Goal: Information Seeking & Learning: Learn about a topic

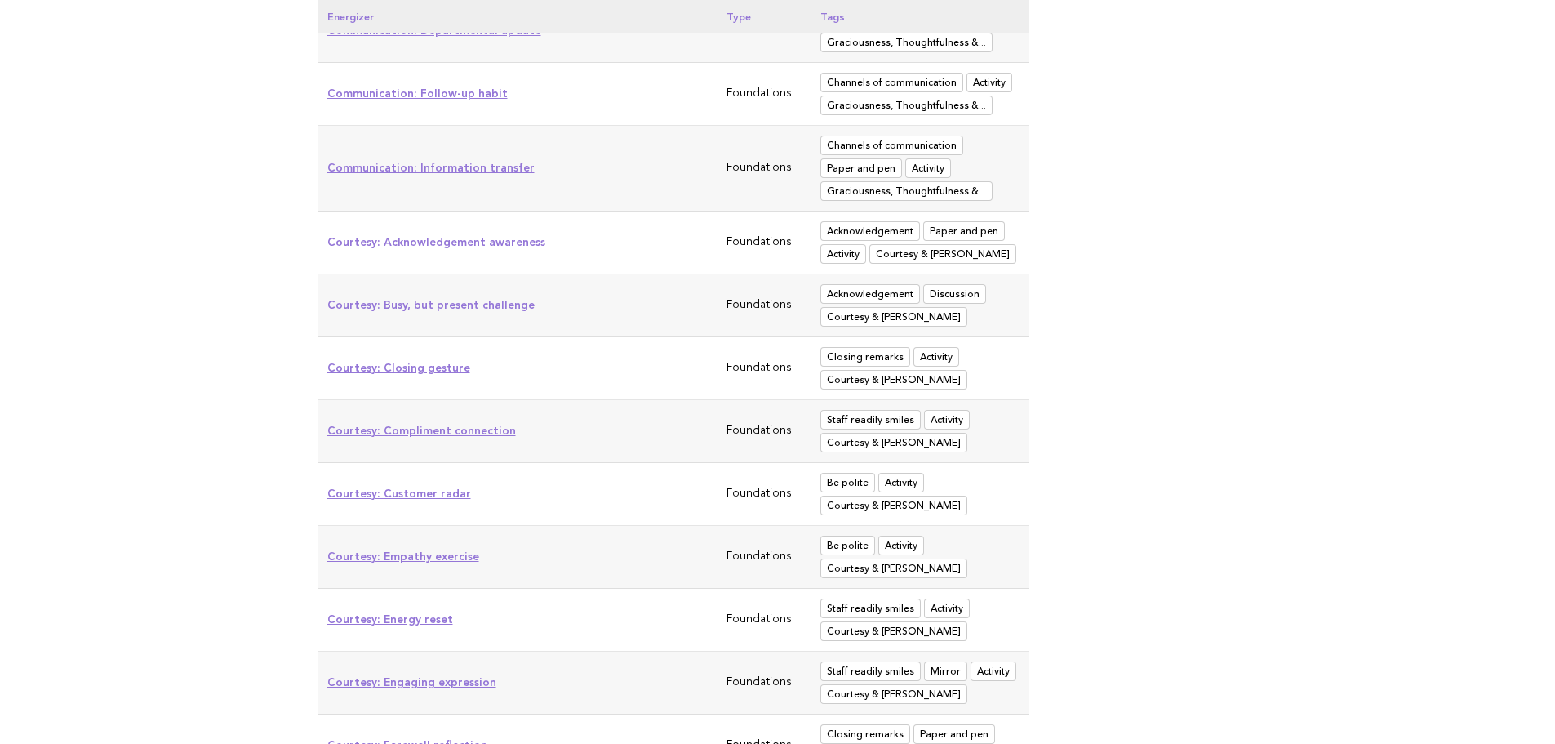
scroll to position [3199, 0]
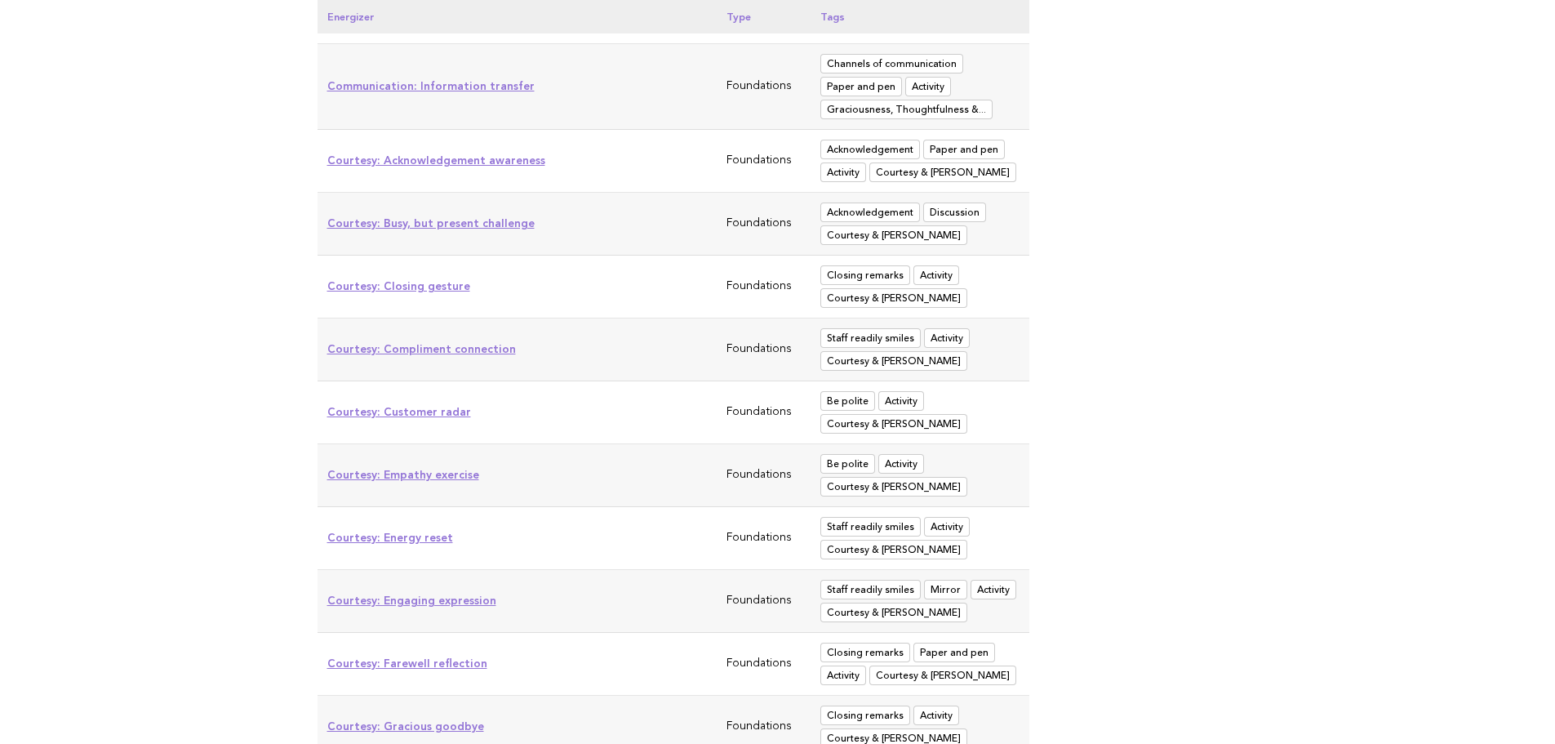
drag, startPoint x: 439, startPoint y: 226, endPoint x: 104, endPoint y: 250, distance: 336.3
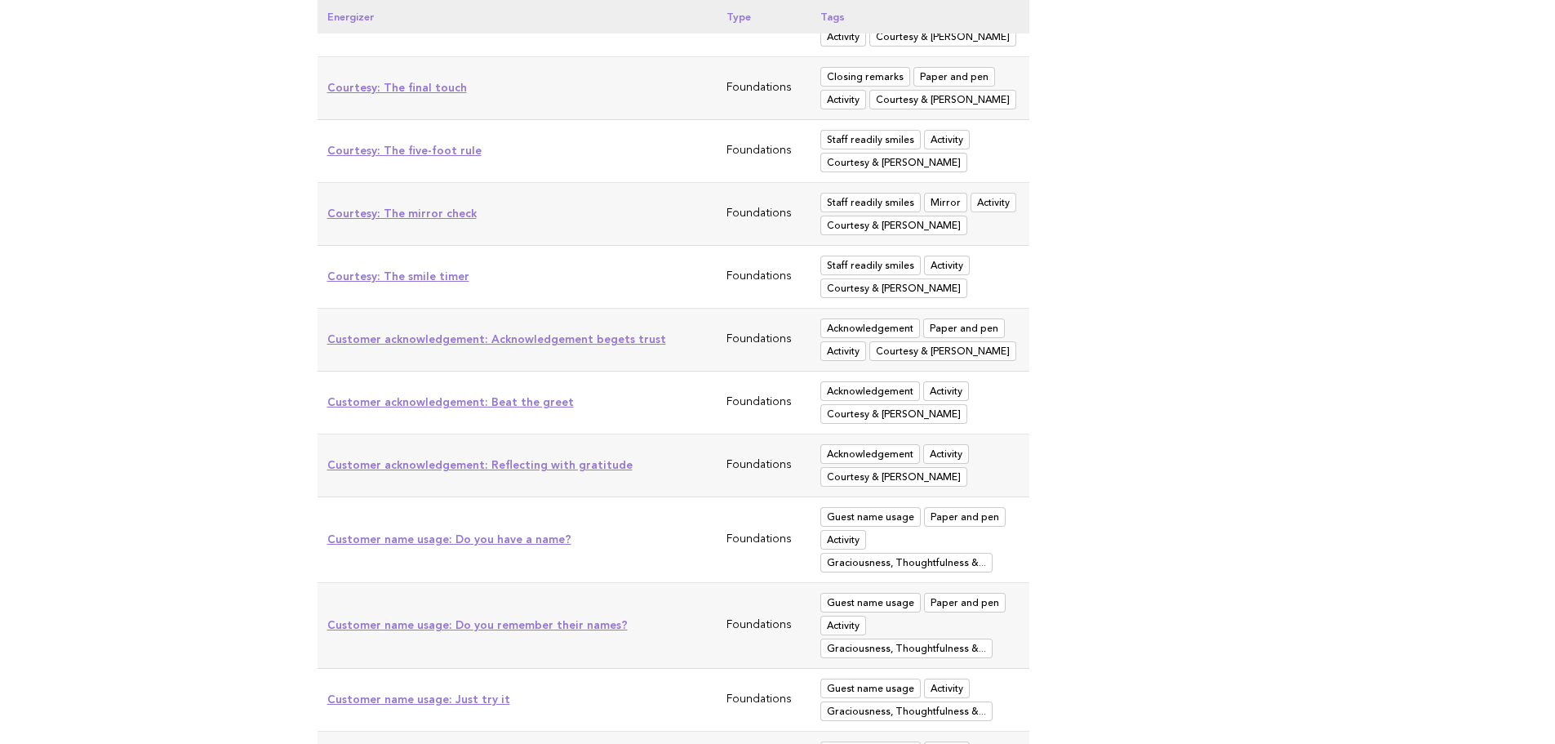
scroll to position [4472, 0]
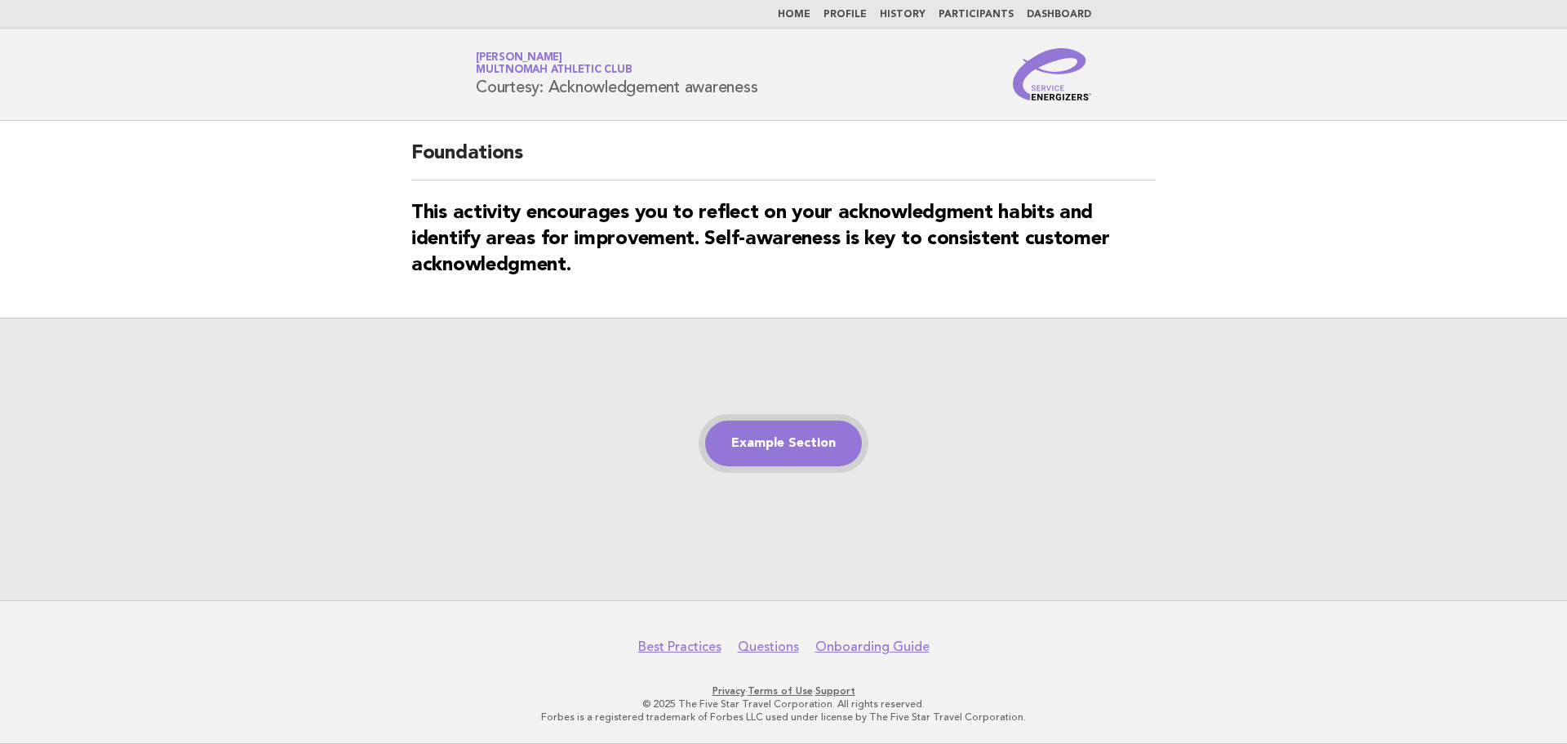
click at [830, 437] on link "Example Section" at bounding box center [783, 443] width 157 height 46
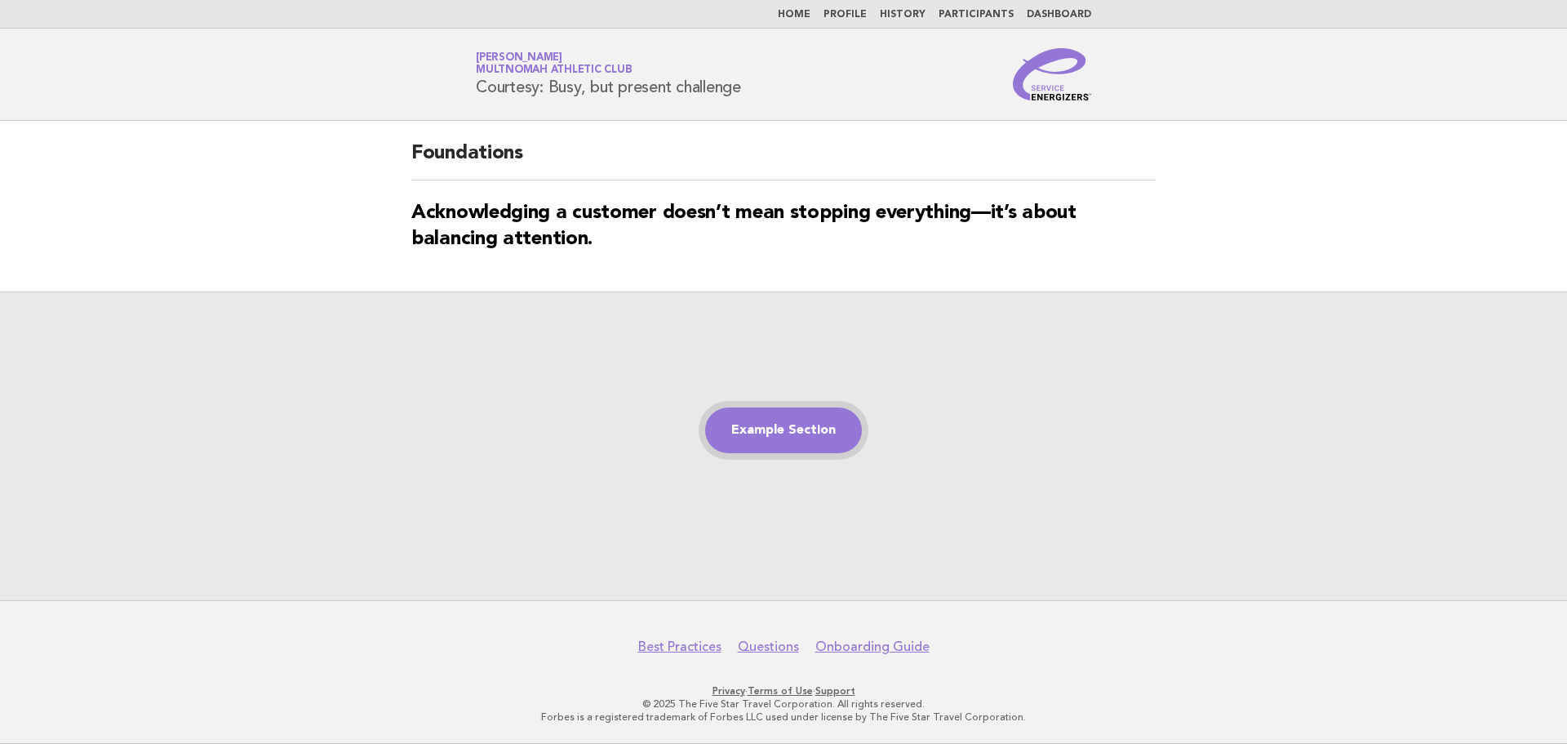
click at [802, 438] on link "Example Section" at bounding box center [783, 430] width 157 height 46
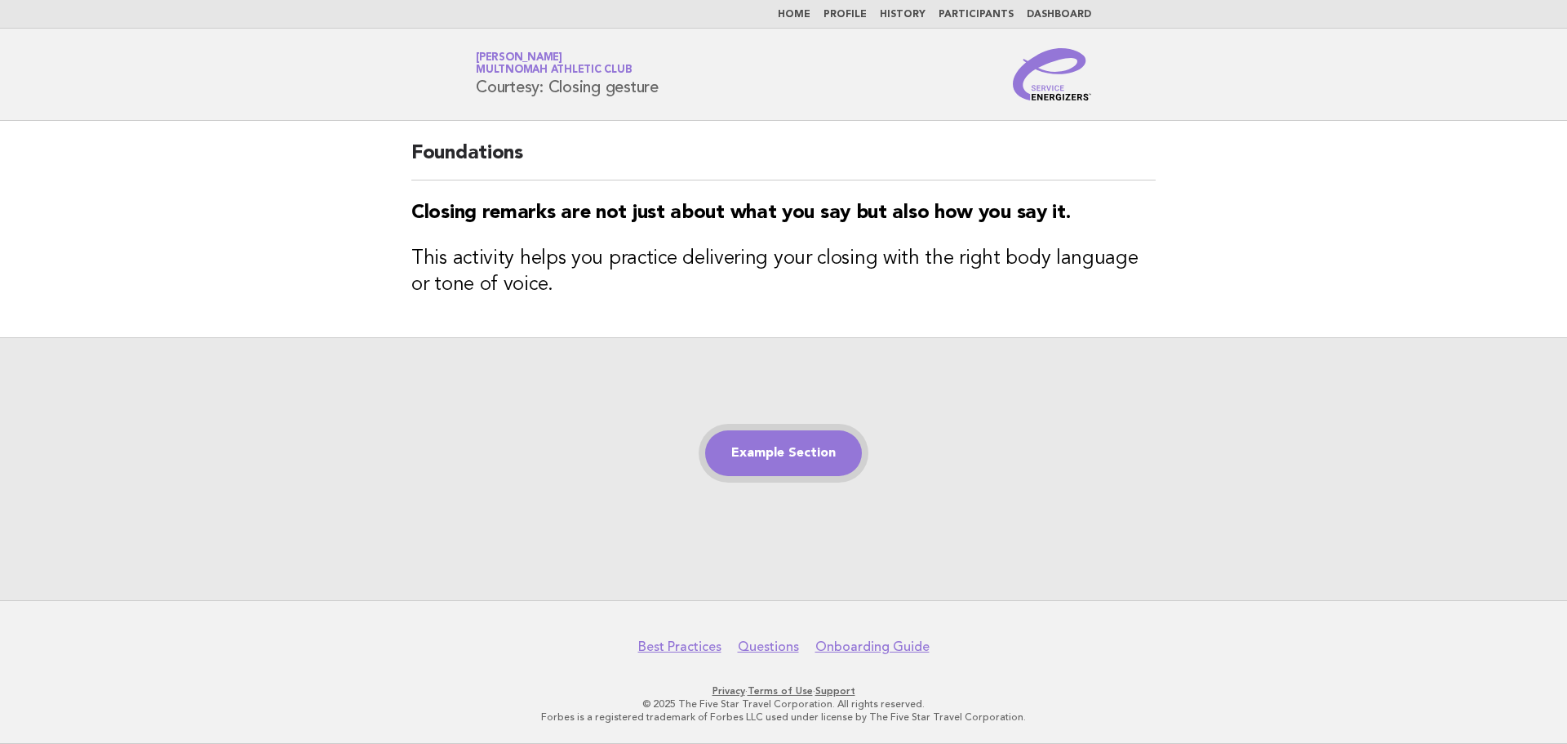
click at [833, 458] on link "Example Section" at bounding box center [783, 453] width 157 height 46
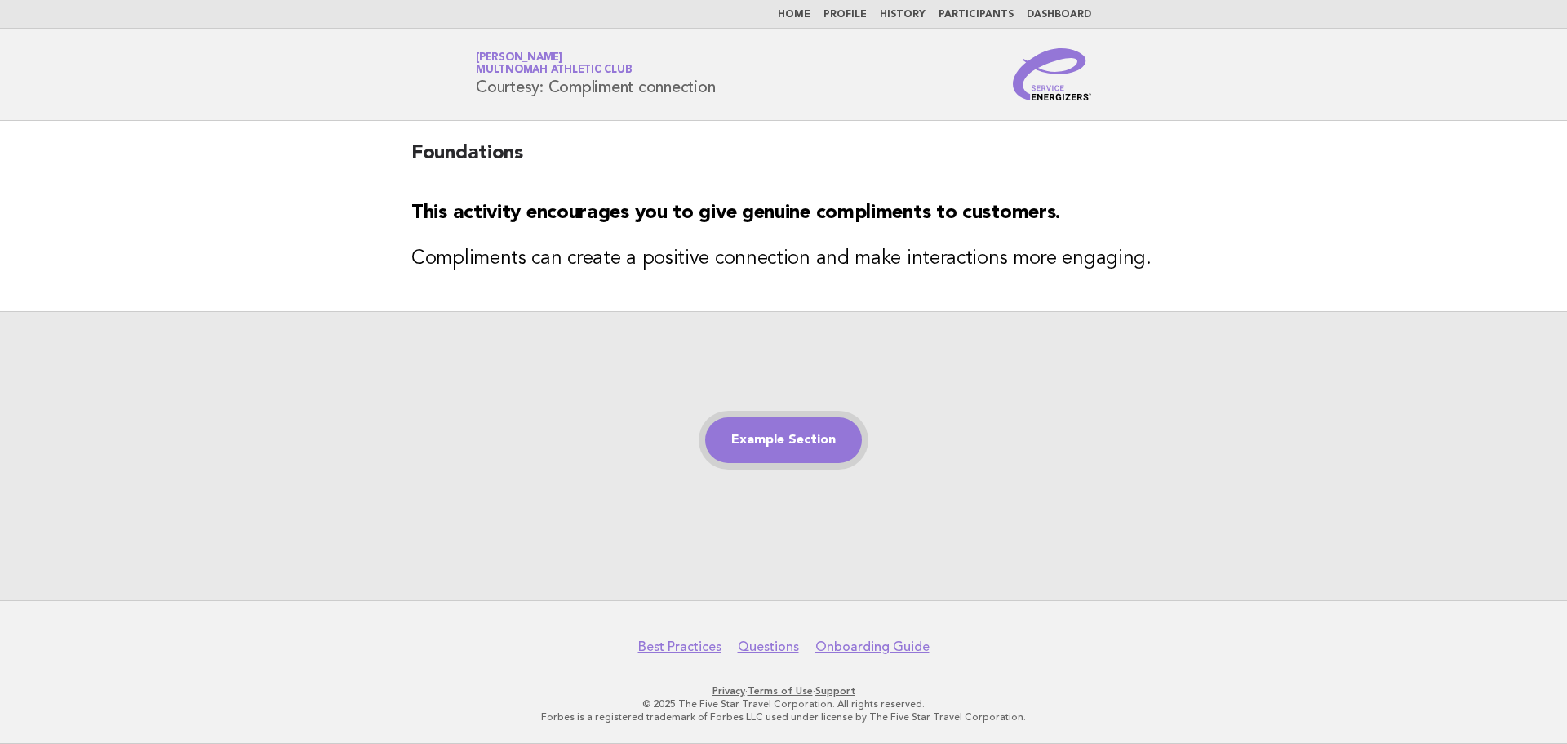
click at [824, 436] on link "Example Section" at bounding box center [783, 440] width 157 height 46
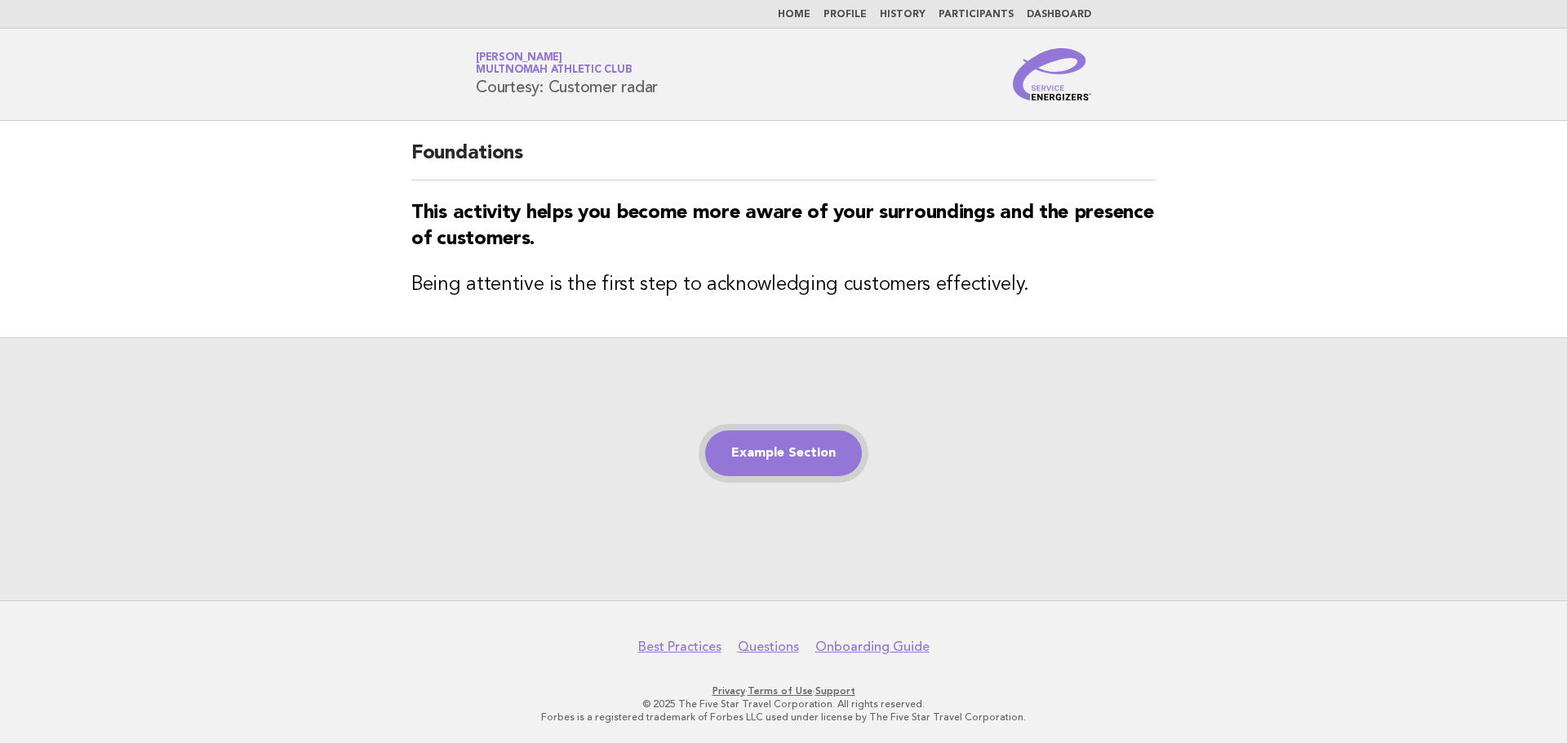
click at [826, 445] on link "Example Section" at bounding box center [783, 453] width 157 height 46
click at [838, 439] on link "Example Section" at bounding box center [783, 453] width 157 height 46
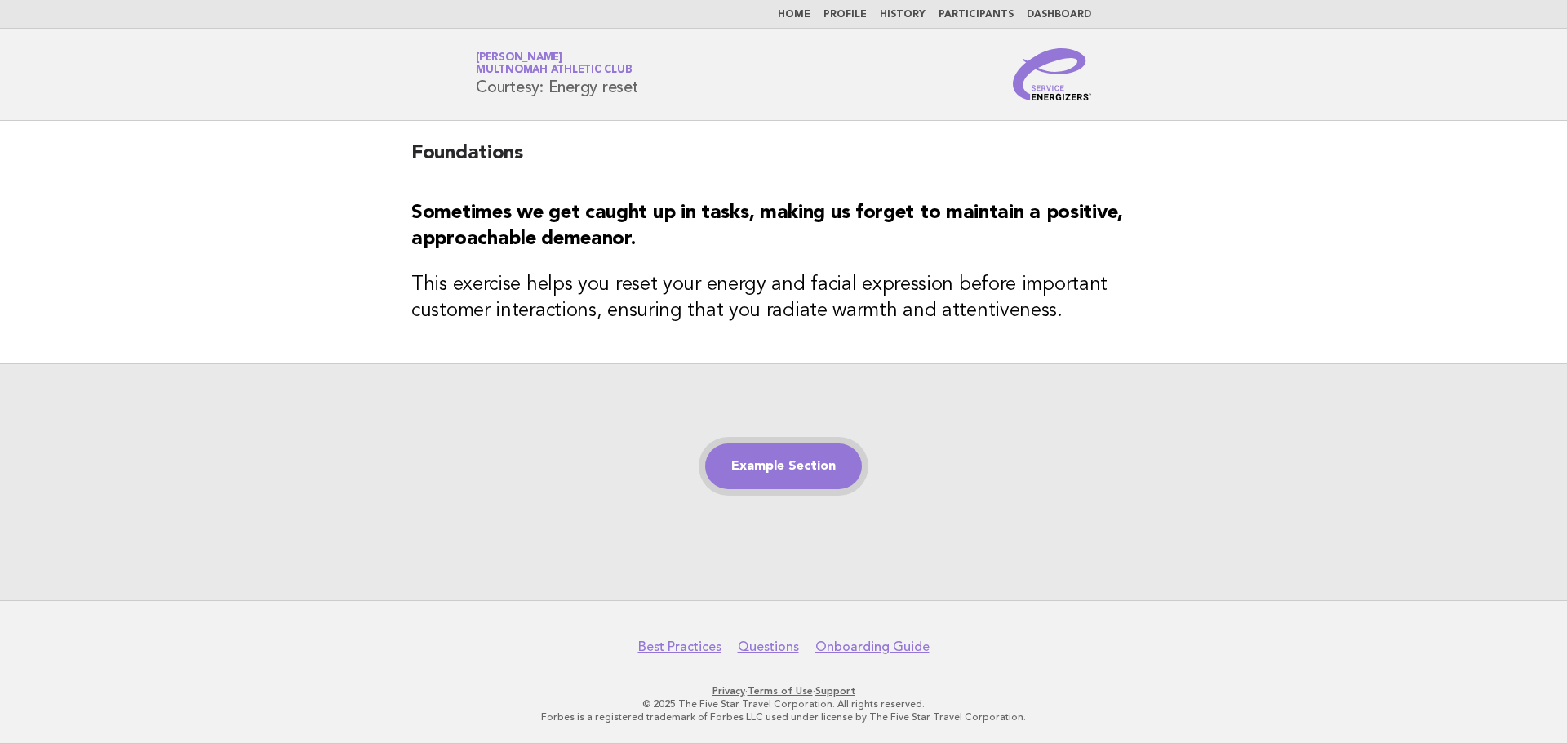
click at [749, 469] on link "Example Section" at bounding box center [783, 466] width 157 height 46
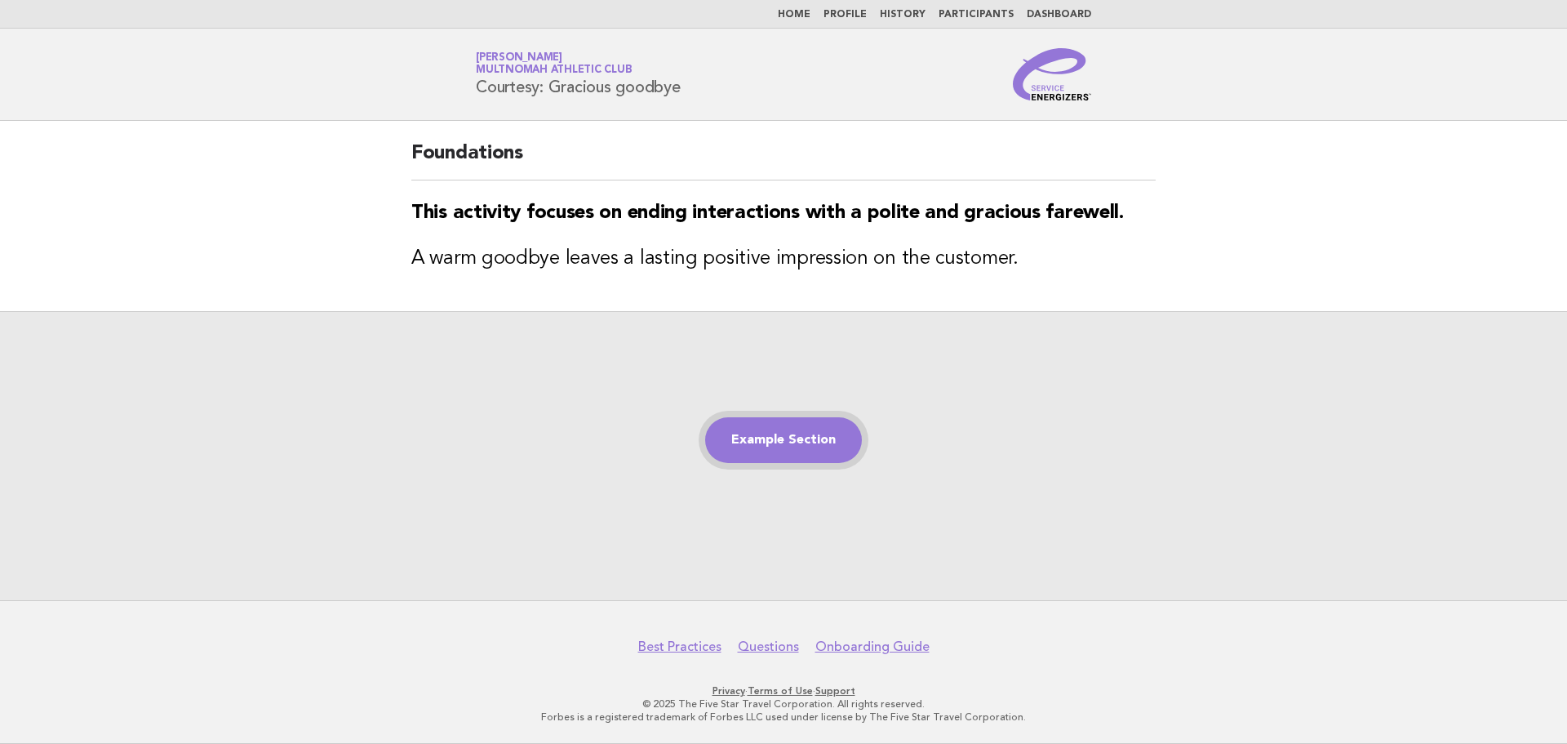
click at [813, 450] on link "Example Section" at bounding box center [783, 440] width 157 height 46
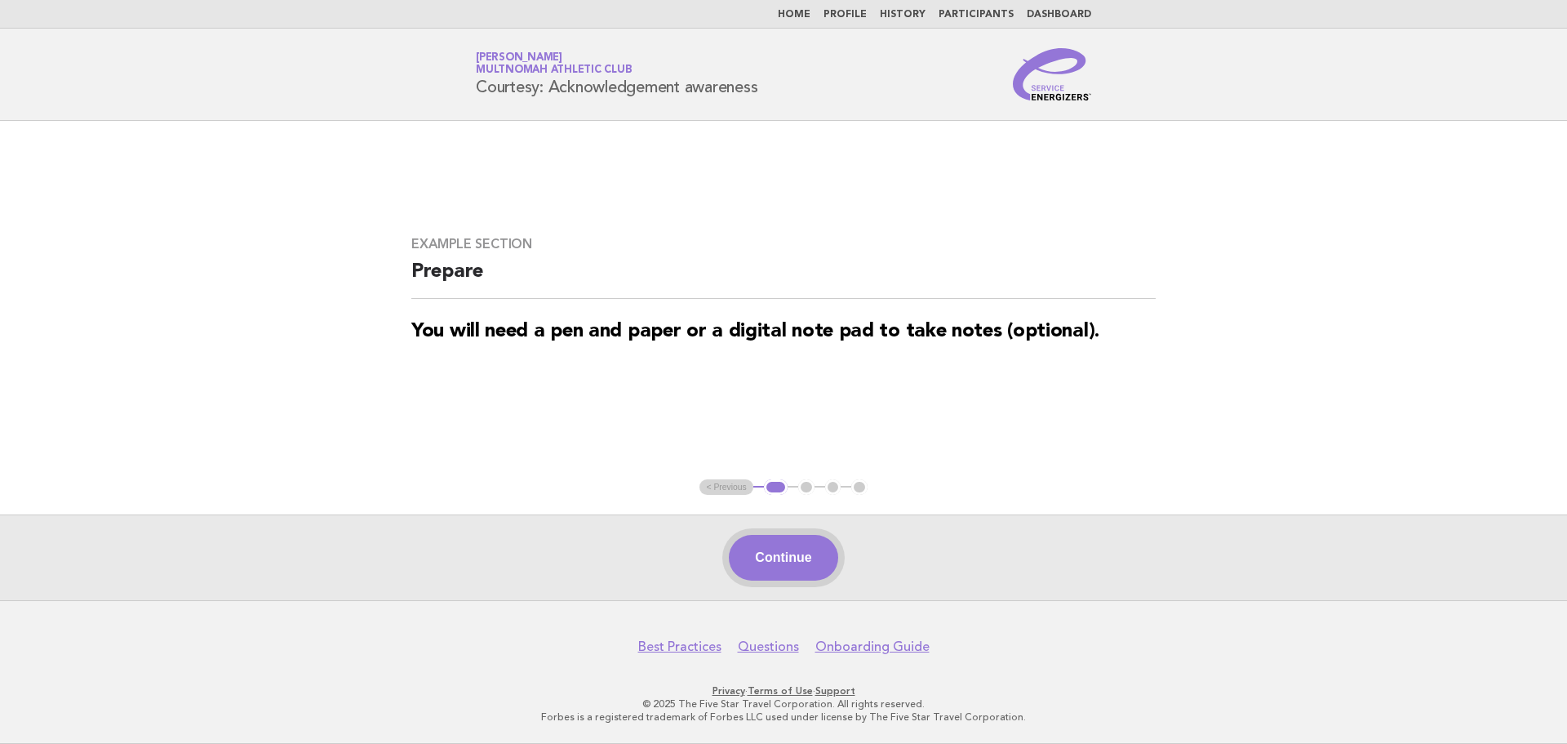
click at [818, 553] on button "Continue" at bounding box center [783, 558] width 109 height 46
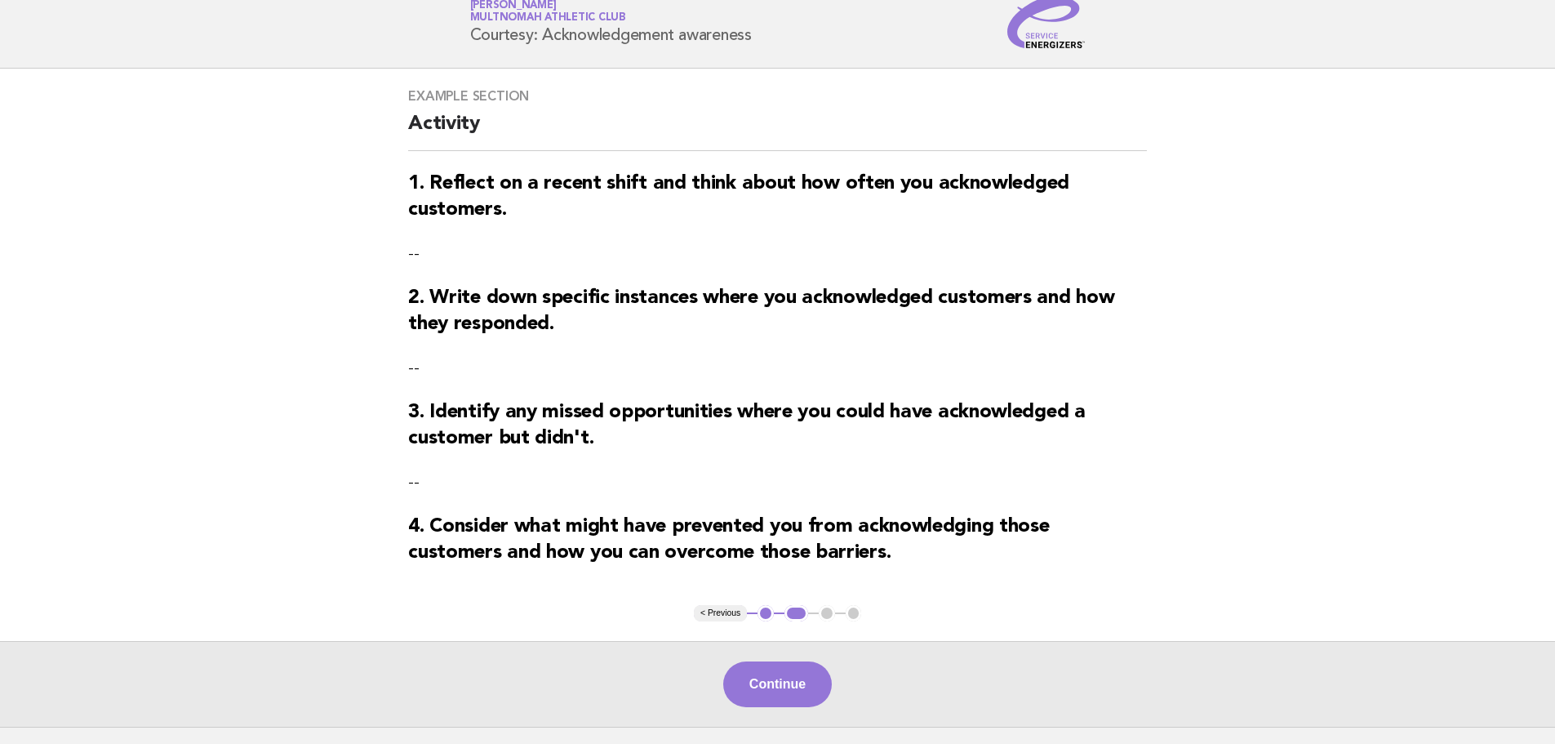
scroll to position [82, 0]
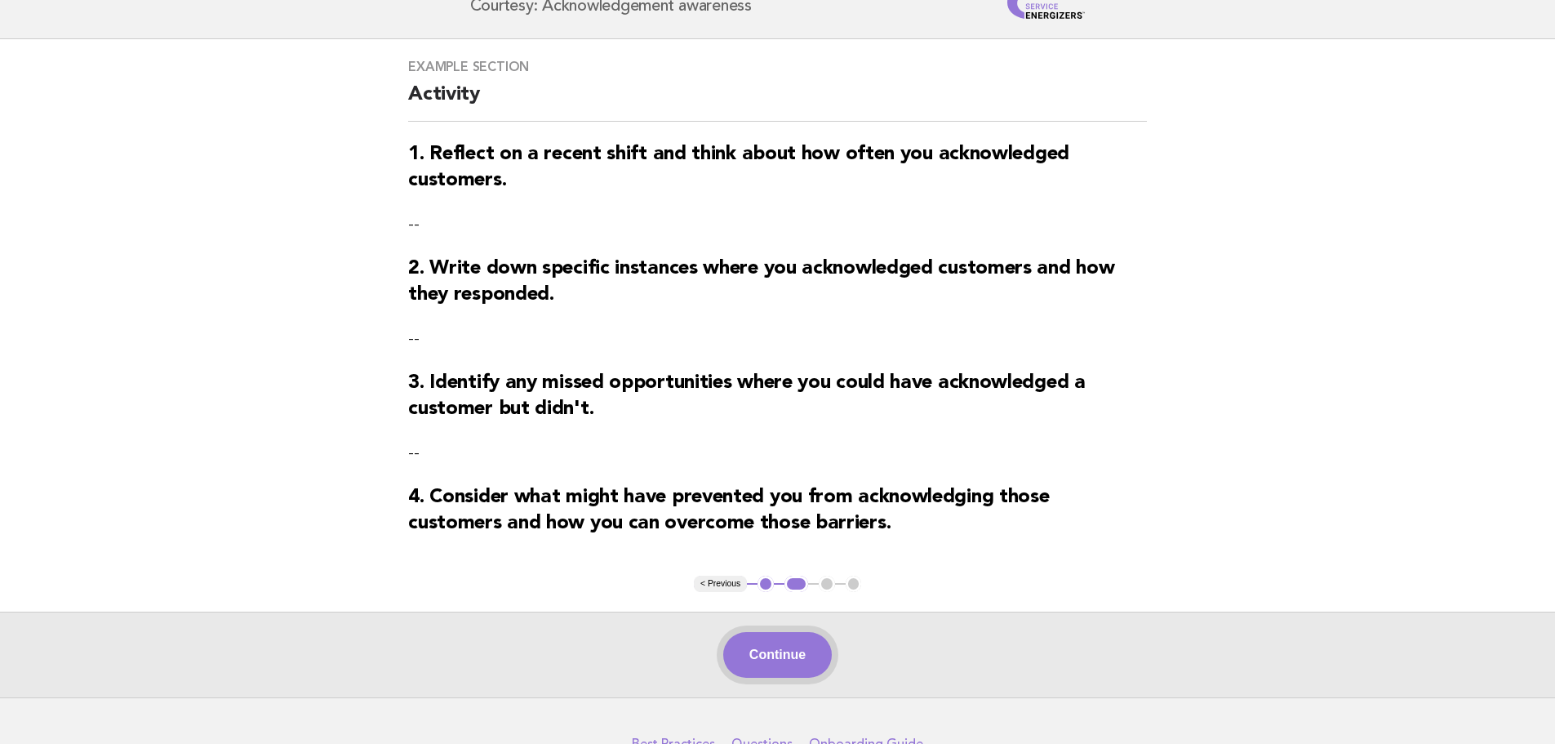
click at [784, 661] on button "Continue" at bounding box center [777, 655] width 109 height 46
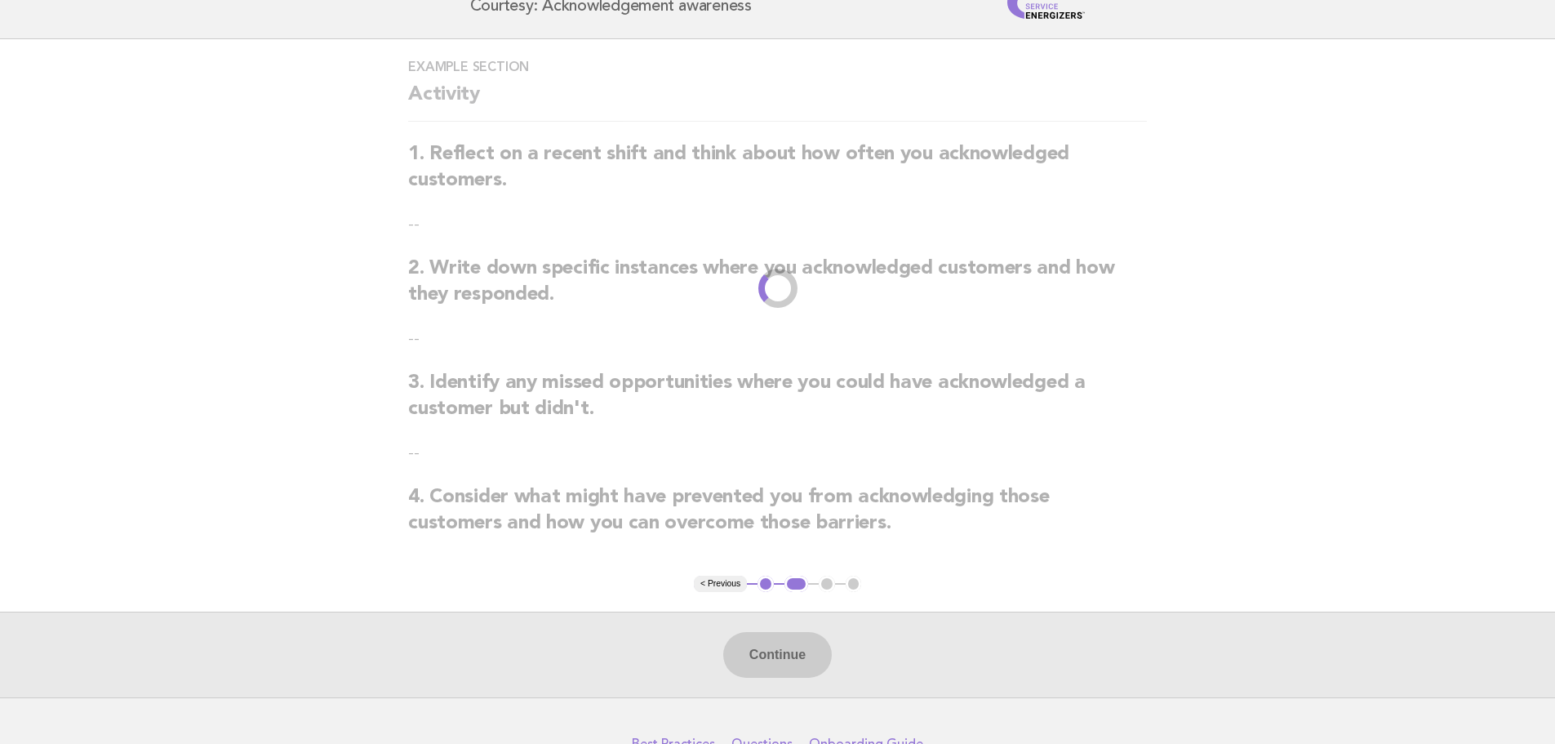
scroll to position [0, 0]
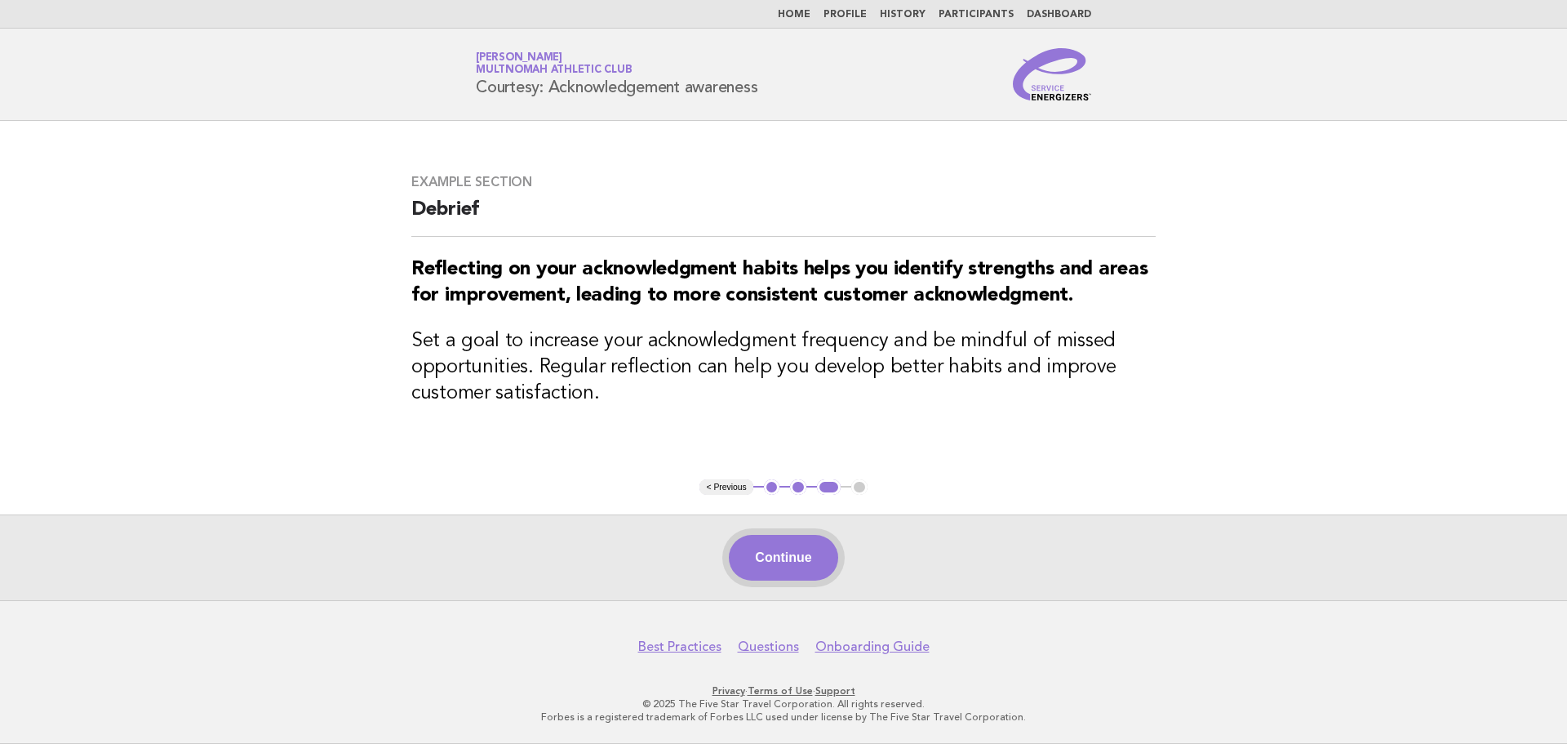
click at [808, 564] on button "Continue" at bounding box center [783, 558] width 109 height 46
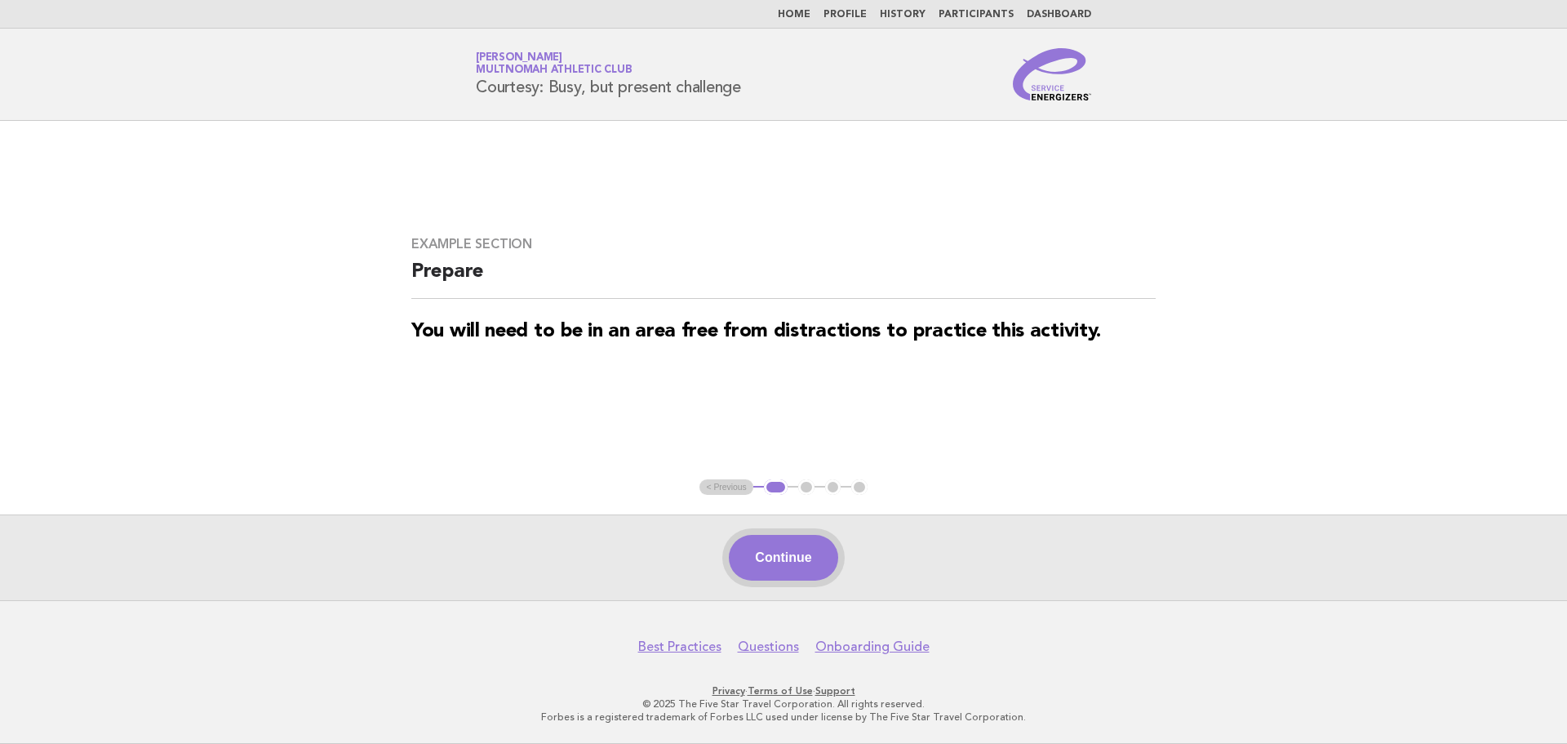
click at [802, 544] on button "Continue" at bounding box center [783, 558] width 109 height 46
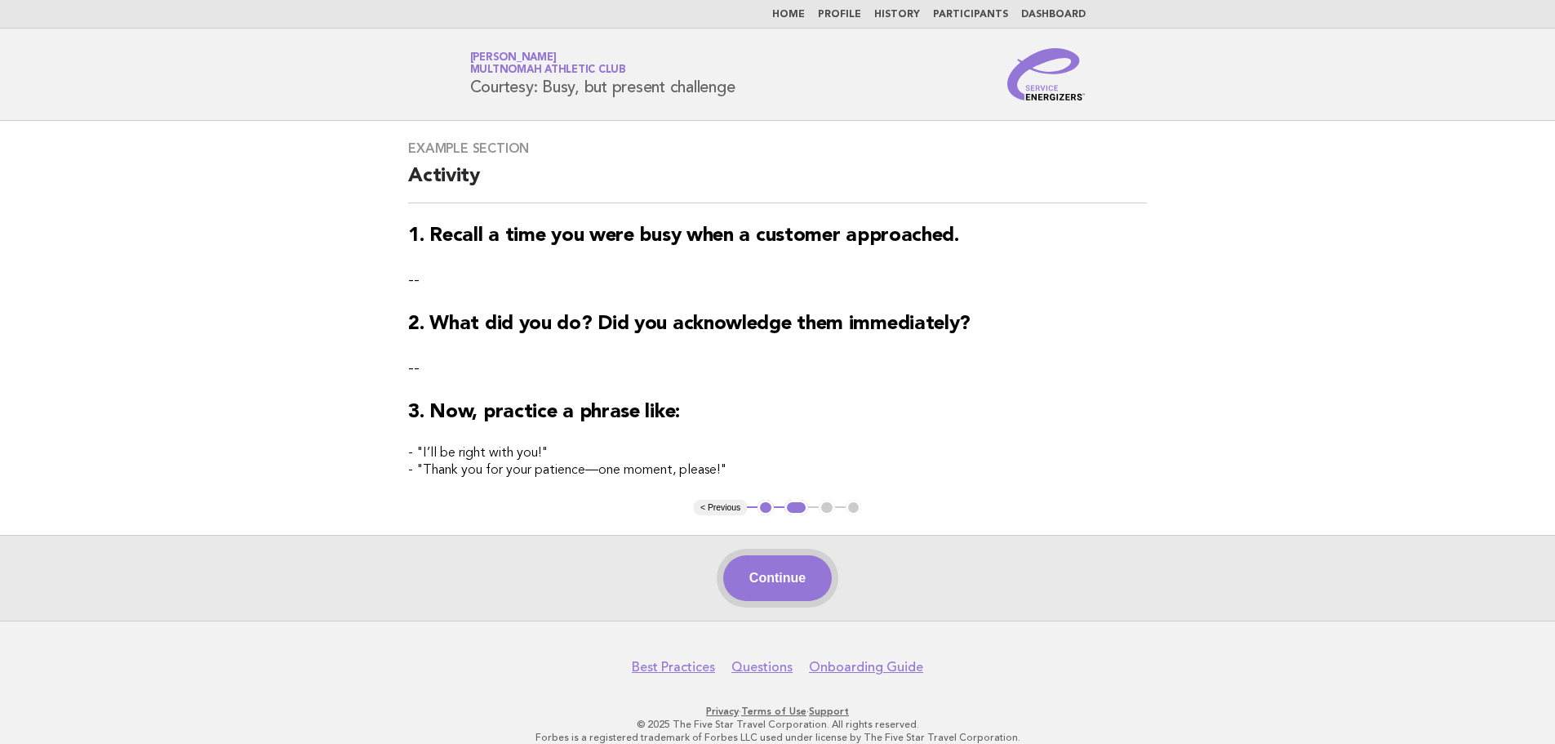
click at [797, 584] on button "Continue" at bounding box center [777, 578] width 109 height 46
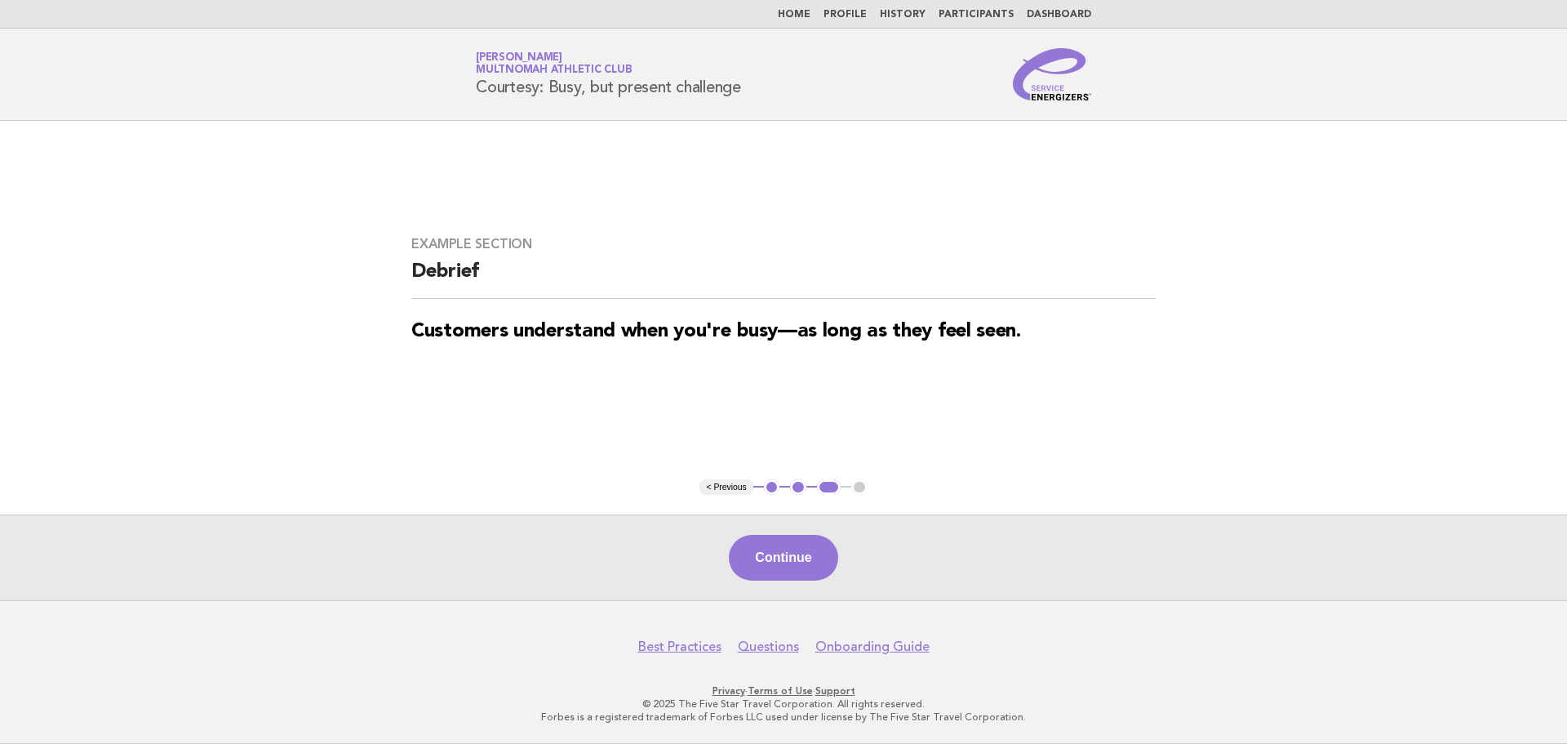
click at [789, 561] on button "Continue" at bounding box center [783, 558] width 109 height 46
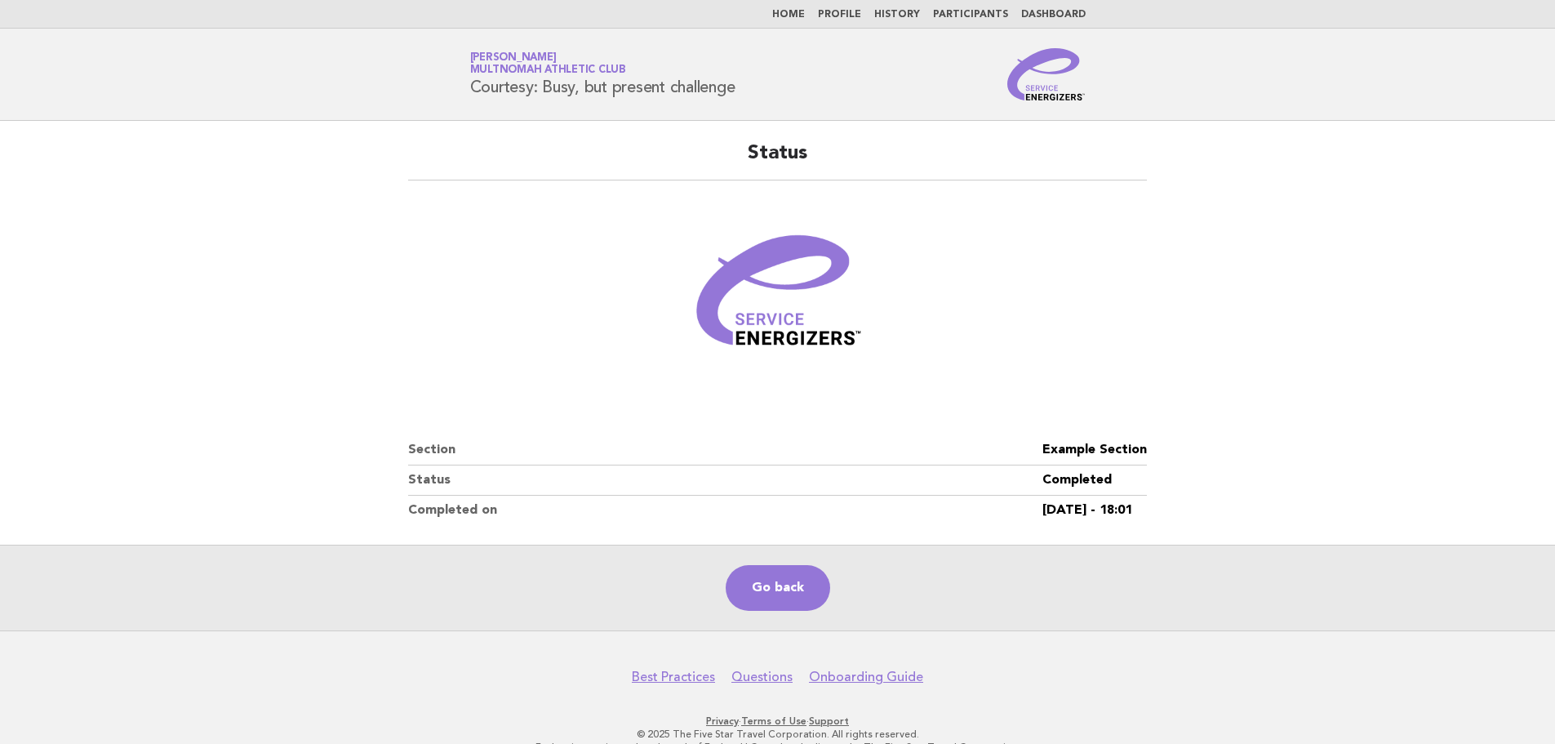
click at [1033, 11] on link "Dashboard" at bounding box center [1053, 15] width 64 height 10
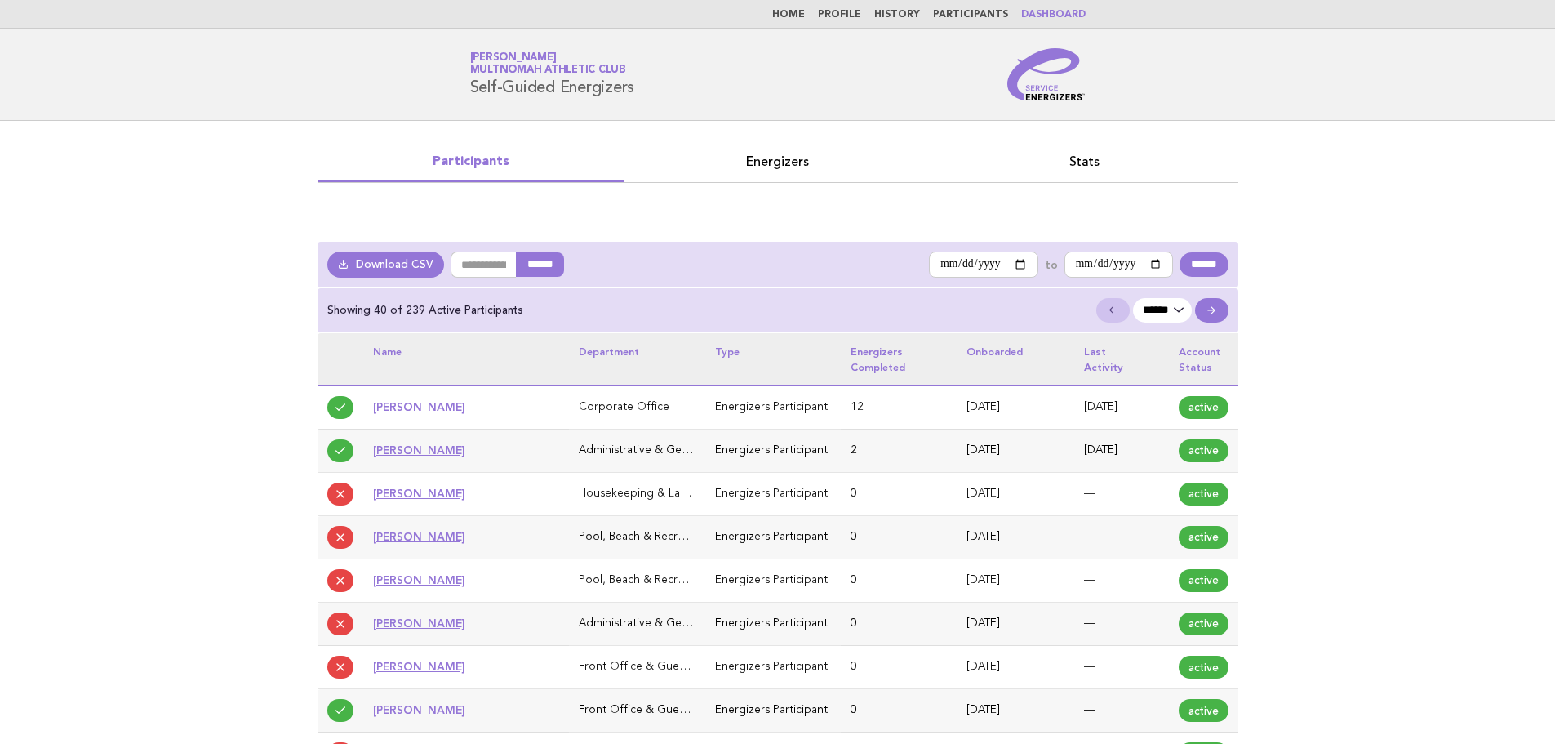
click at [1081, 169] on link "Stats" at bounding box center [1084, 161] width 307 height 23
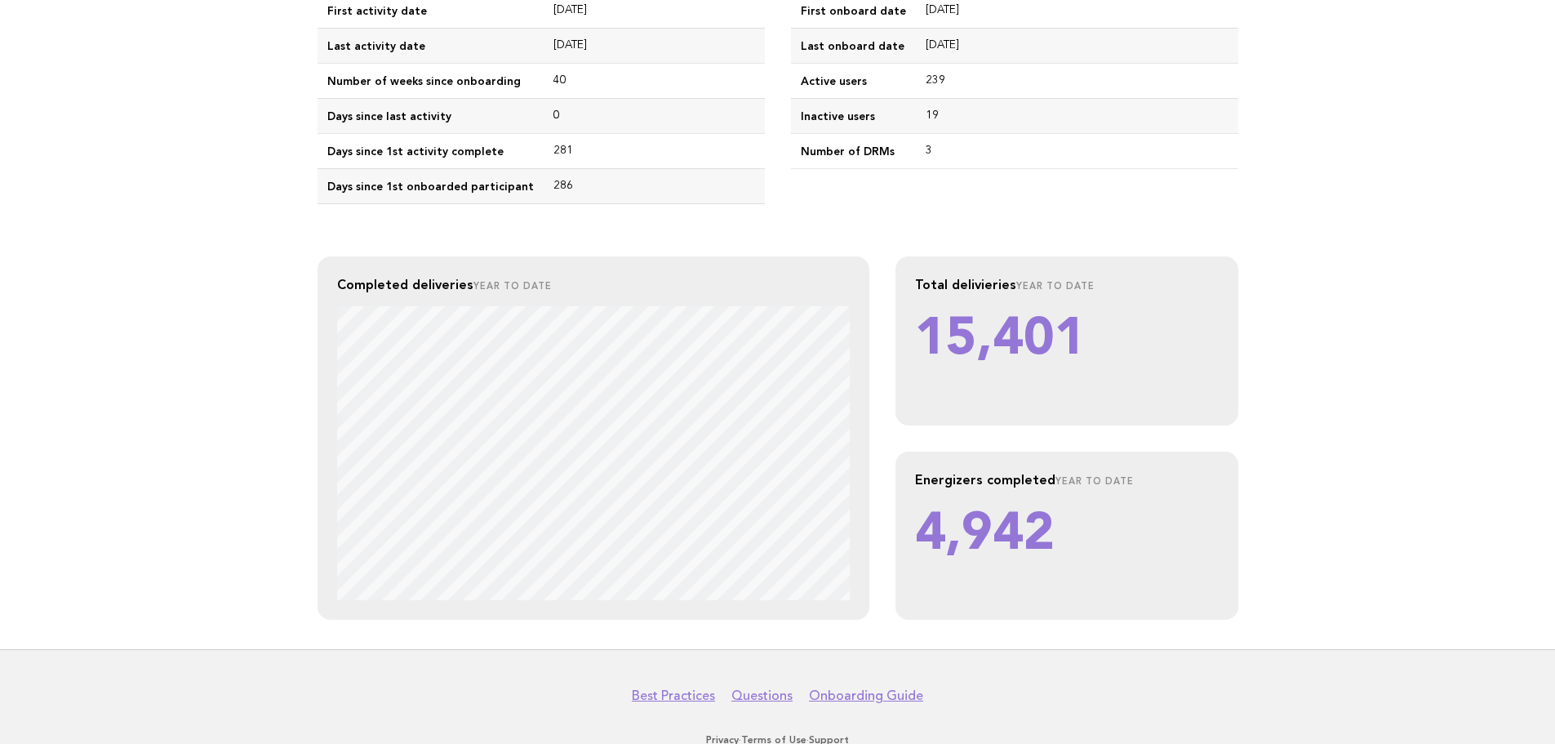
scroll to position [1143, 0]
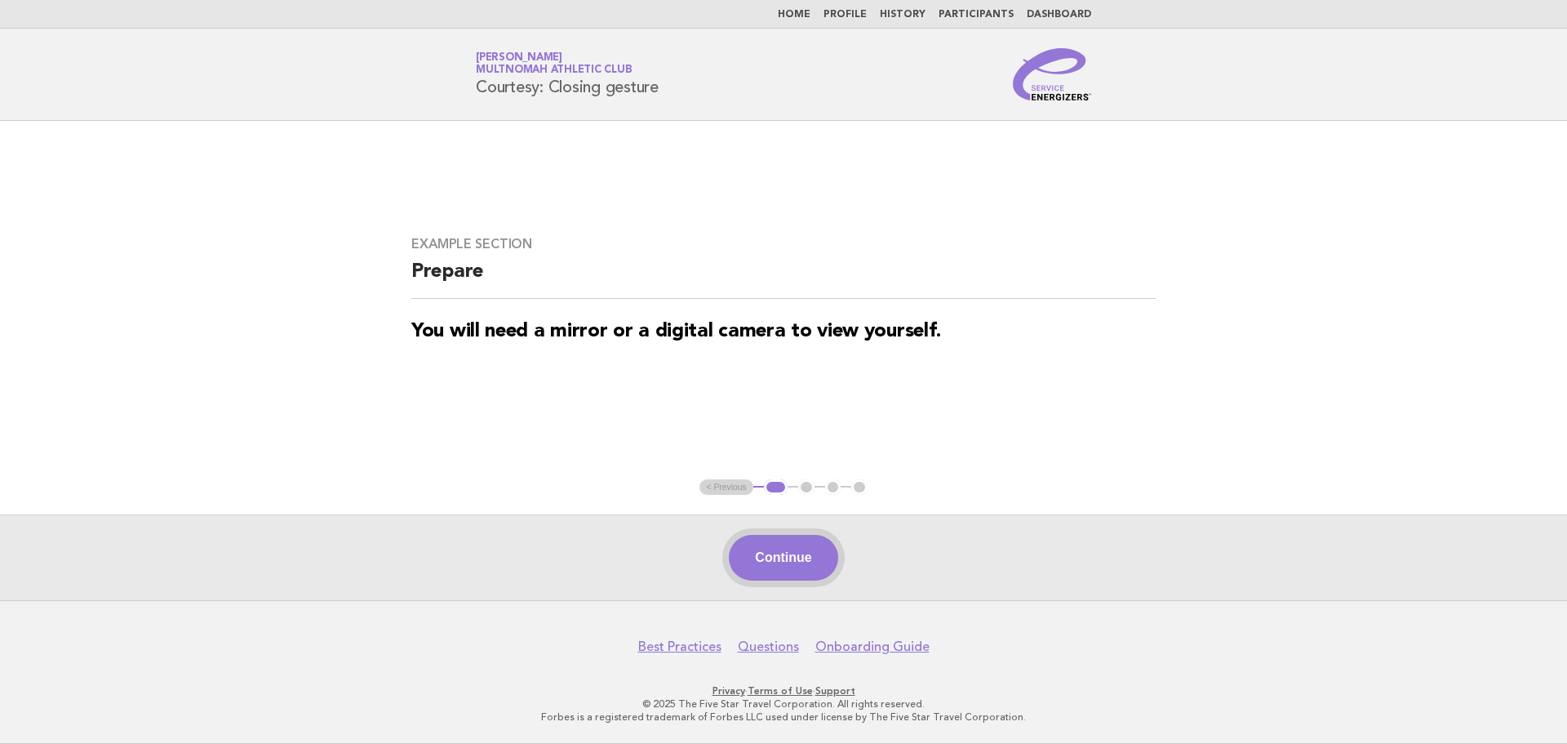
click at [811, 541] on button "Continue" at bounding box center [783, 558] width 109 height 46
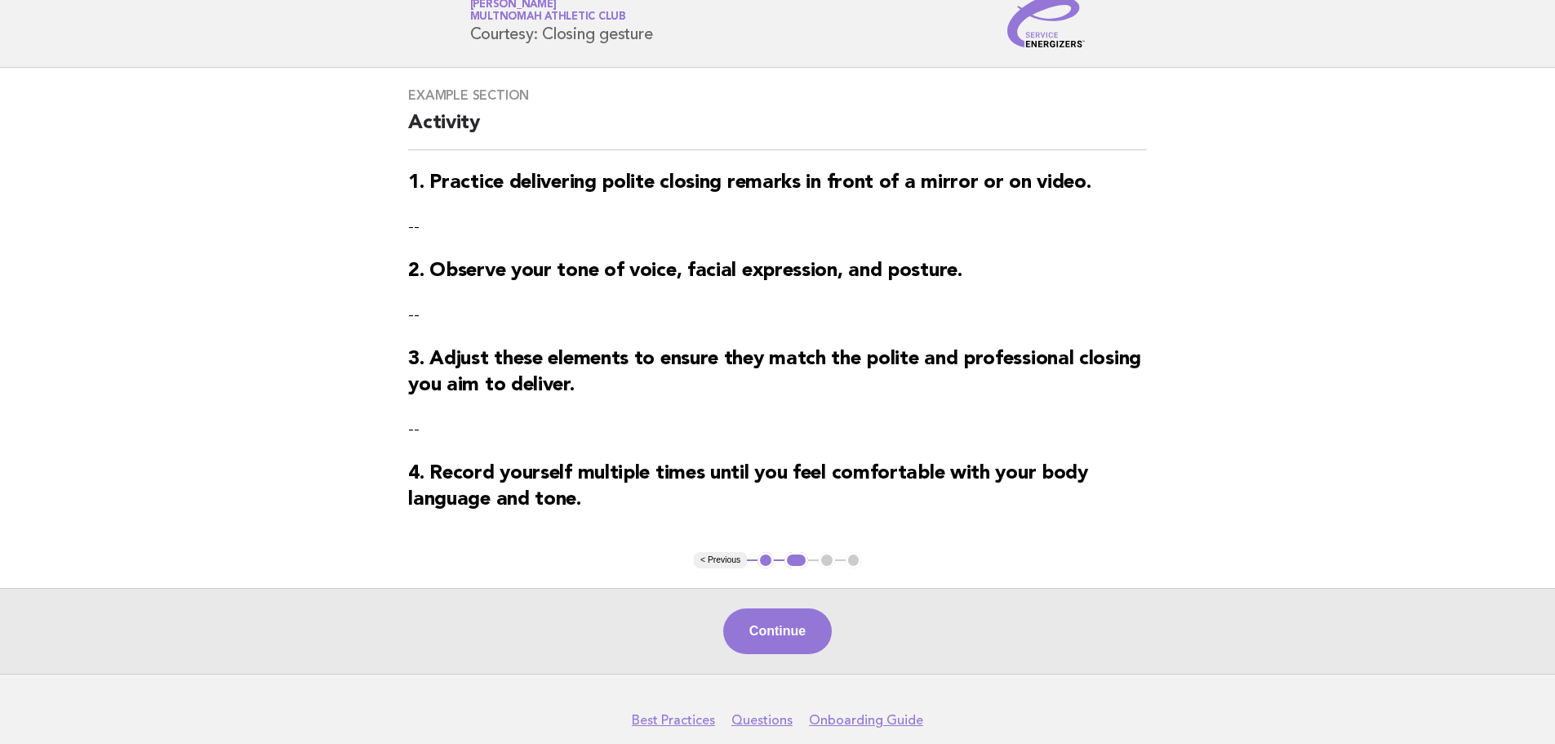
scroll to position [82, 0]
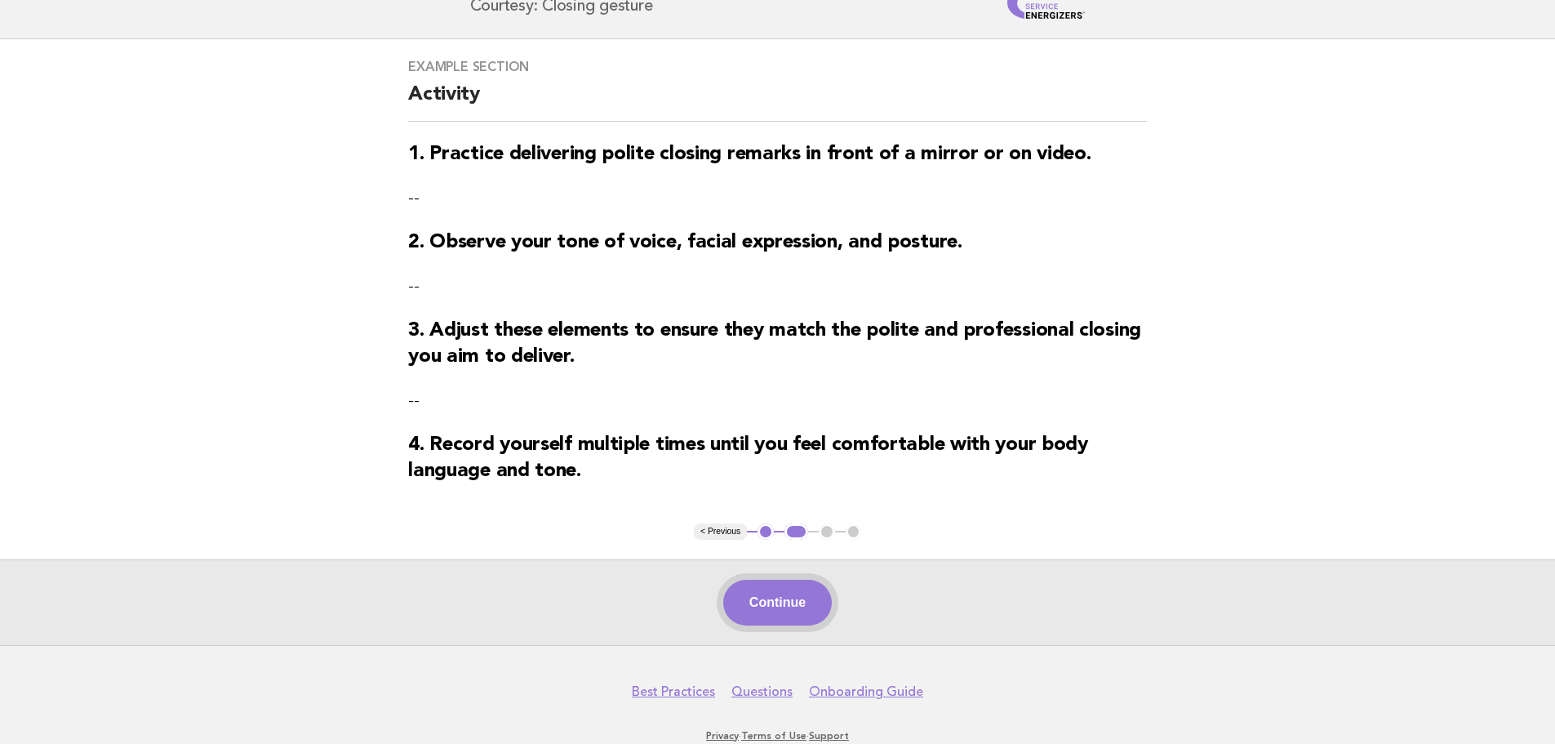
click at [744, 597] on button "Continue" at bounding box center [777, 603] width 109 height 46
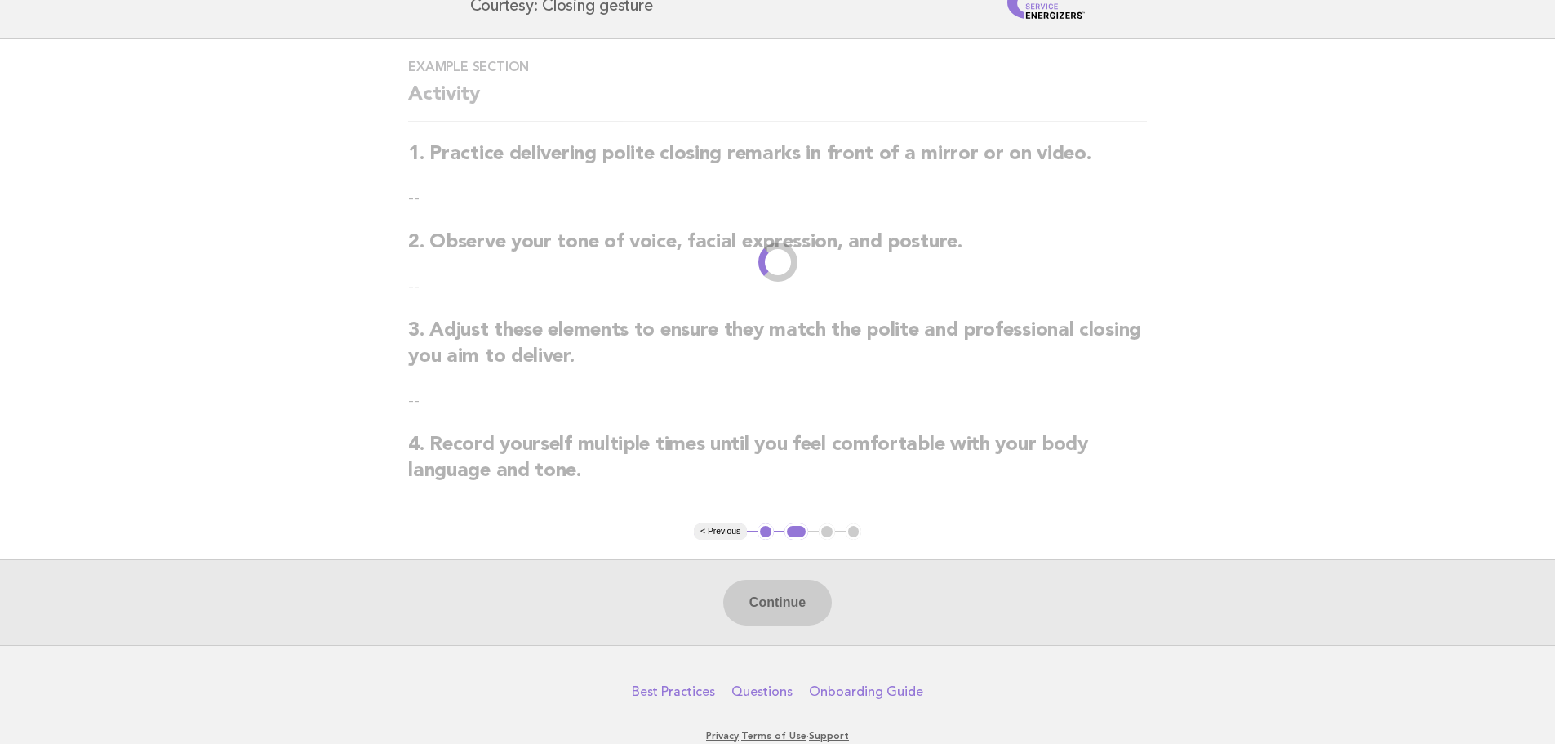
scroll to position [0, 0]
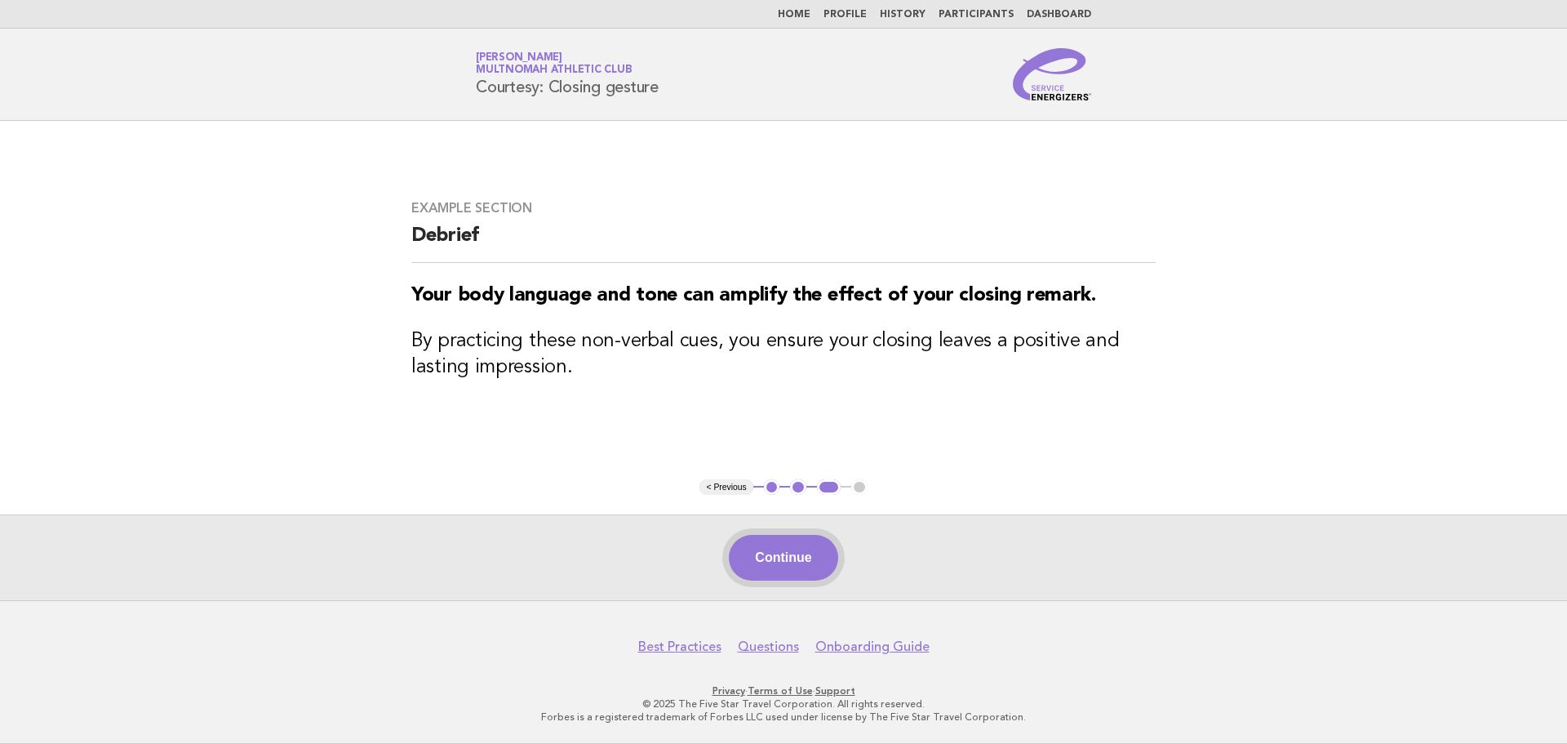
click at [816, 554] on button "Continue" at bounding box center [783, 558] width 109 height 46
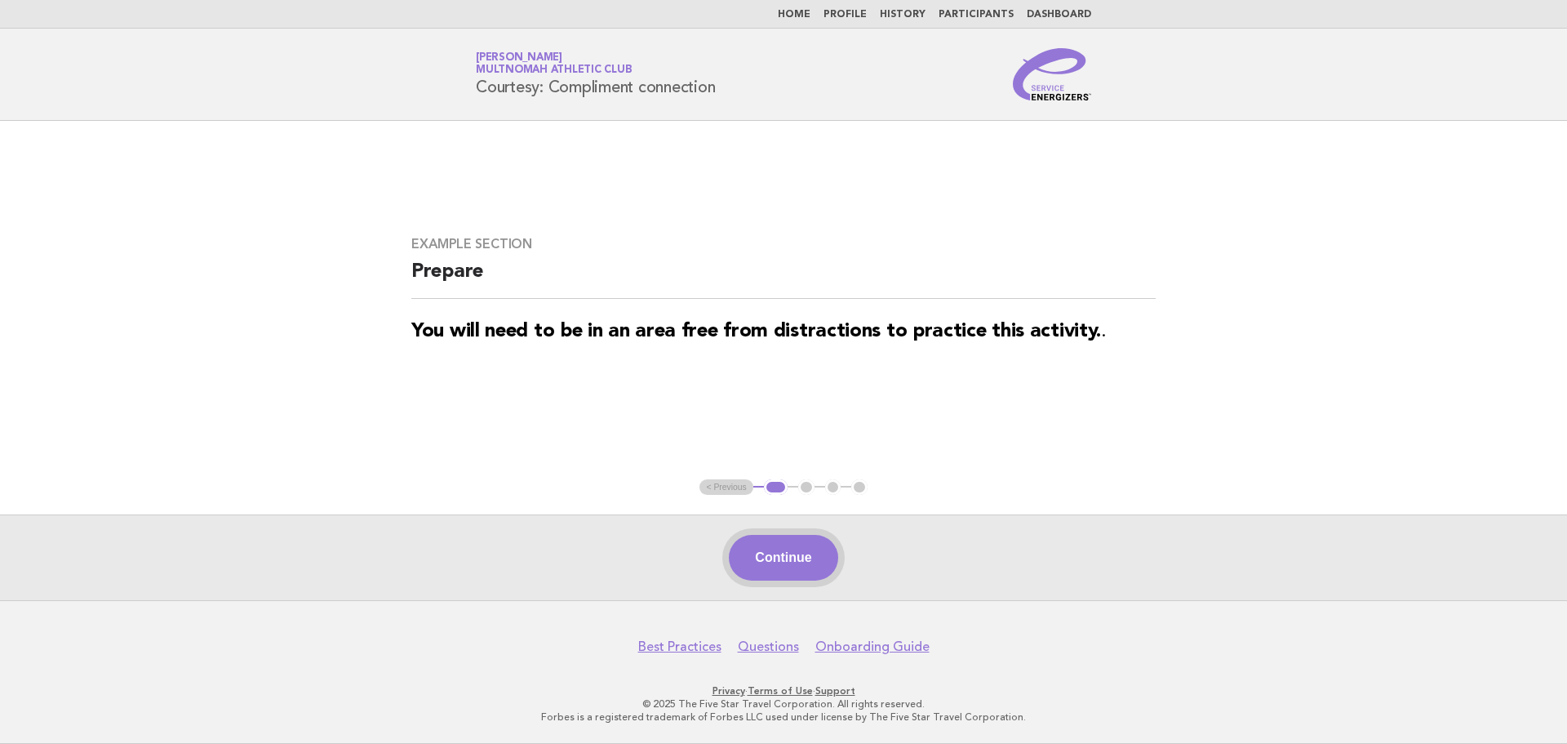
click at [819, 576] on button "Continue" at bounding box center [783, 558] width 109 height 46
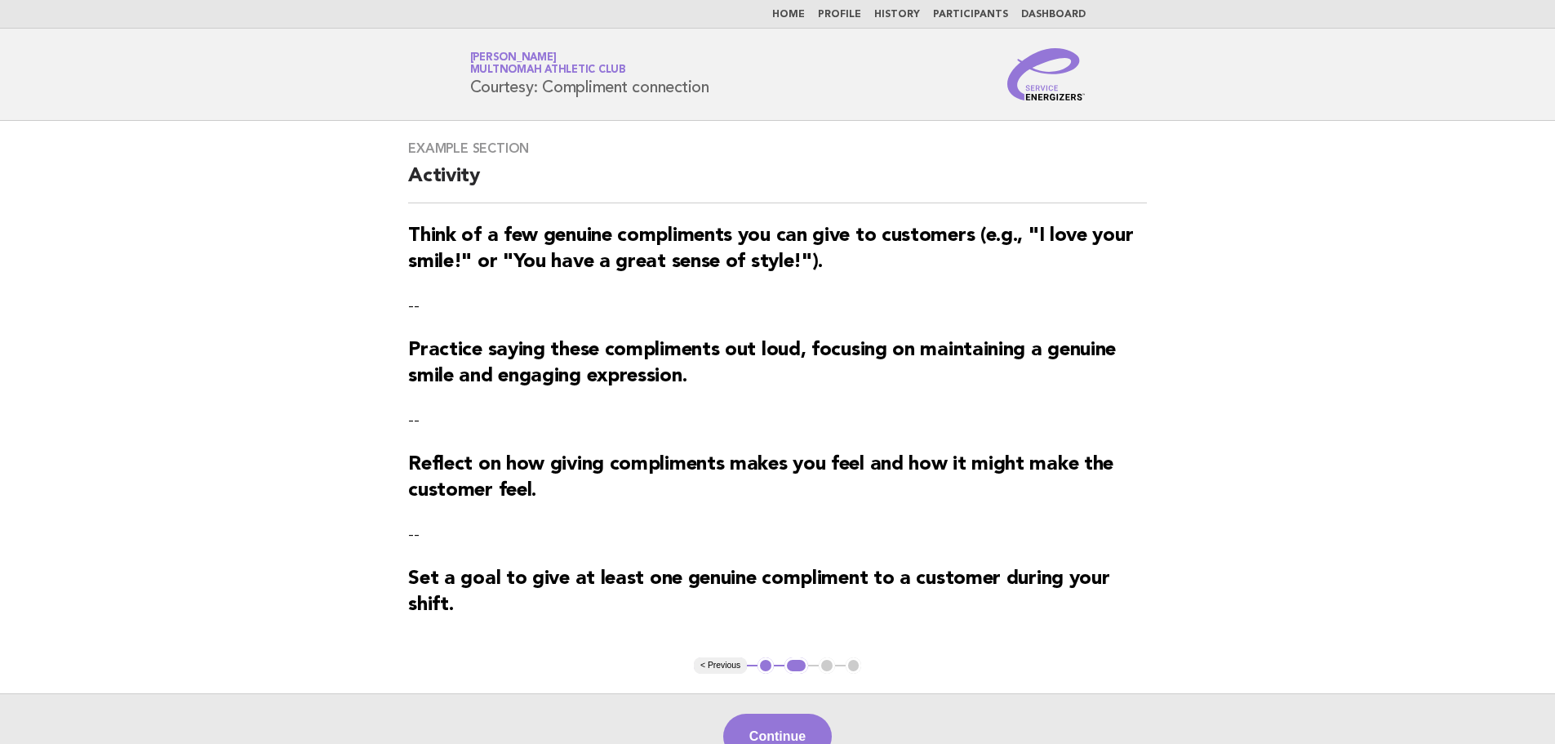
scroll to position [82, 0]
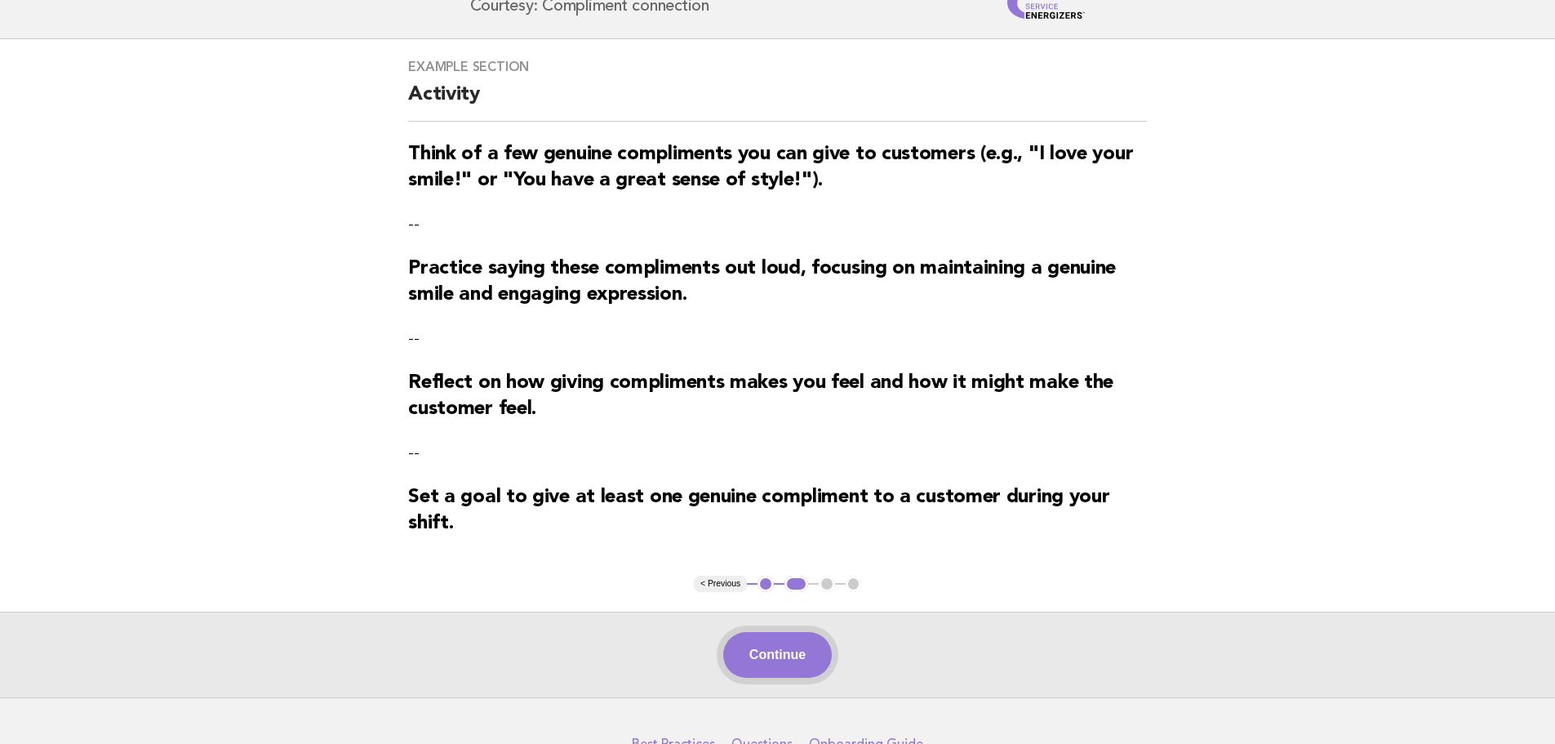
click at [805, 663] on button "Continue" at bounding box center [777, 655] width 109 height 46
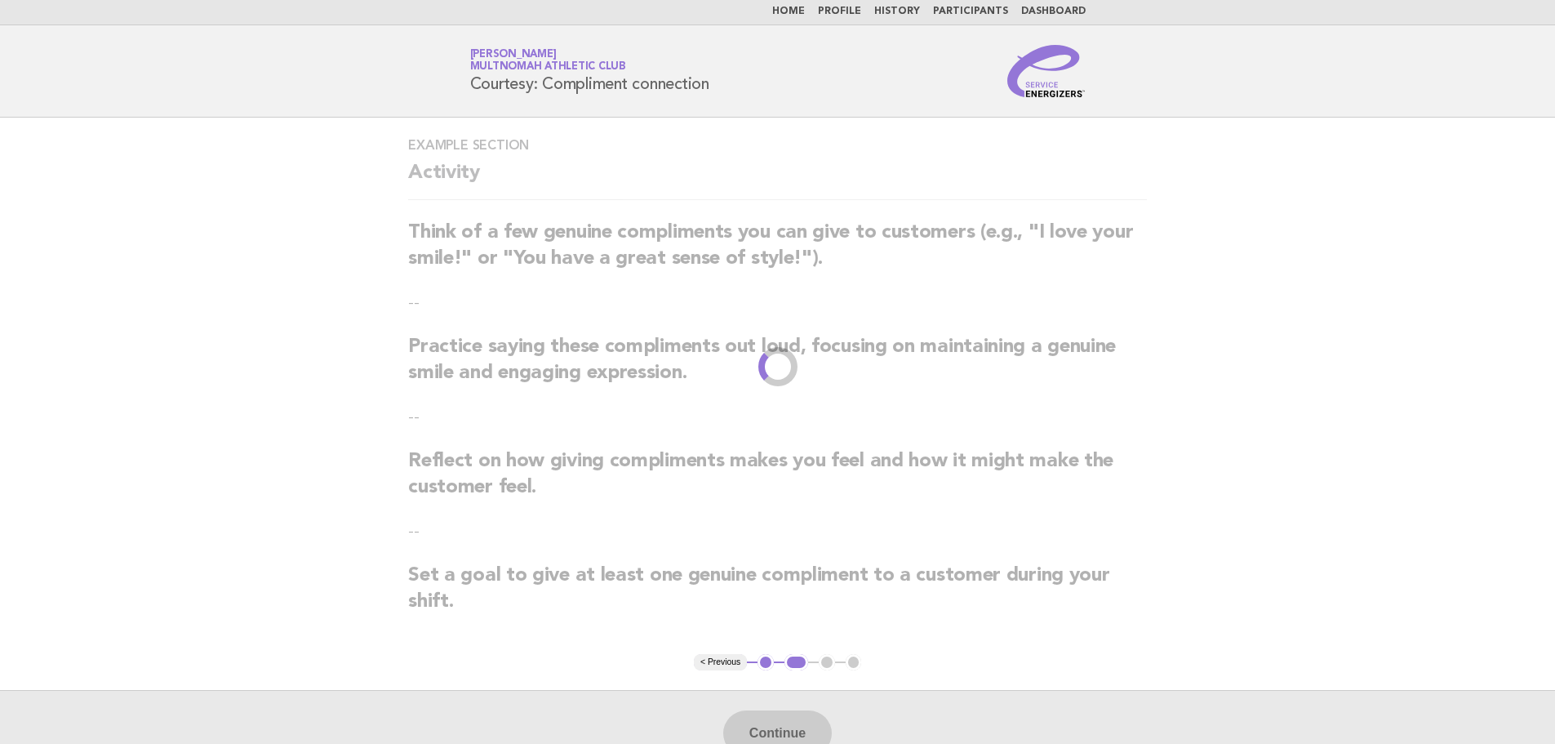
scroll to position [0, 0]
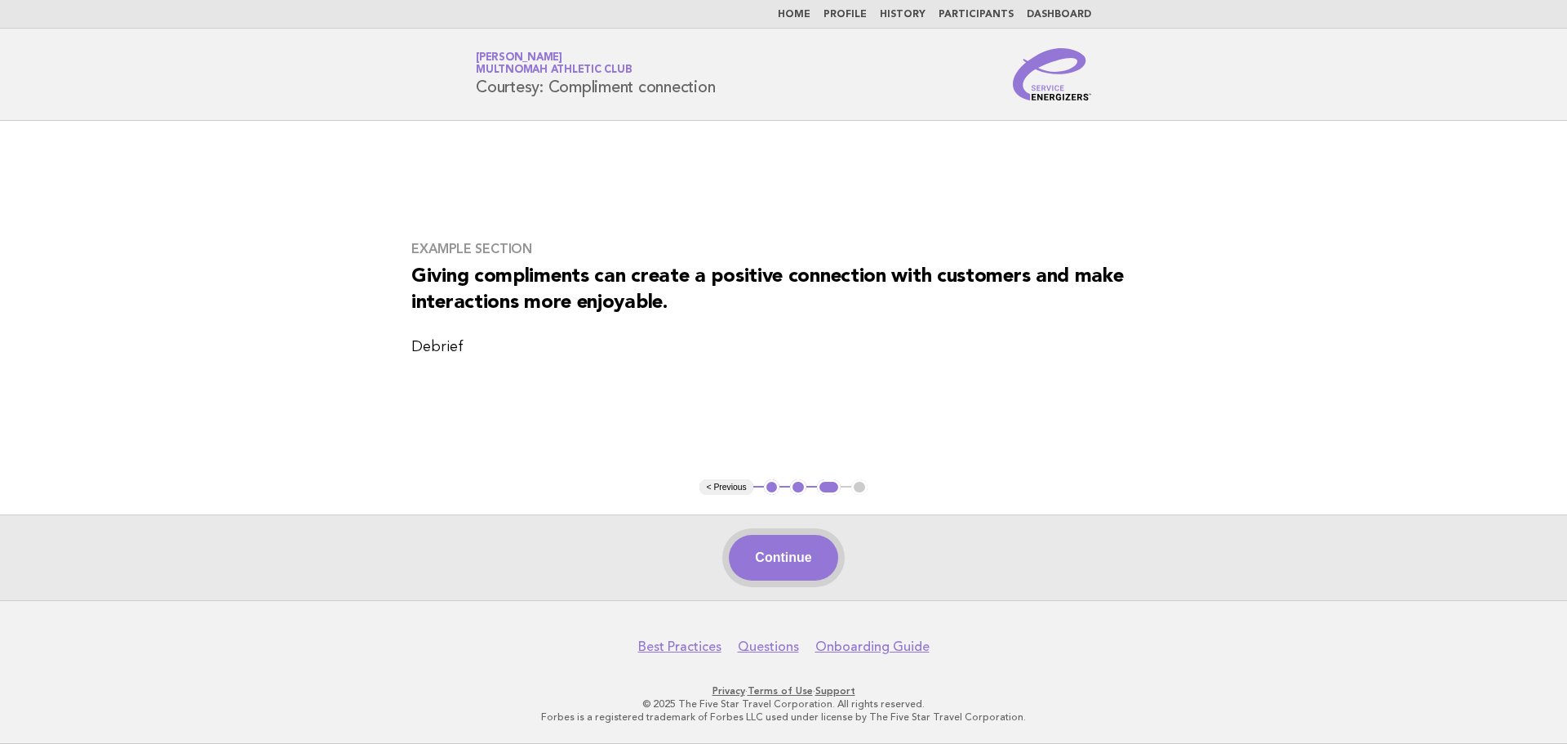
click at [769, 575] on button "Continue" at bounding box center [783, 558] width 109 height 46
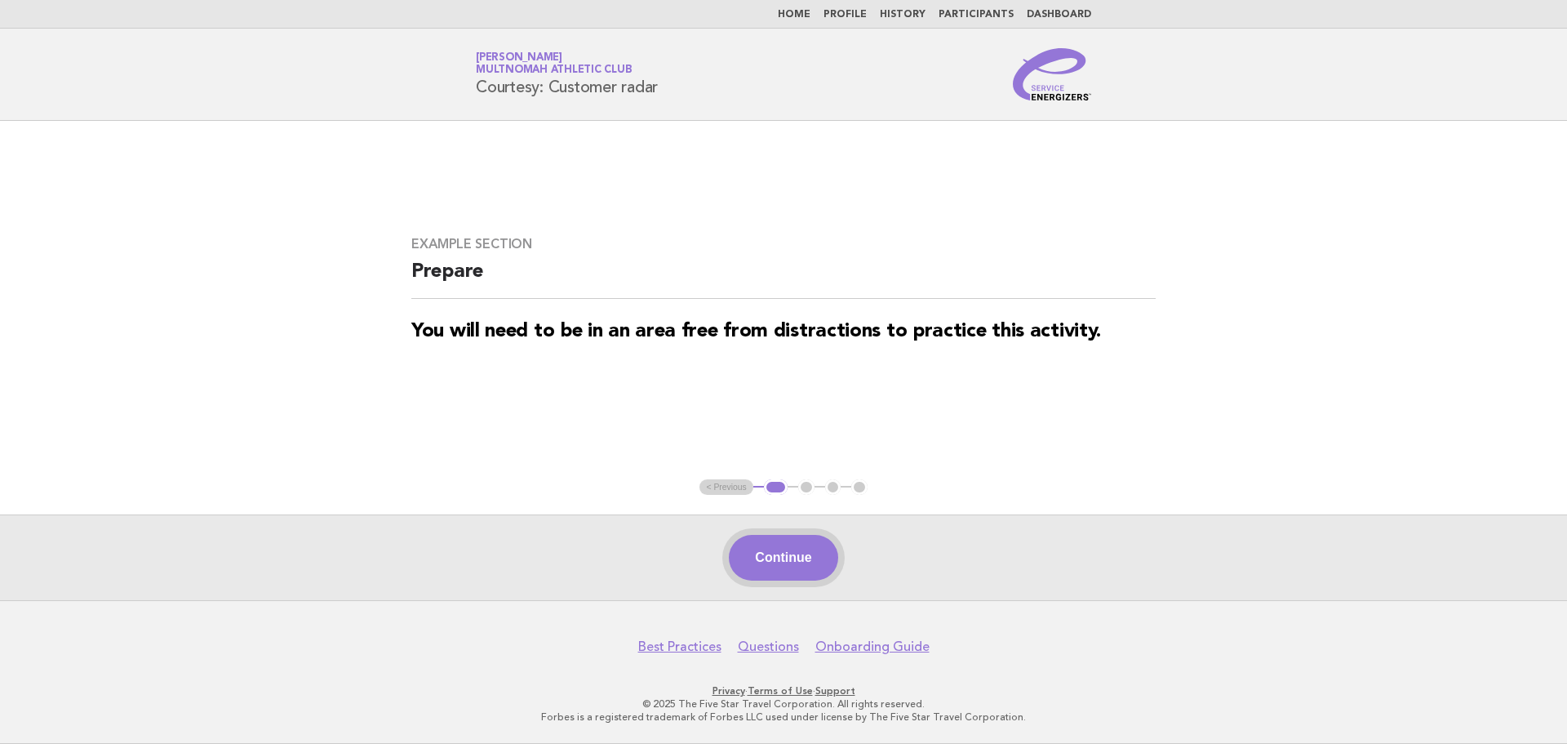
click at [805, 564] on button "Continue" at bounding box center [783, 558] width 109 height 46
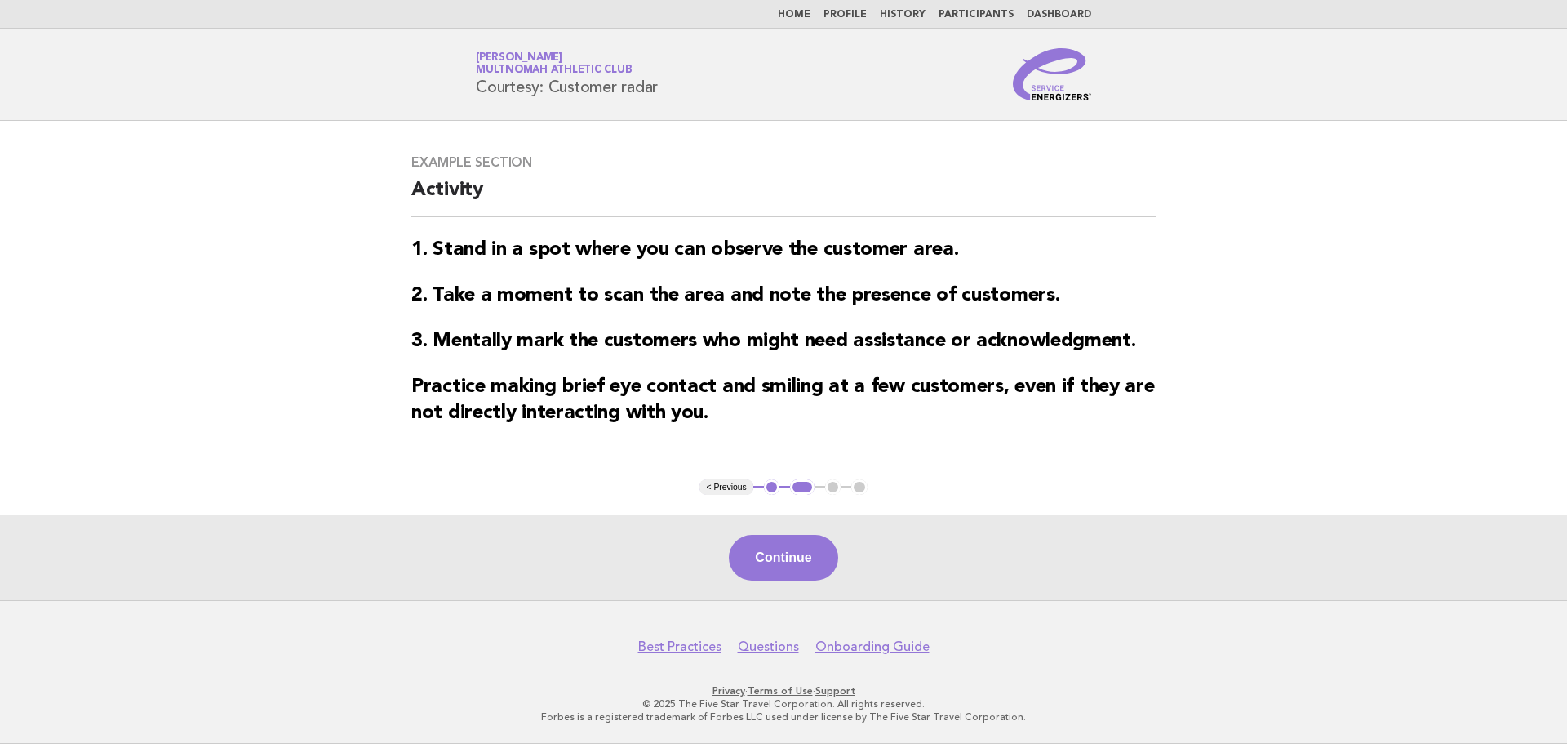
click at [805, 564] on button "Continue" at bounding box center [783, 558] width 109 height 46
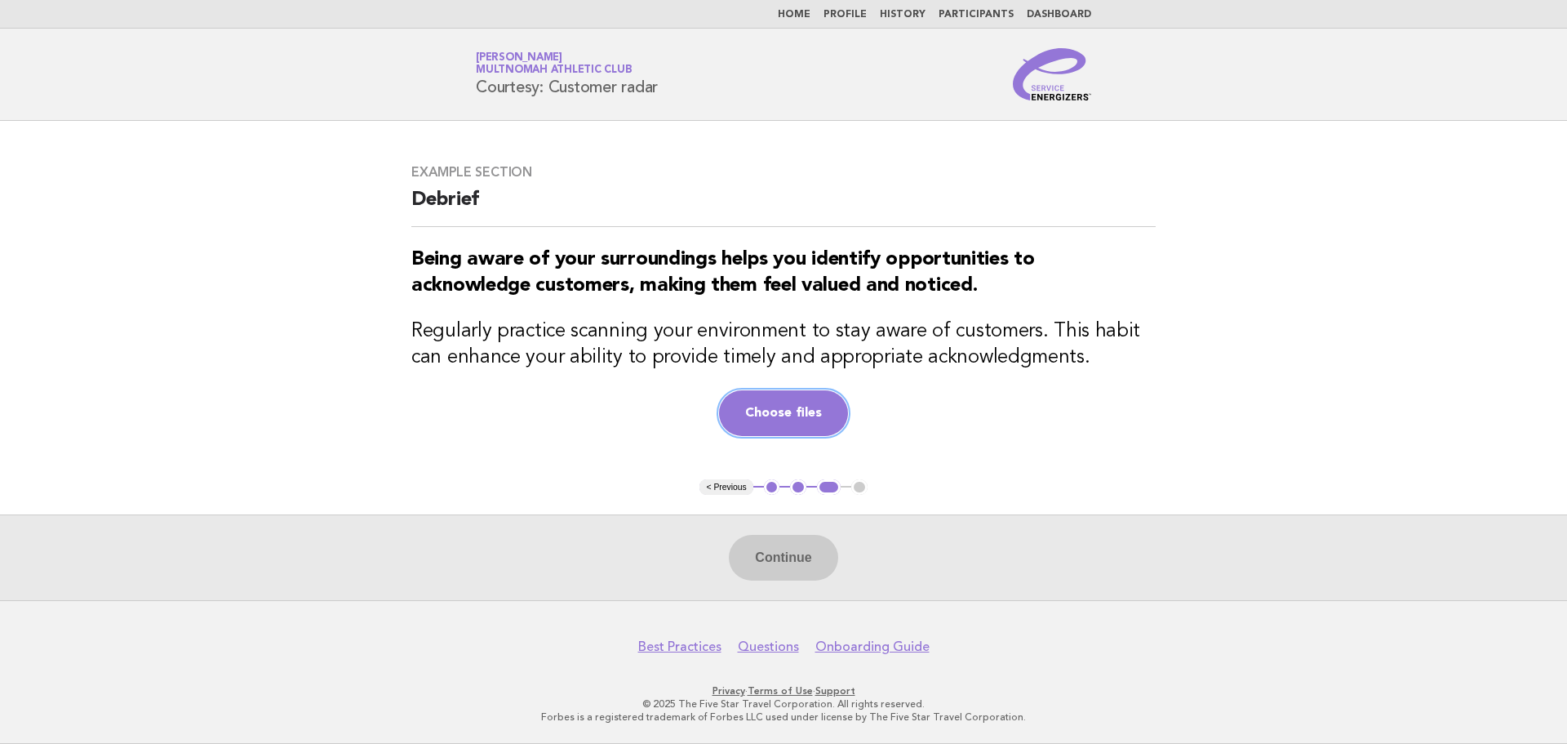
click at [802, 424] on button "Choose files" at bounding box center [783, 413] width 129 height 46
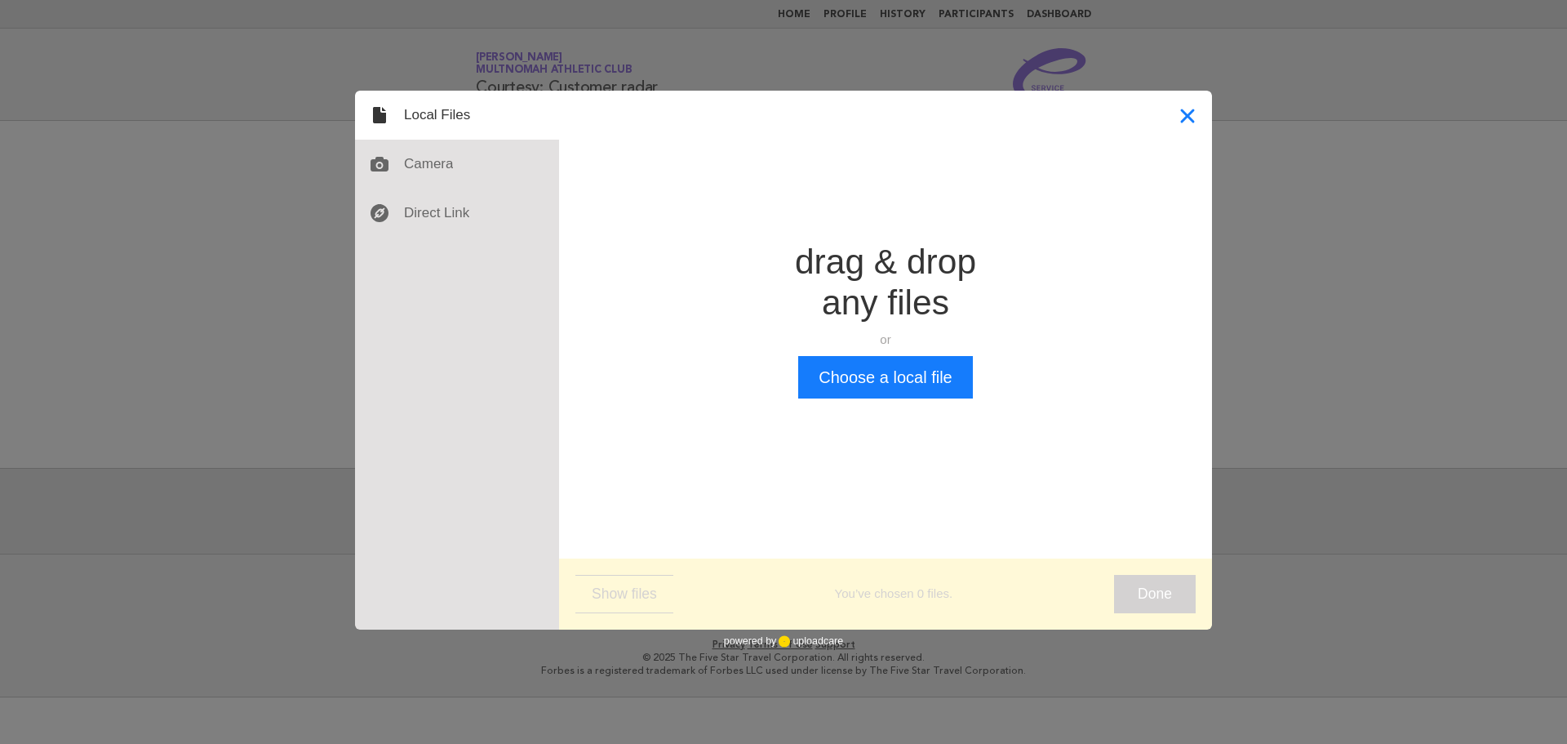
click at [1193, 125] on button "Close" at bounding box center [1187, 115] width 49 height 49
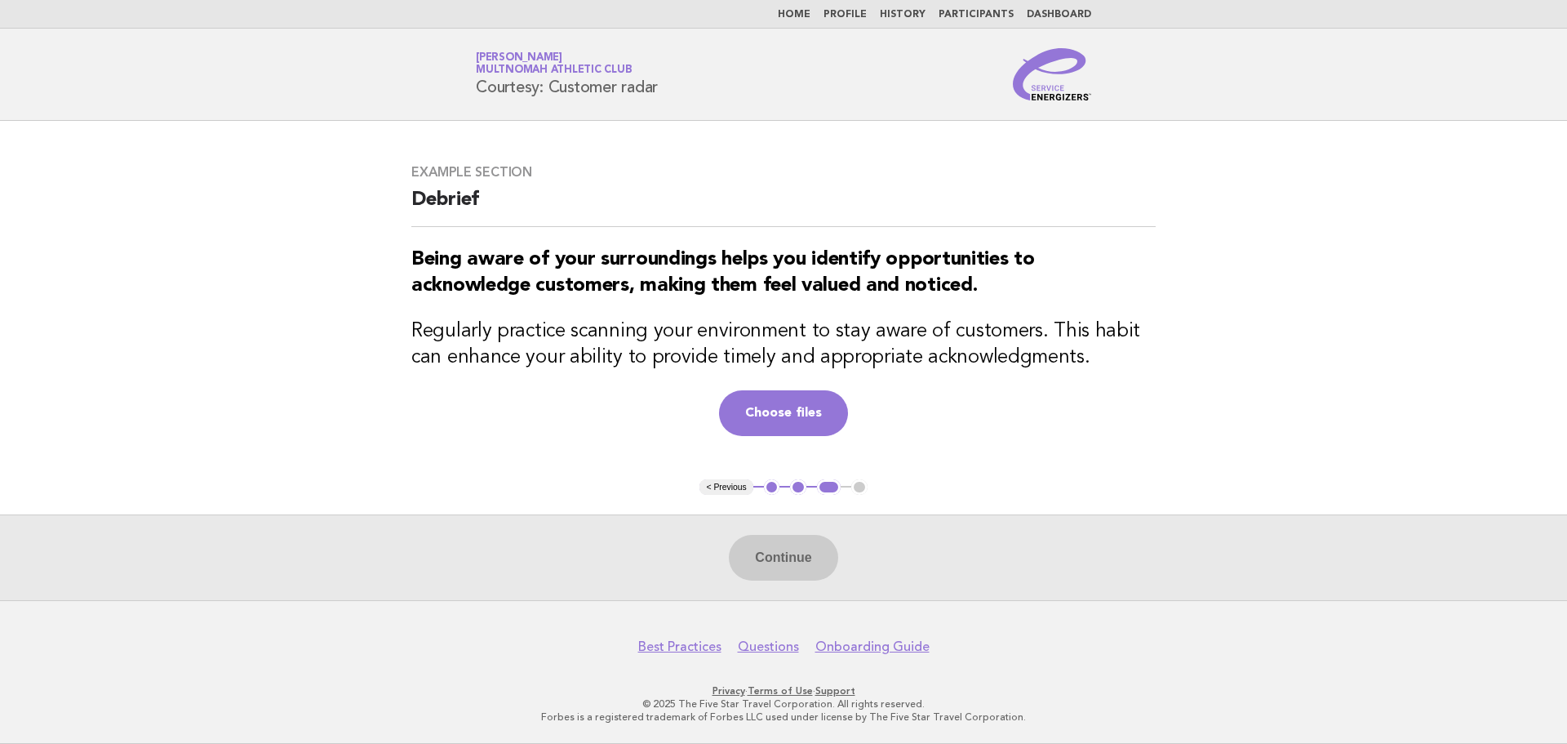
click at [783, 566] on div "Continue" at bounding box center [783, 557] width 1567 height 86
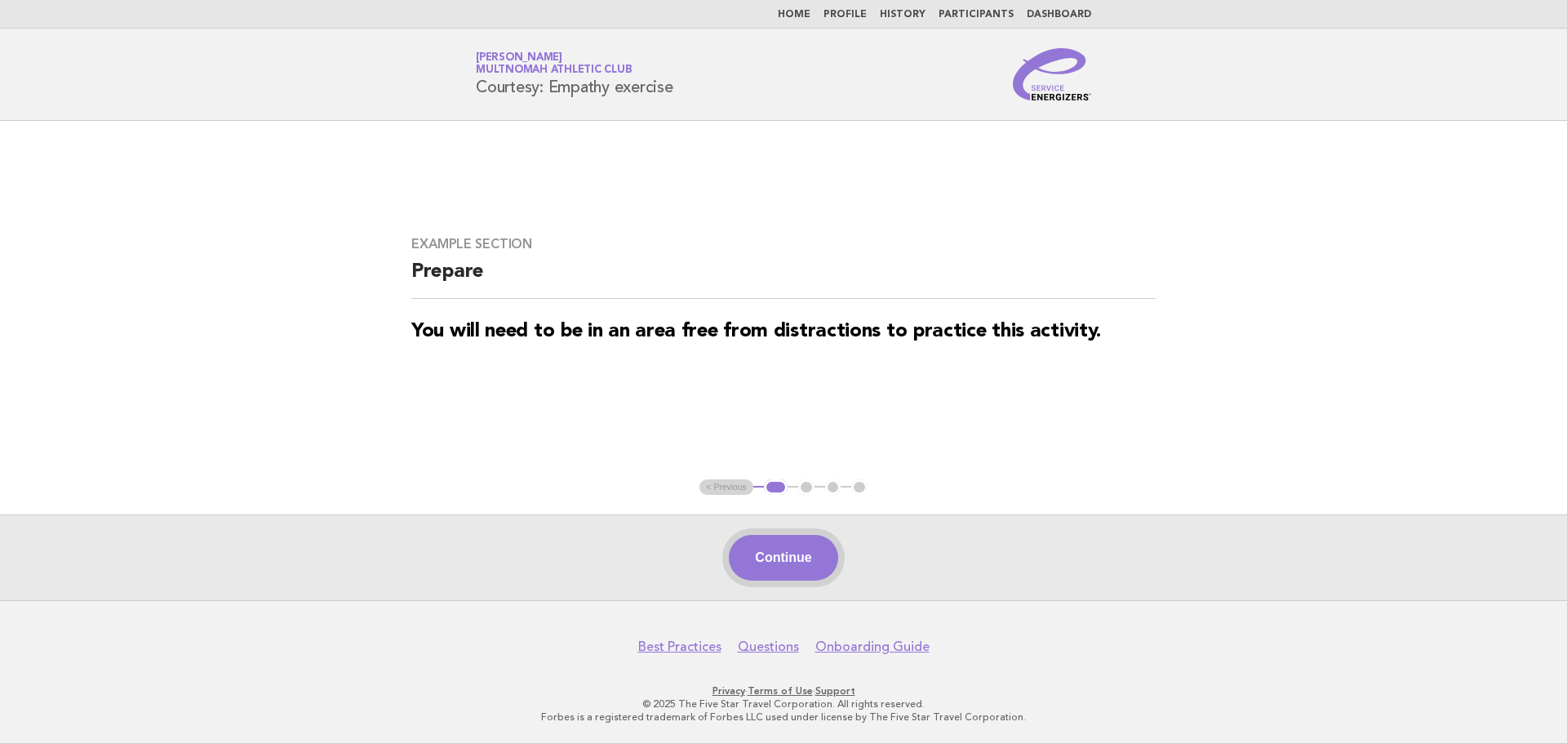
click at [797, 553] on button "Continue" at bounding box center [783, 558] width 109 height 46
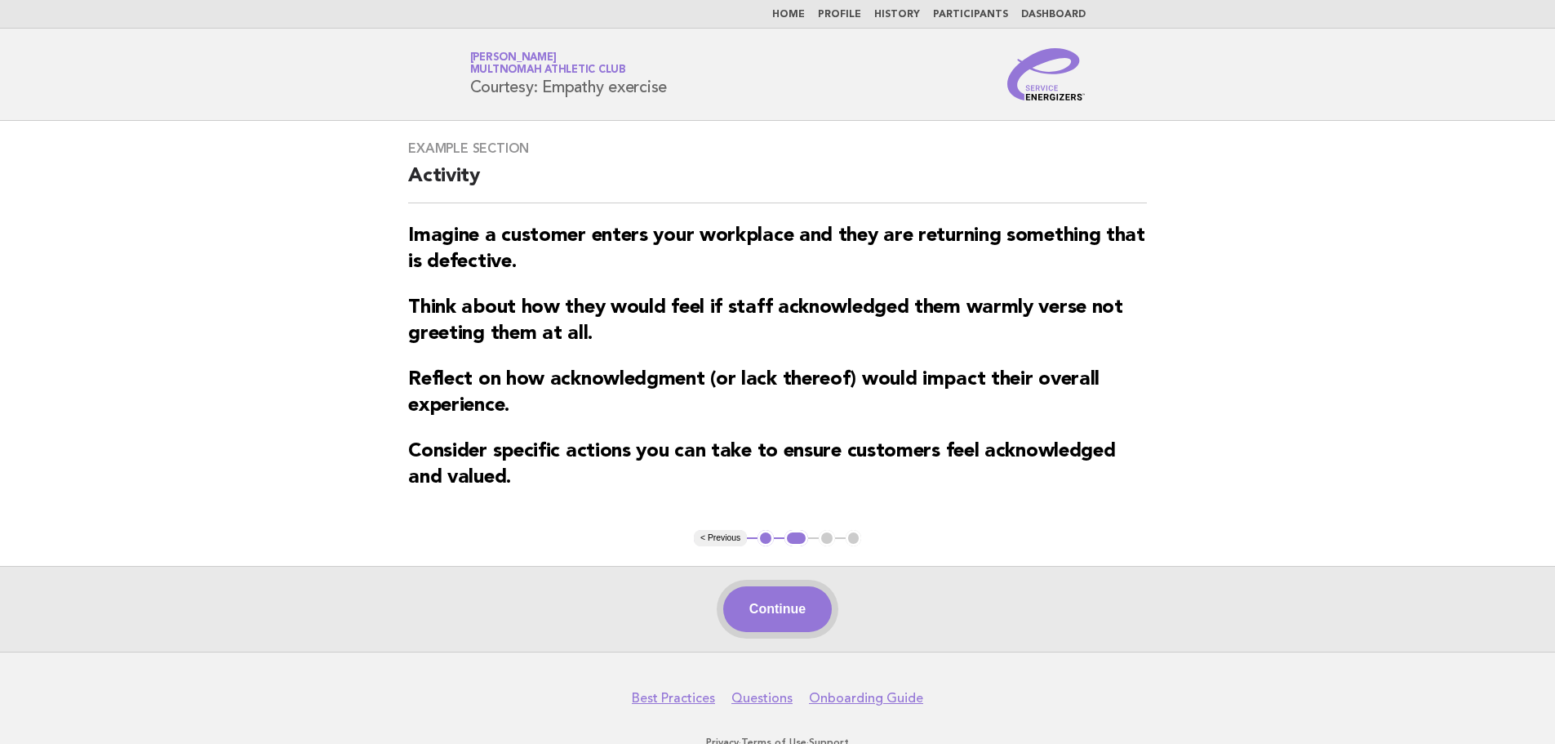
click at [784, 611] on button "Continue" at bounding box center [777, 609] width 109 height 46
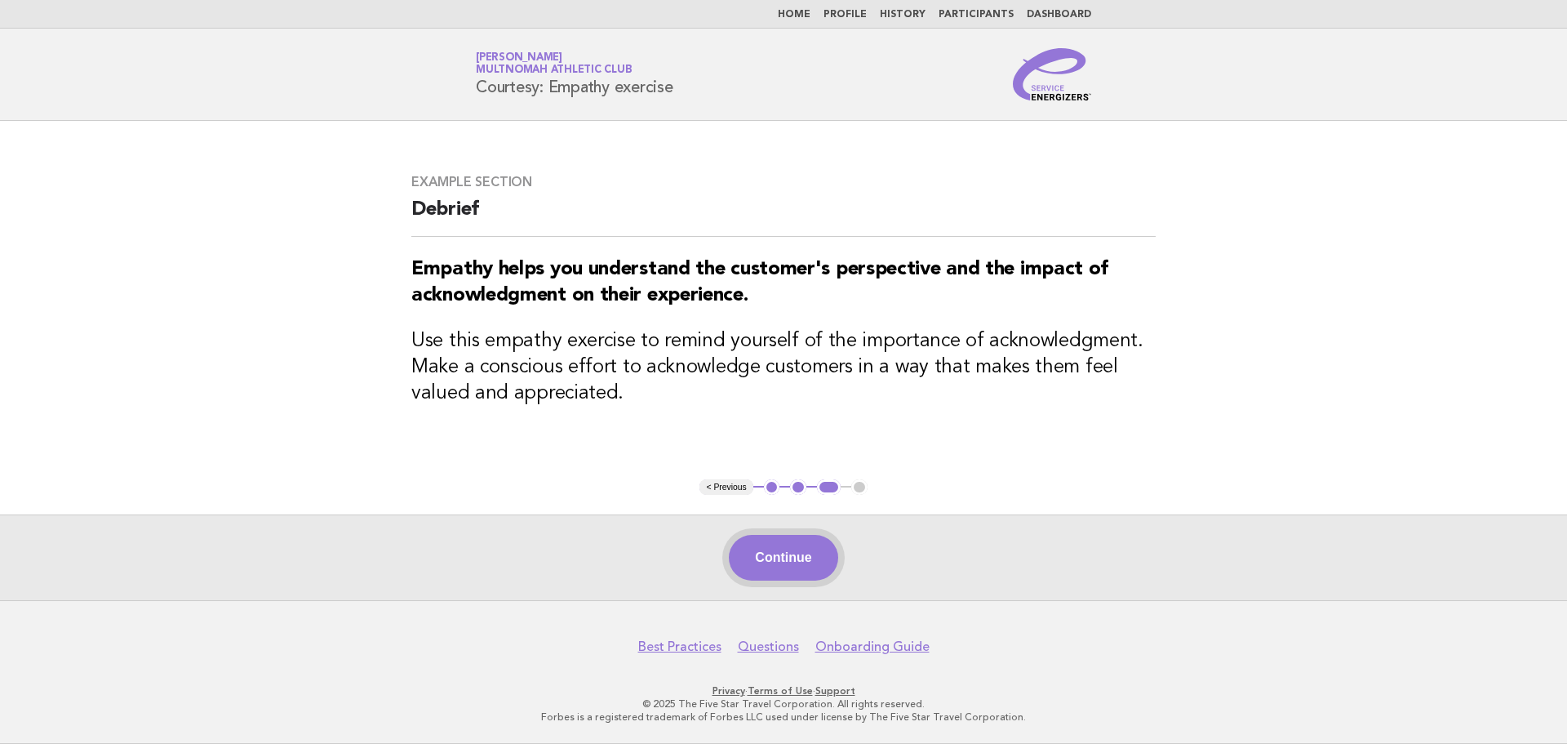
click at [769, 566] on button "Continue" at bounding box center [783, 558] width 109 height 46
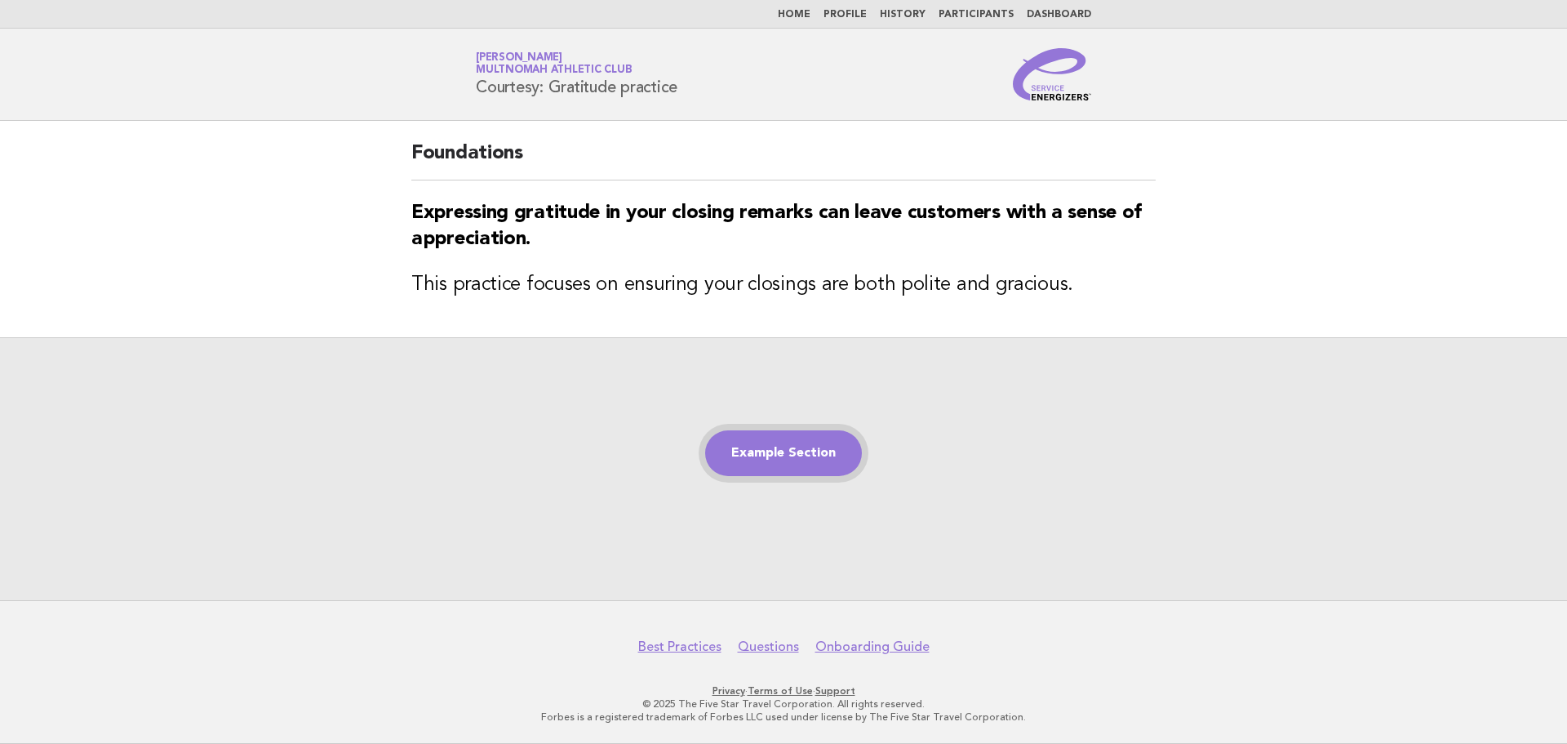
click at [819, 450] on link "Example Section" at bounding box center [783, 453] width 157 height 46
click at [797, 473] on link "Example Section" at bounding box center [783, 453] width 157 height 46
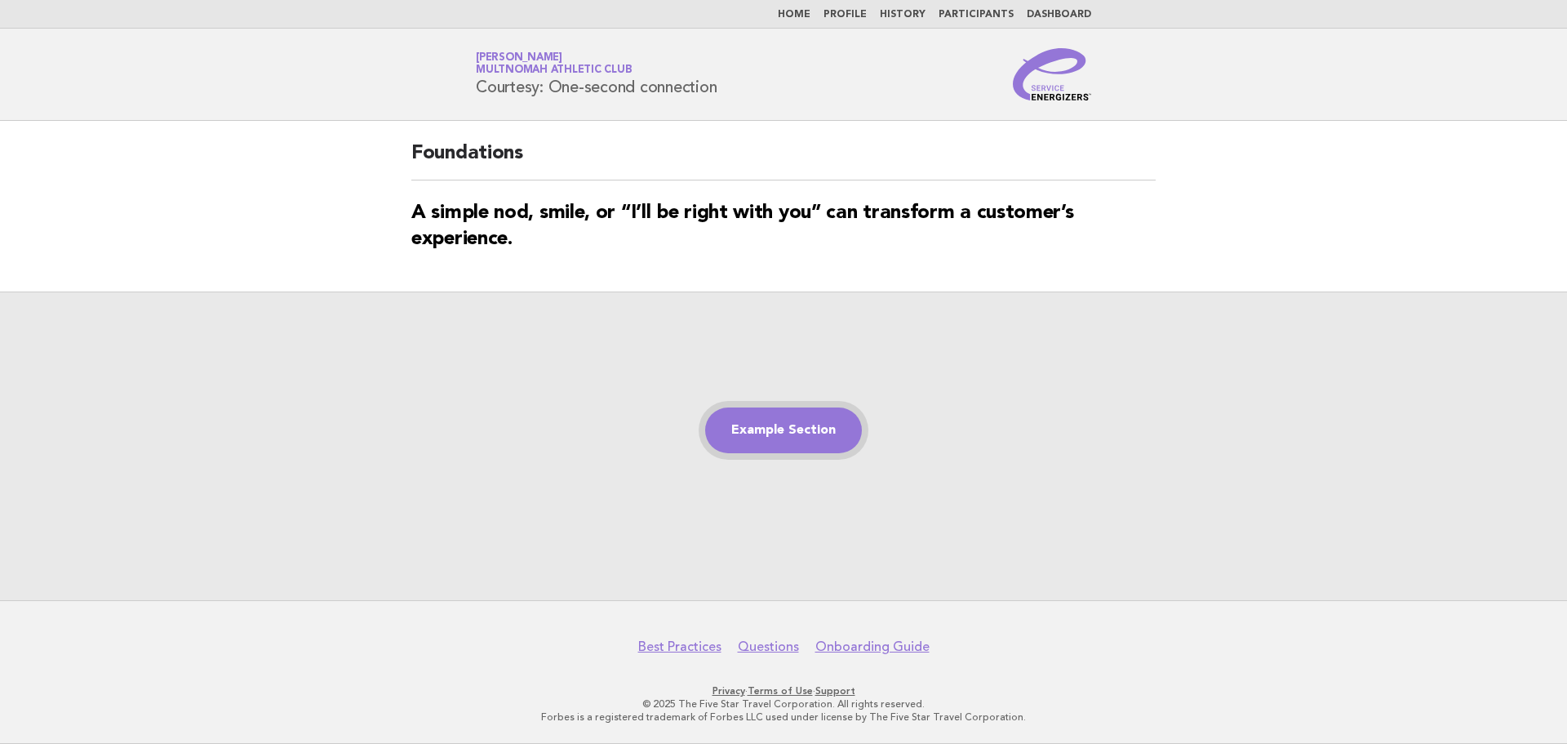
click at [733, 419] on link "Example Section" at bounding box center [783, 430] width 157 height 46
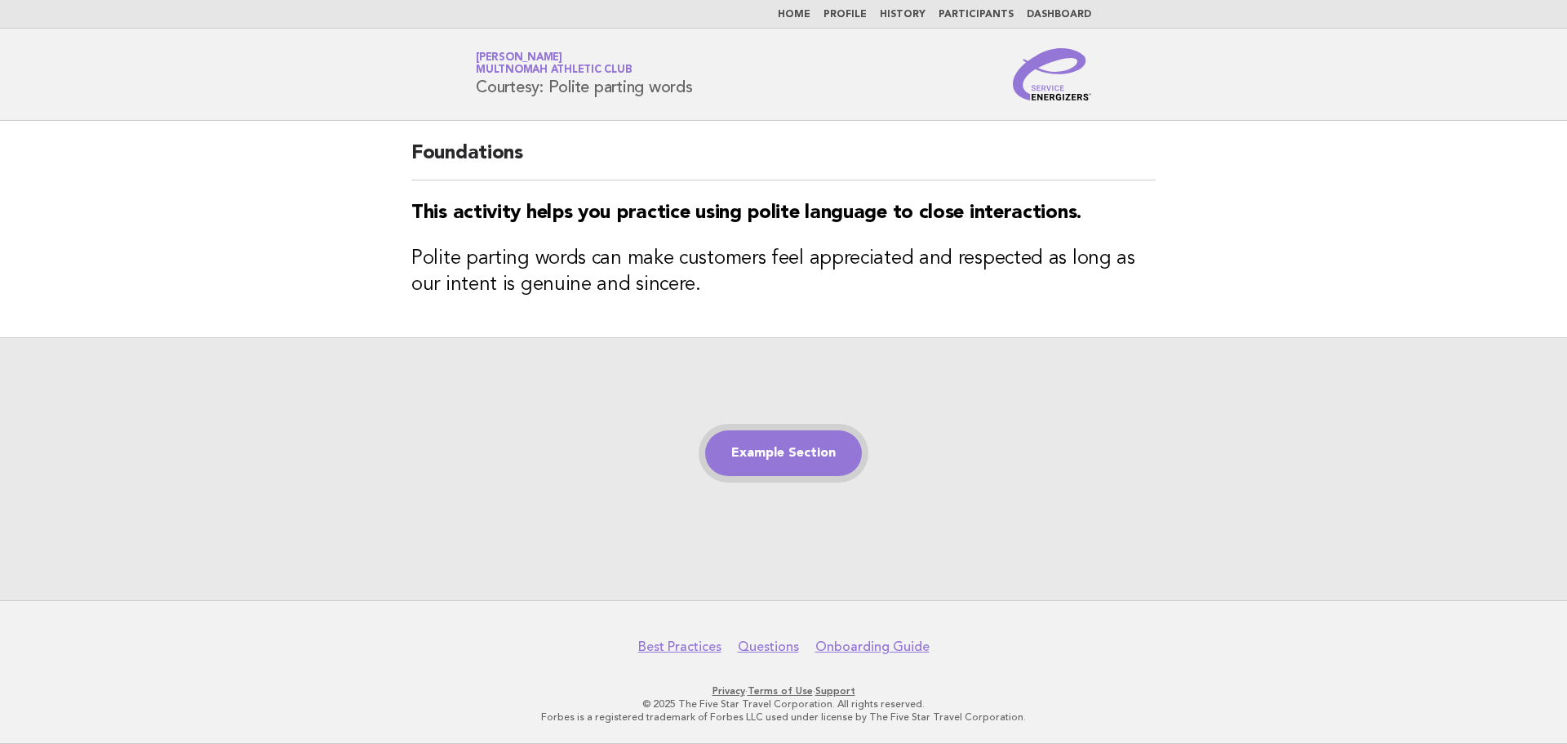
click at [747, 446] on link "Example Section" at bounding box center [783, 453] width 157 height 46
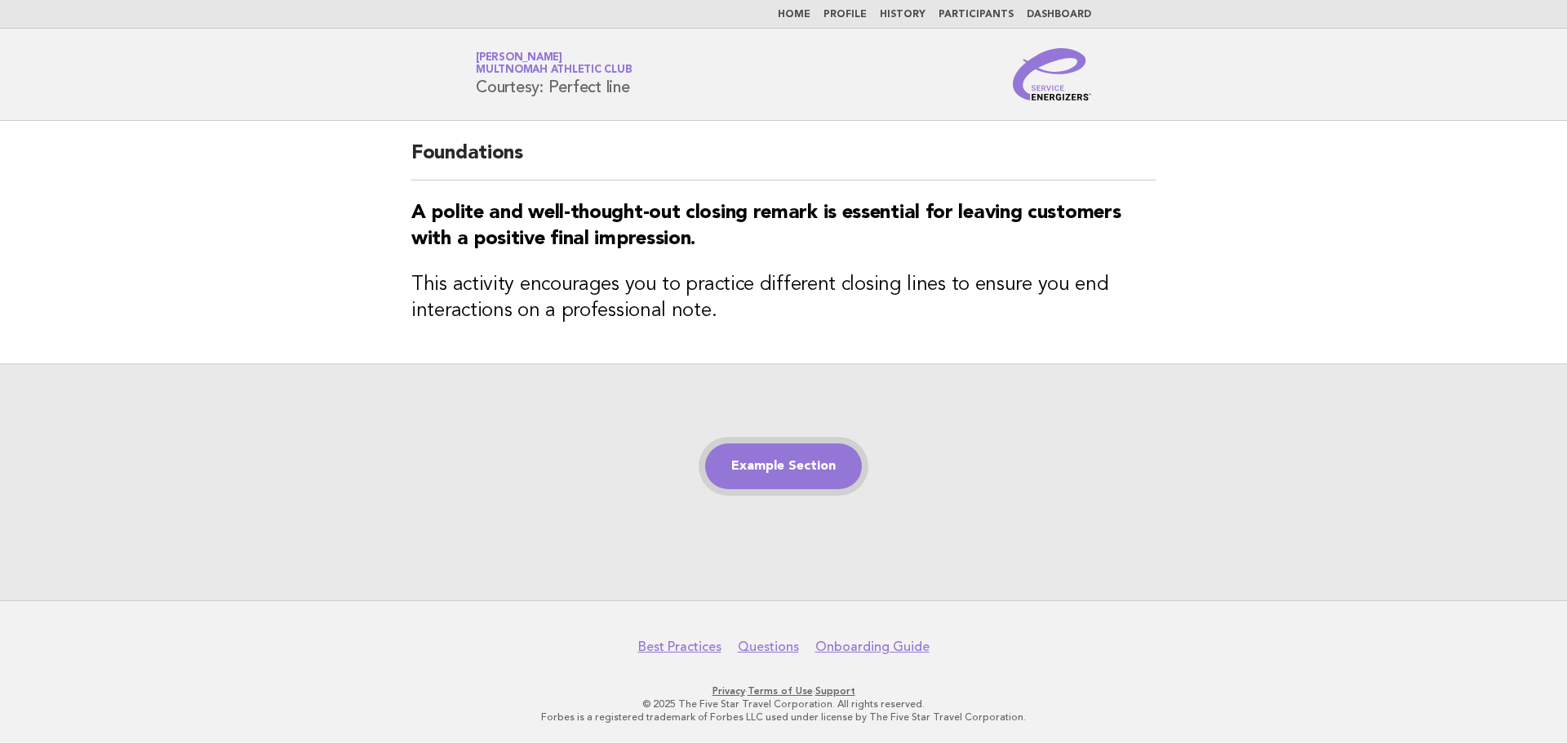
click at [776, 474] on link "Example Section" at bounding box center [783, 466] width 157 height 46
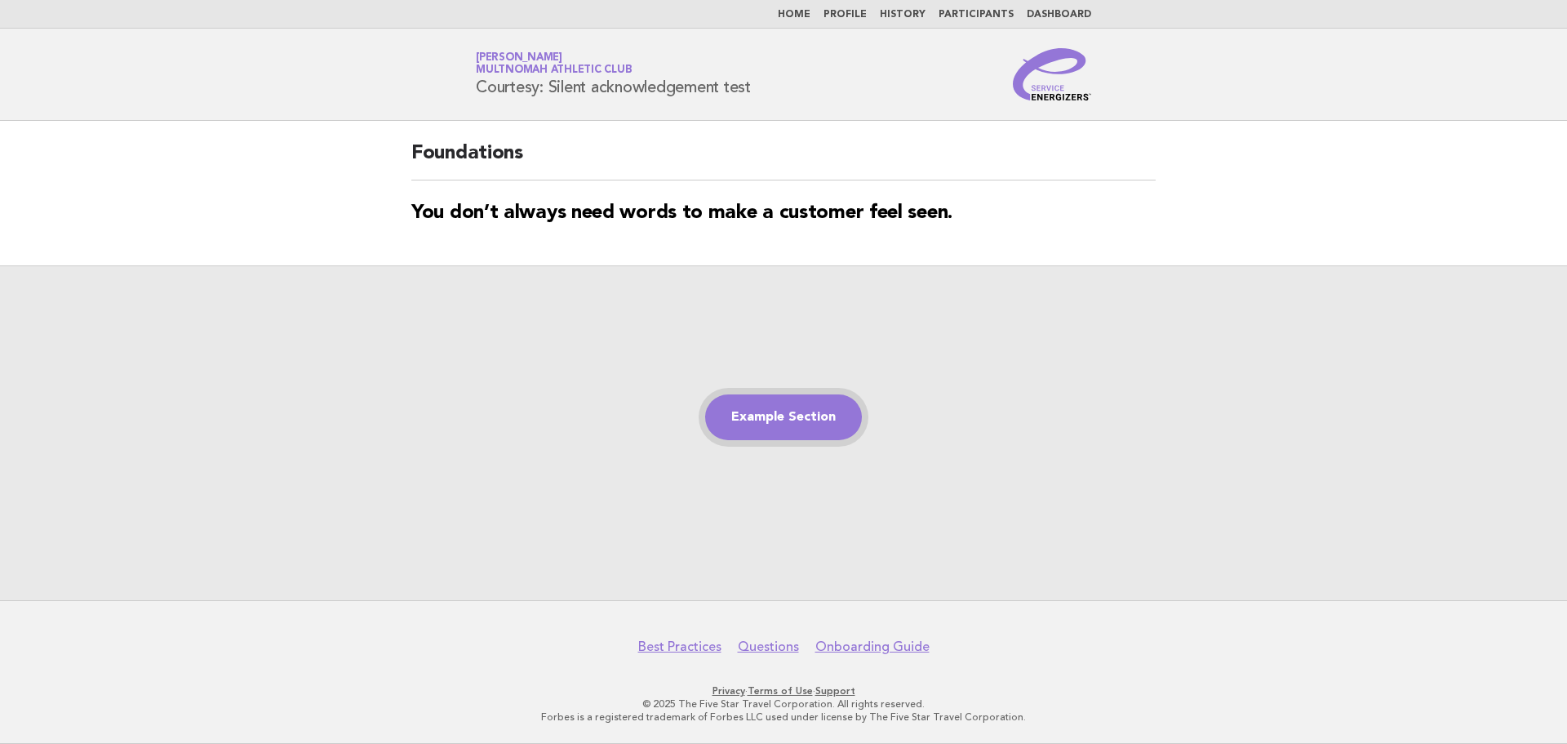
click at [838, 405] on link "Example Section" at bounding box center [783, 417] width 157 height 46
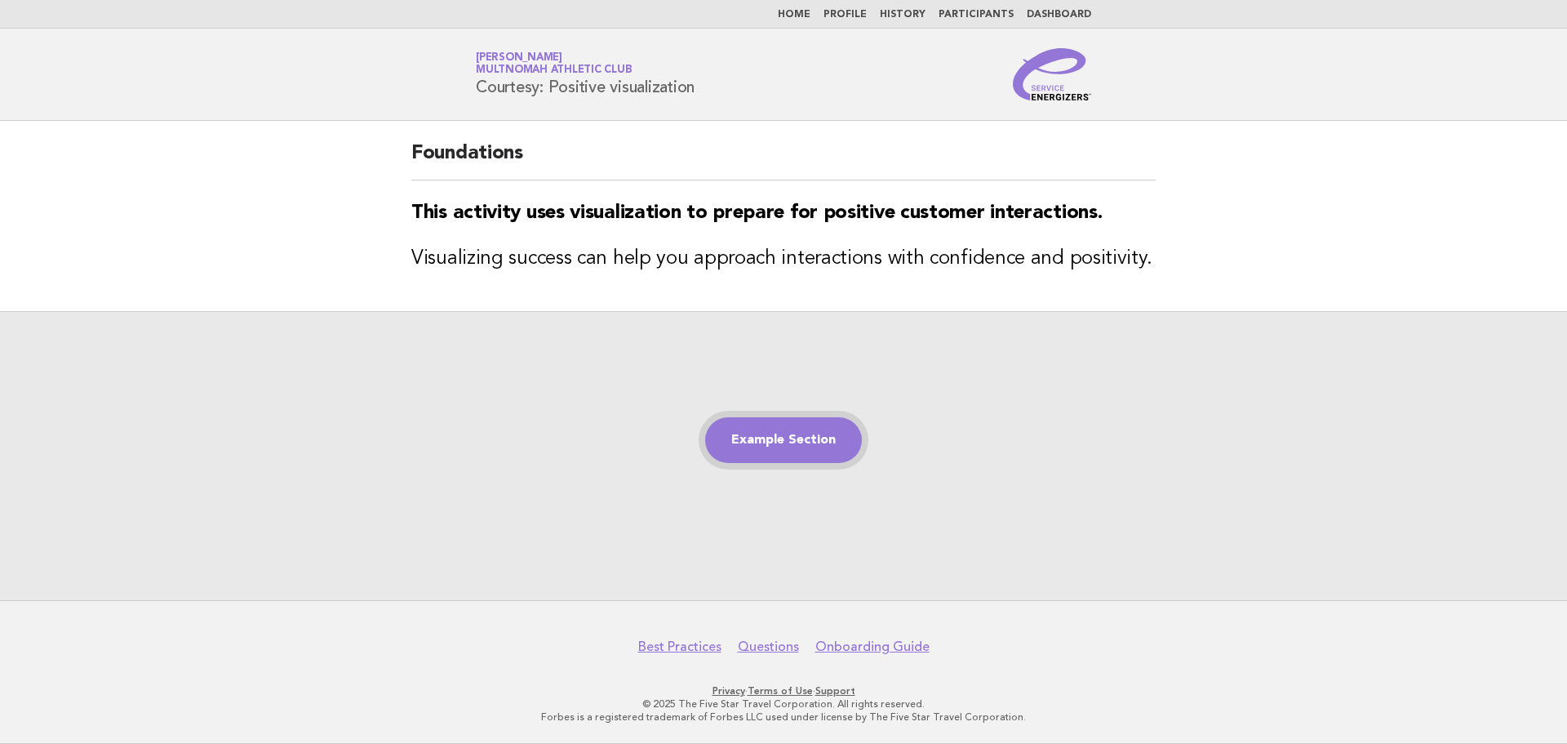
click at [828, 428] on link "Example Section" at bounding box center [783, 440] width 157 height 46
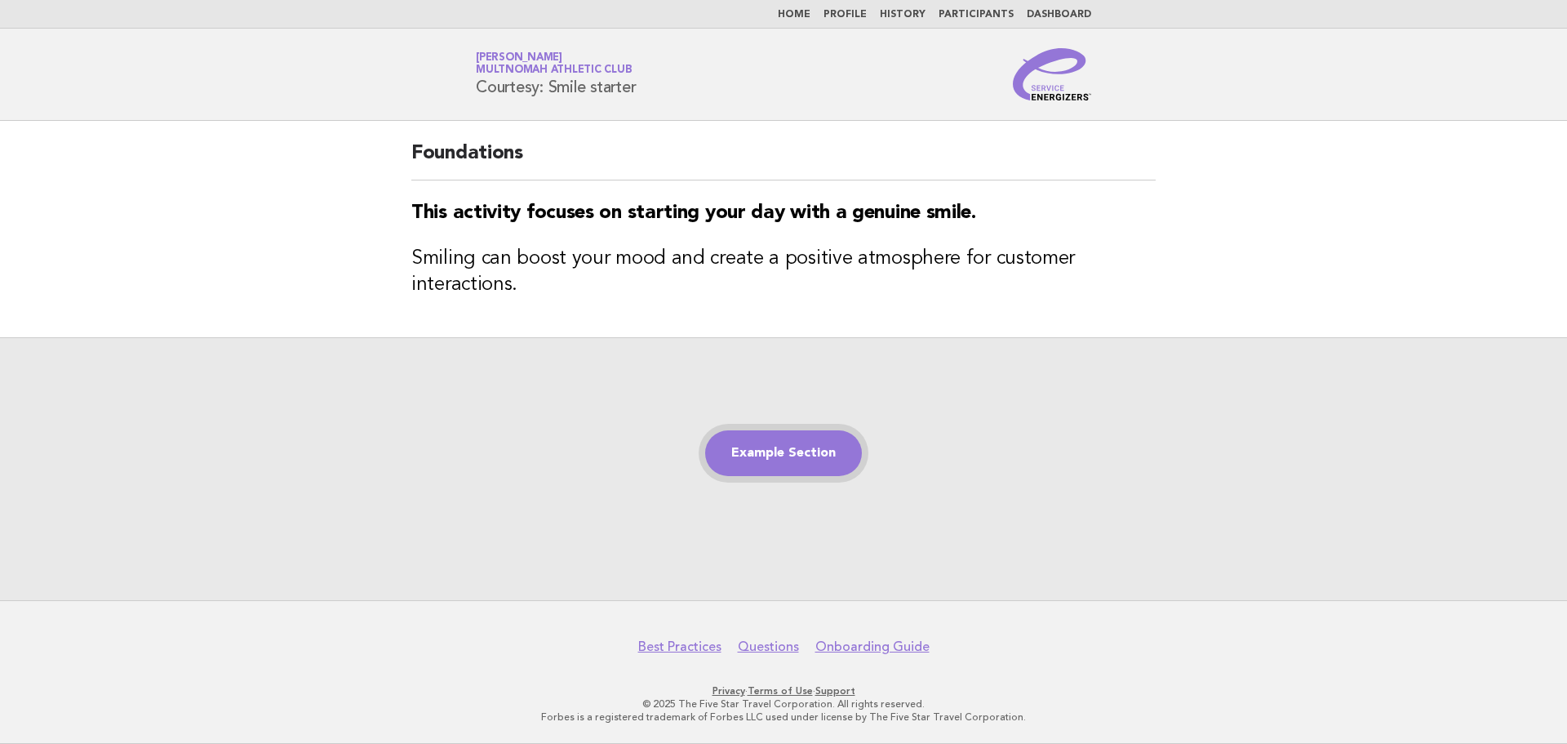
click at [825, 446] on link "Example Section" at bounding box center [783, 453] width 157 height 46
click at [742, 442] on link "Example Section" at bounding box center [783, 453] width 157 height 46
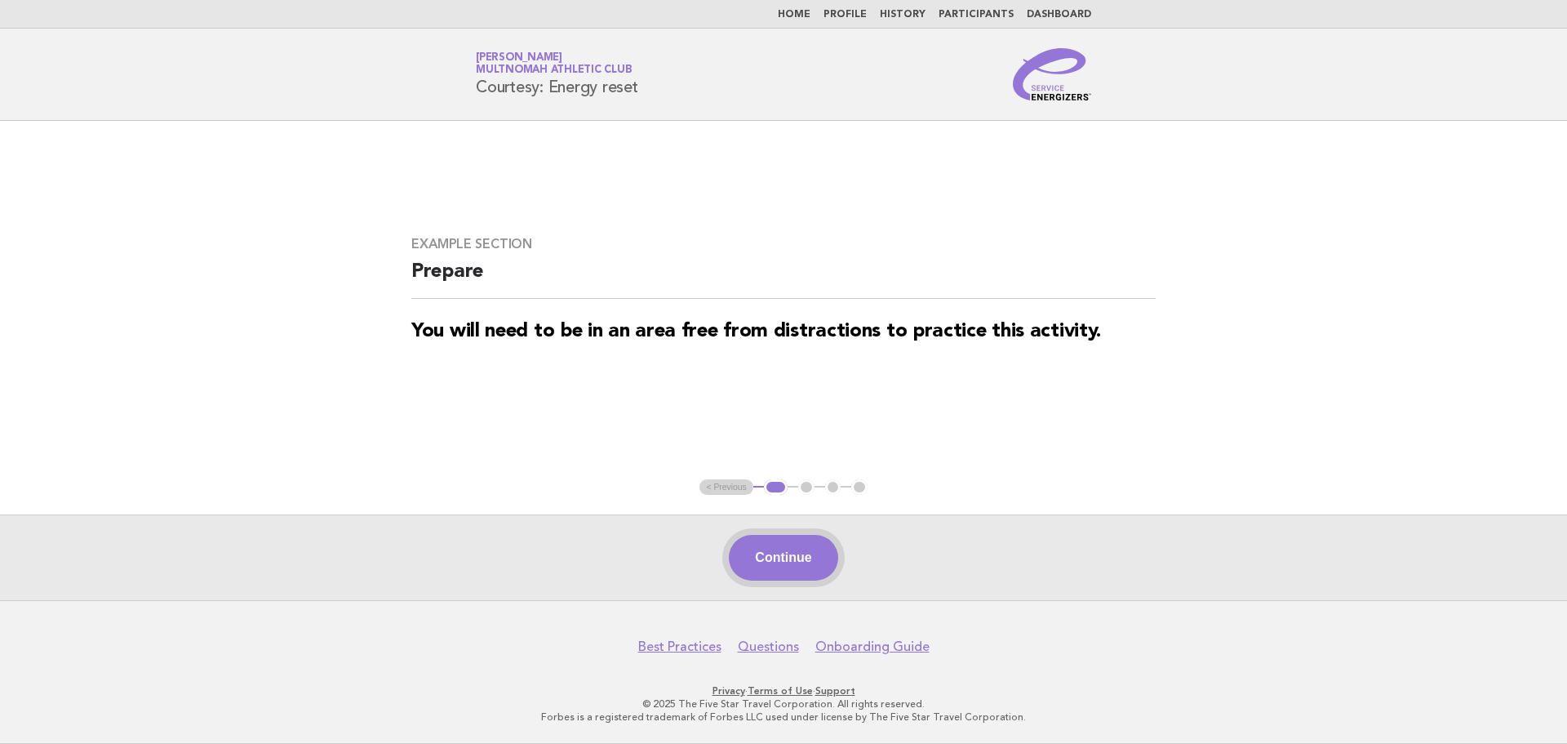
click at [771, 558] on button "Continue" at bounding box center [783, 558] width 109 height 46
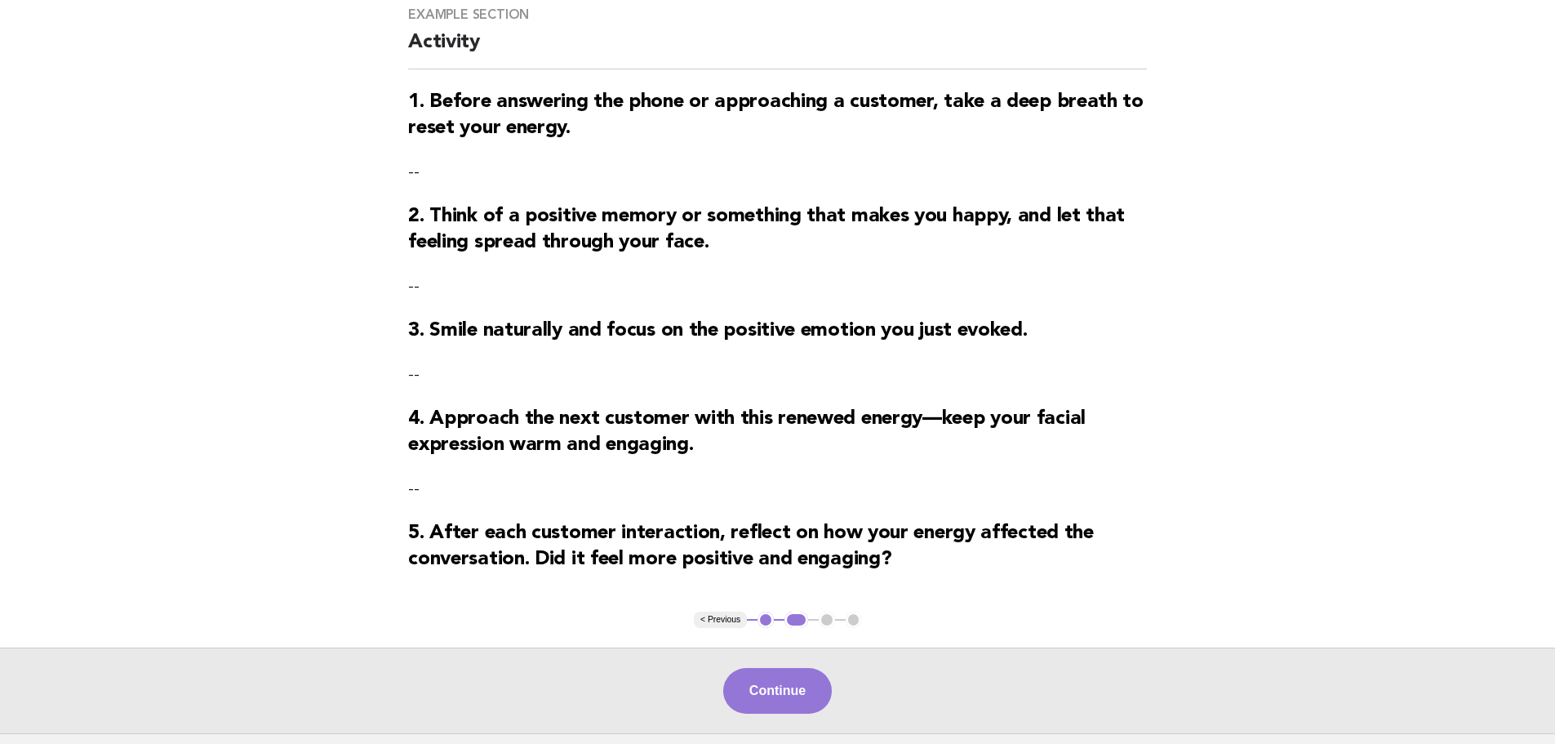
scroll to position [163, 0]
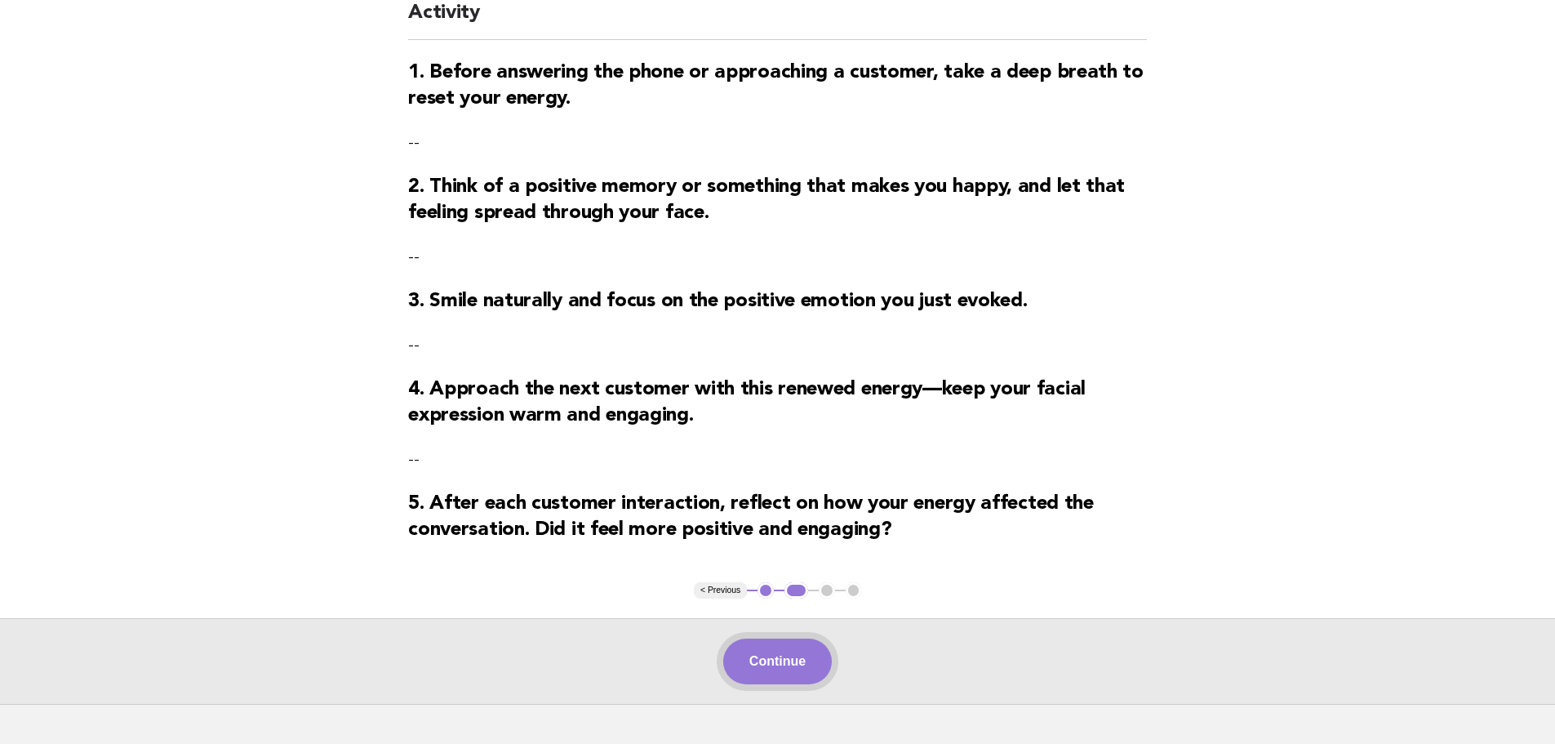
click at [789, 669] on button "Continue" at bounding box center [777, 661] width 109 height 46
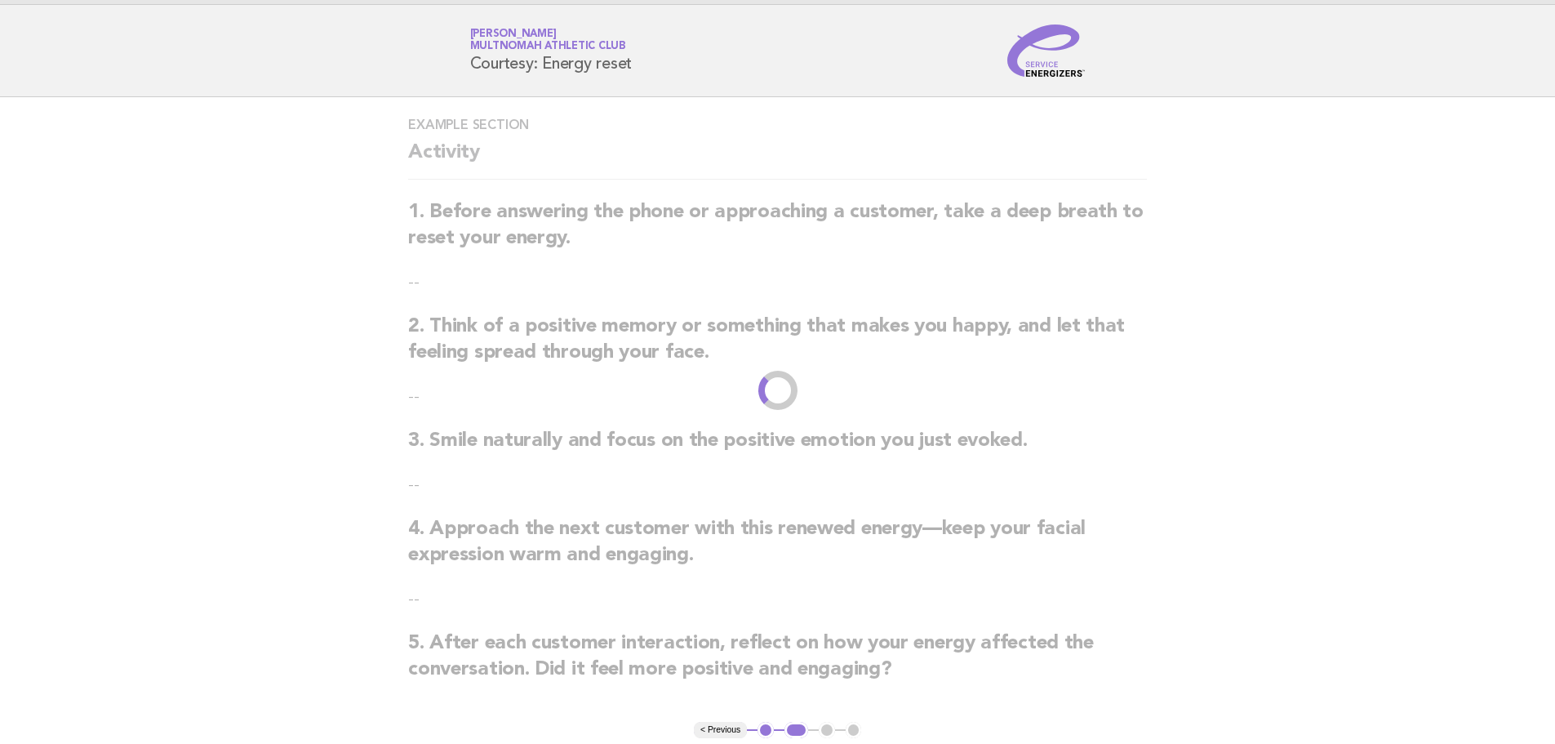
scroll to position [0, 0]
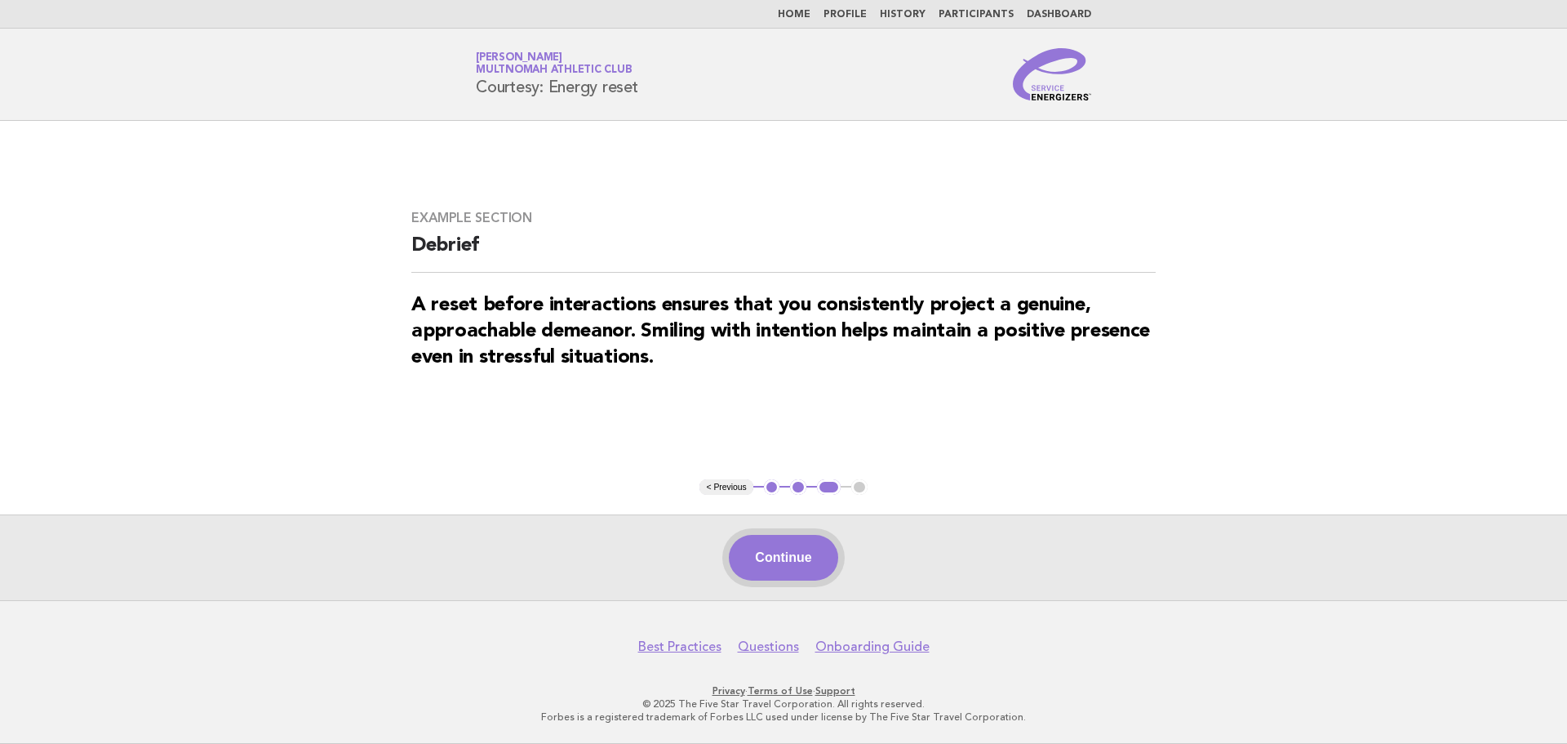
click at [817, 550] on button "Continue" at bounding box center [783, 558] width 109 height 46
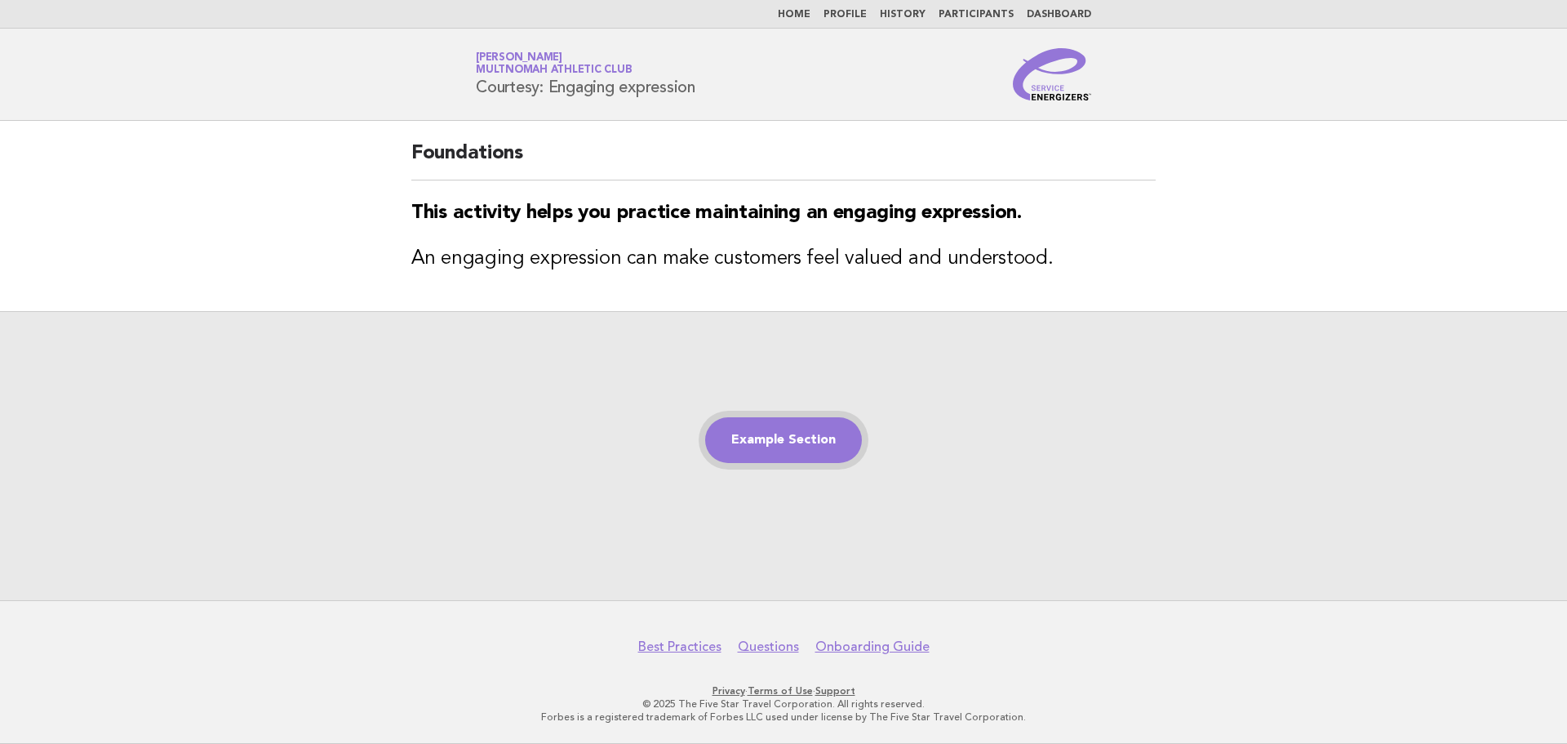
click at [802, 442] on link "Example Section" at bounding box center [783, 440] width 157 height 46
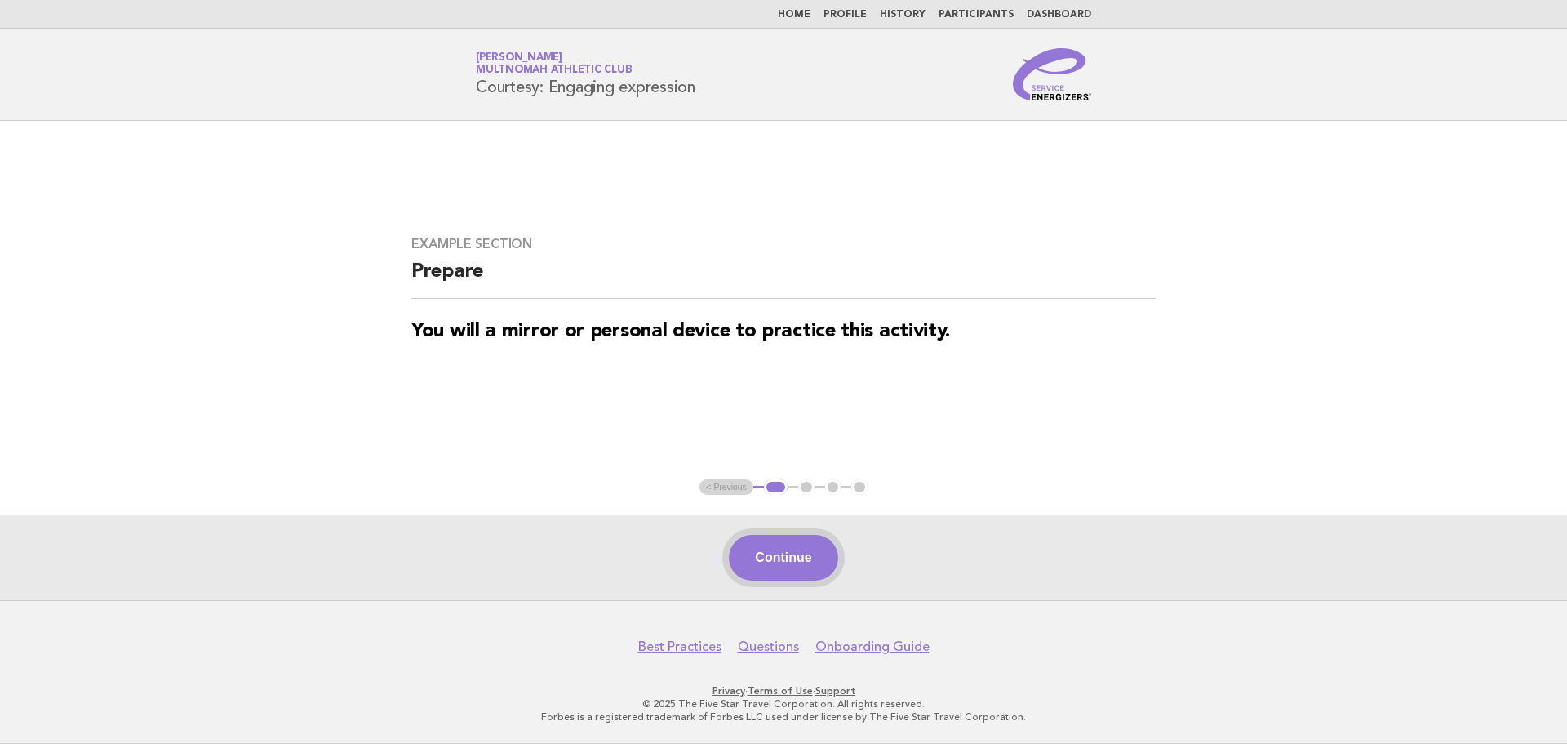
click at [789, 561] on button "Continue" at bounding box center [783, 558] width 109 height 46
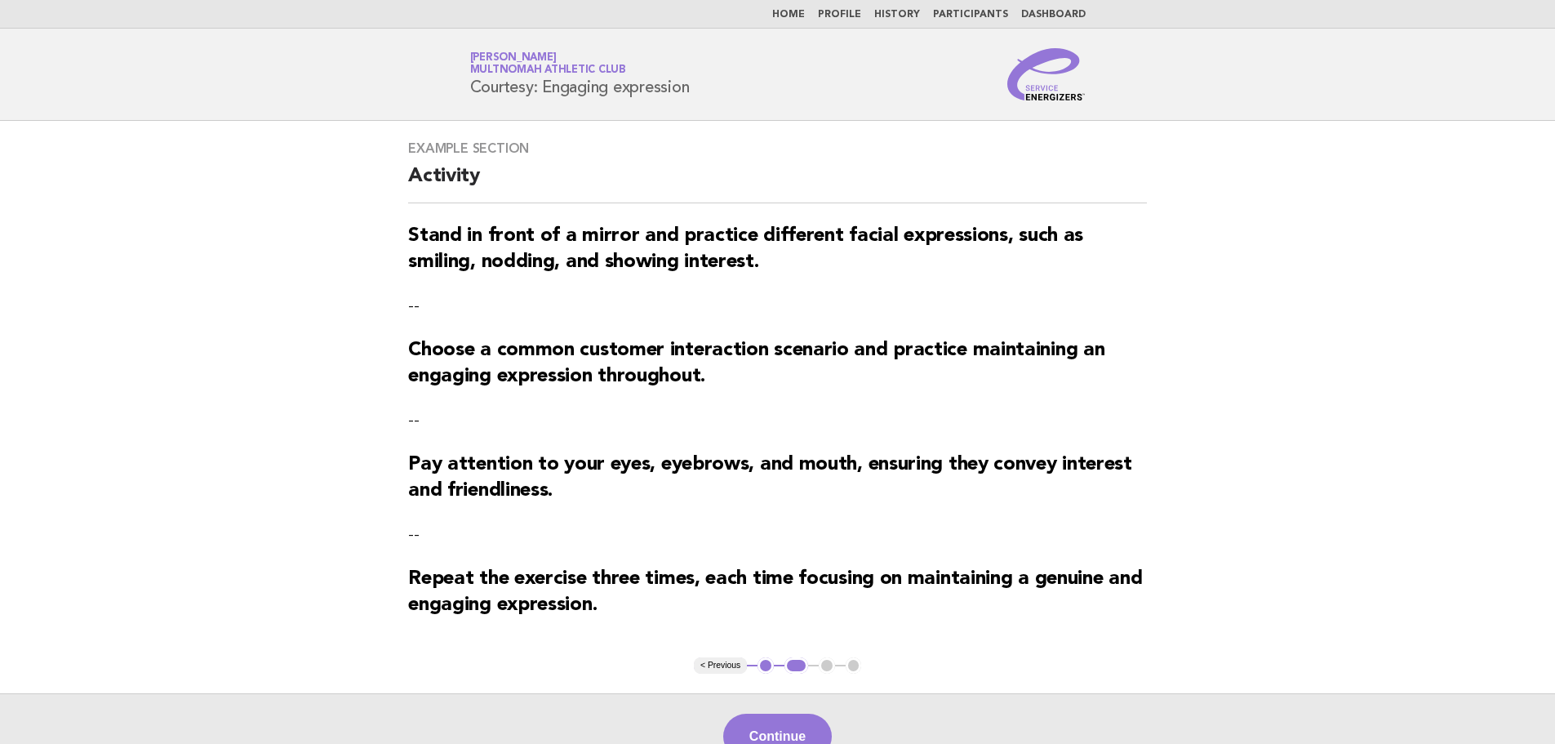
scroll to position [82, 0]
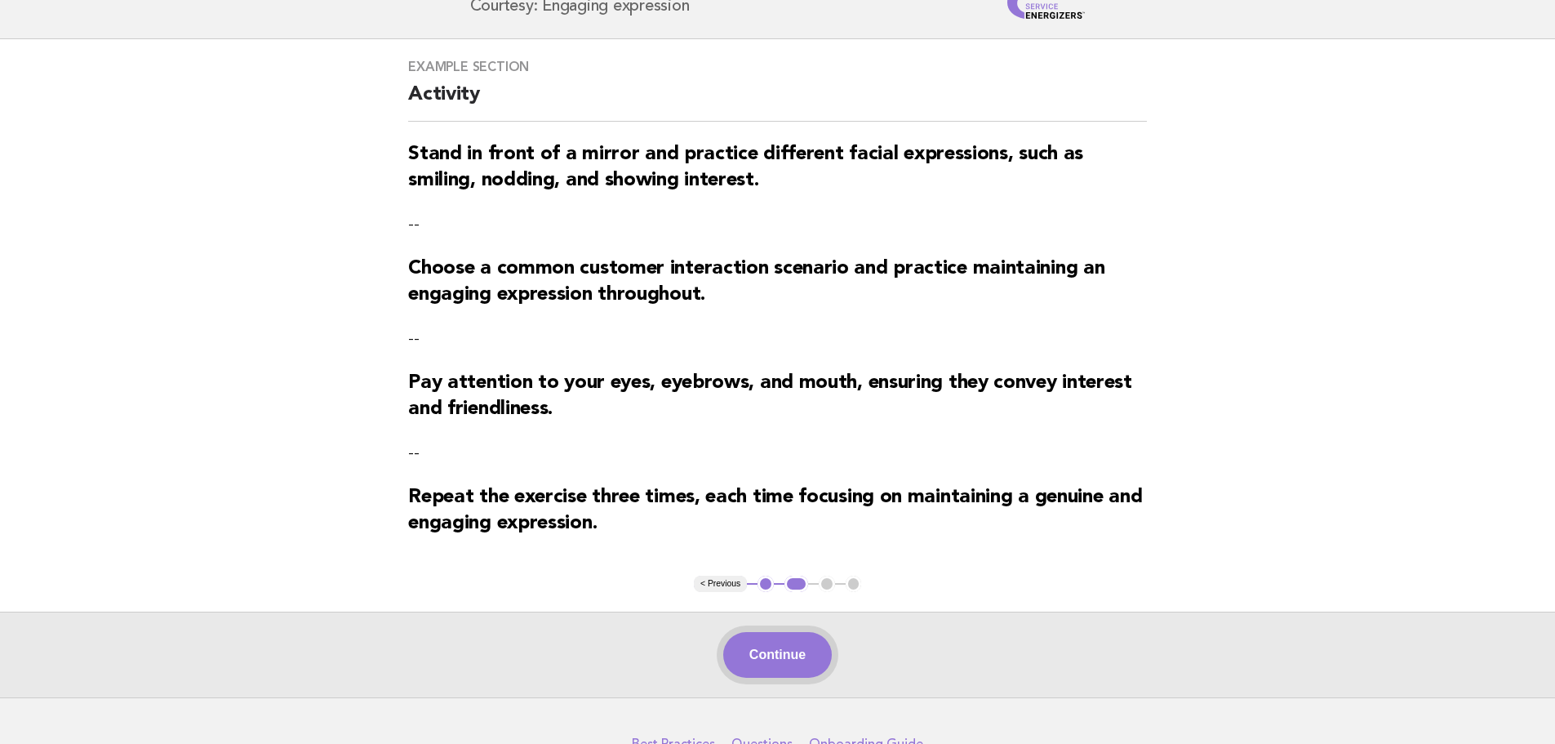
click at [794, 666] on button "Continue" at bounding box center [777, 655] width 109 height 46
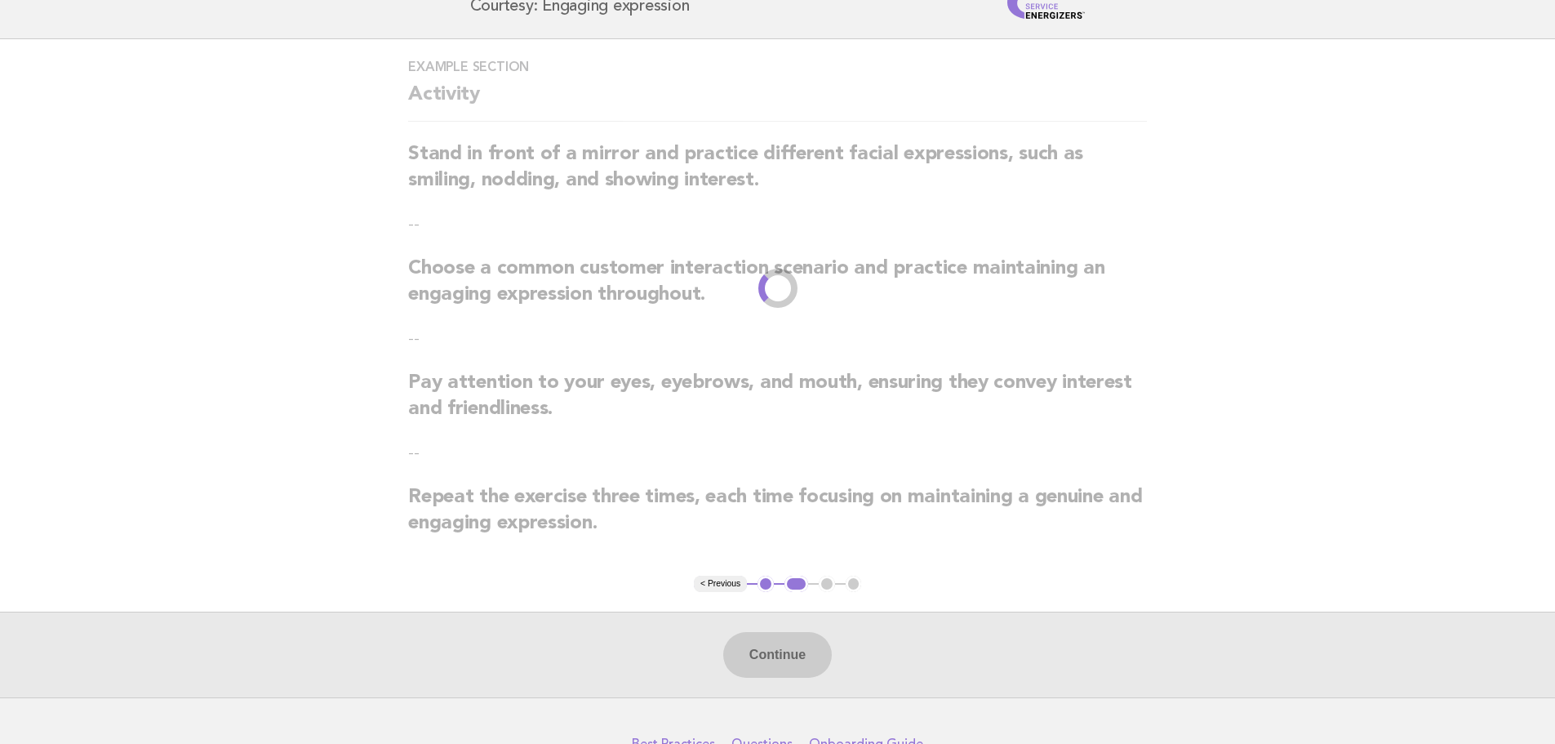
scroll to position [0, 0]
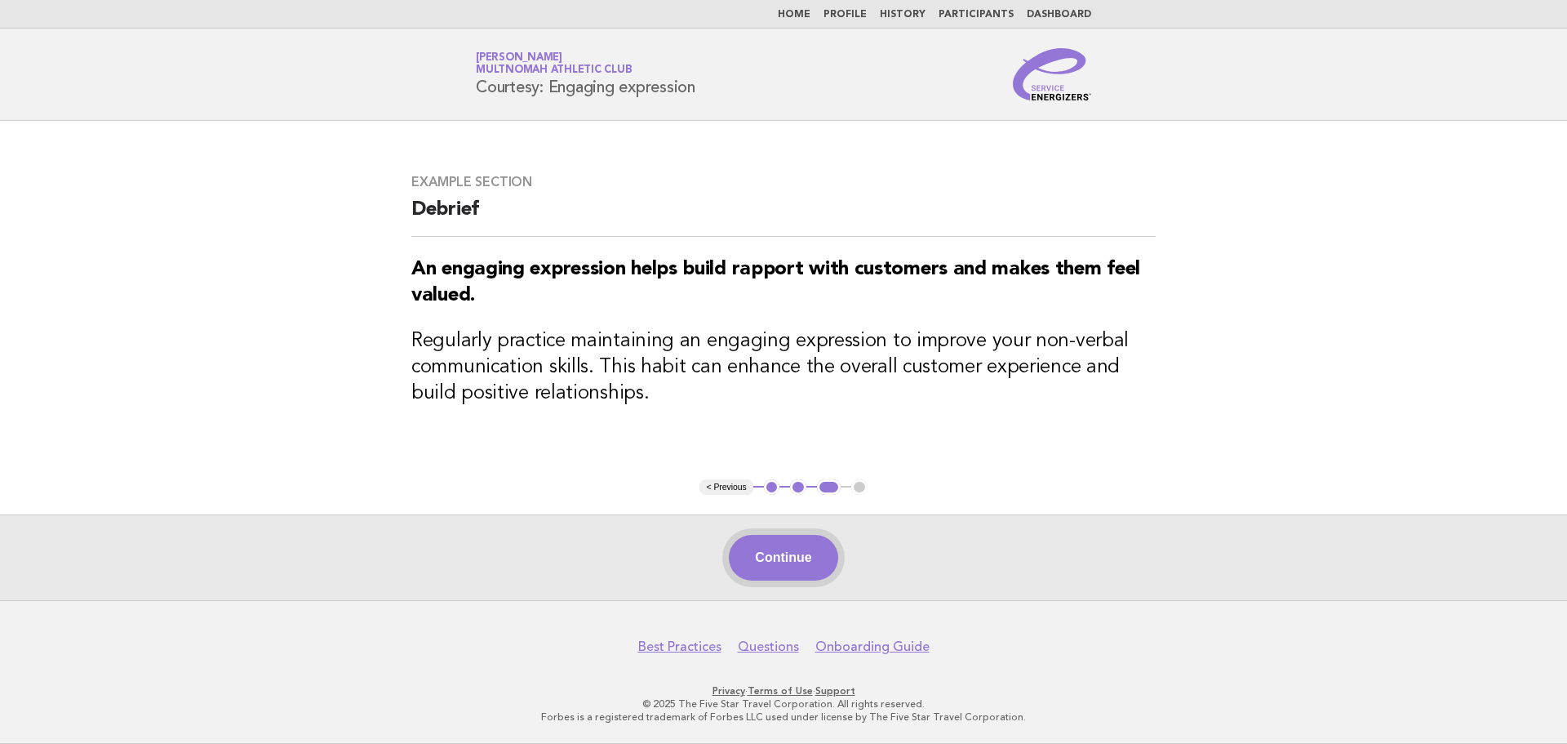
click at [784, 563] on button "Continue" at bounding box center [783, 558] width 109 height 46
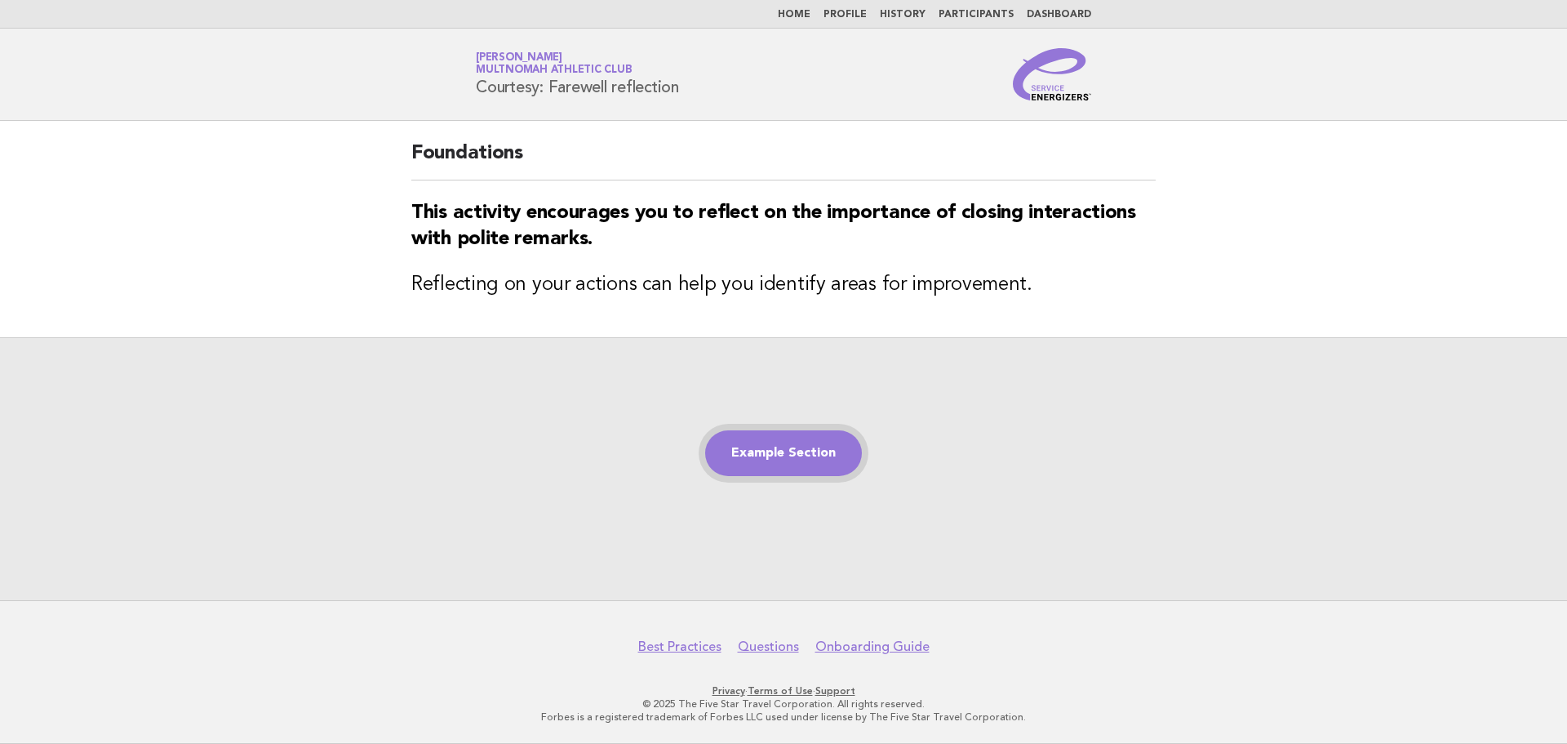
click at [802, 446] on link "Example Section" at bounding box center [783, 453] width 157 height 46
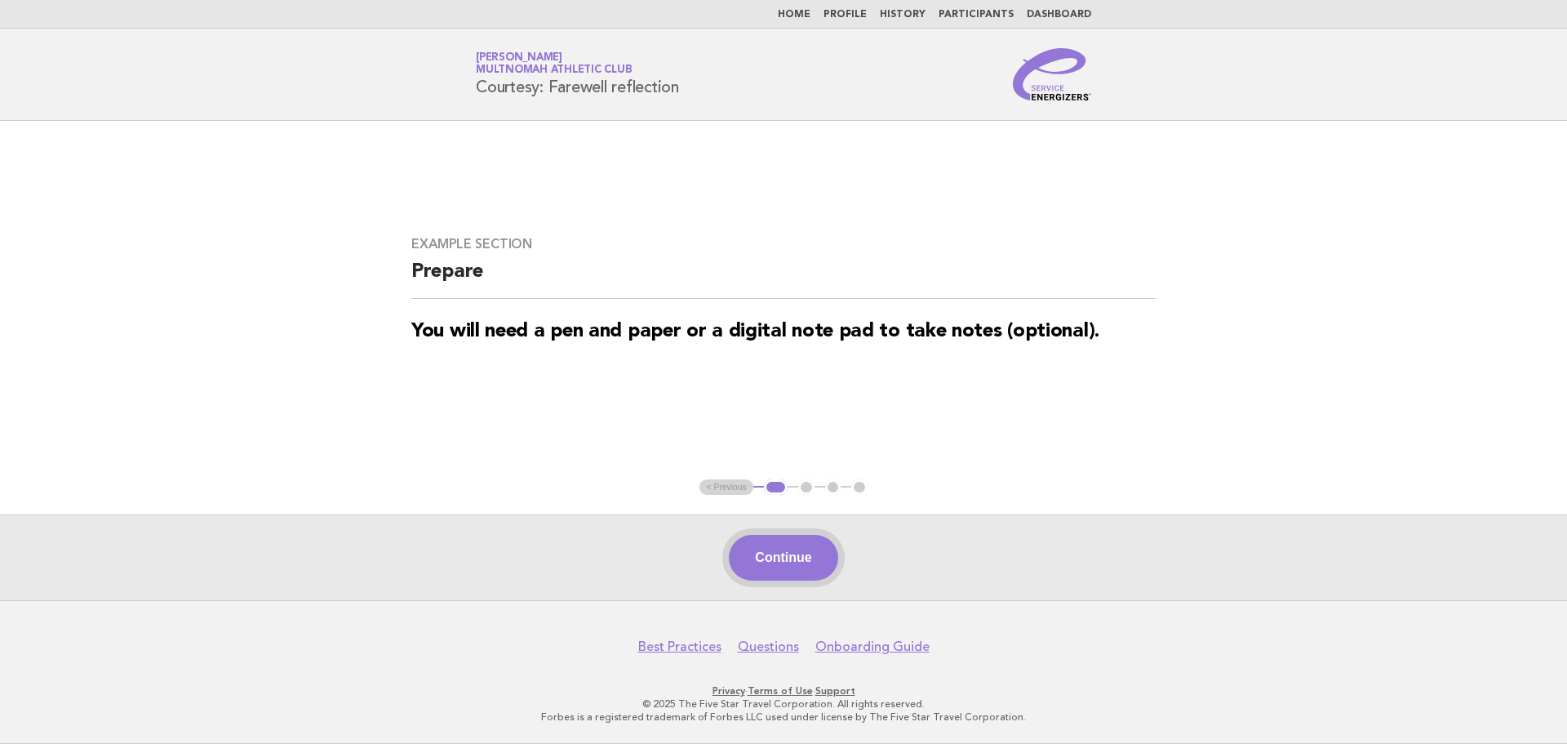
click at [792, 548] on button "Continue" at bounding box center [783, 558] width 109 height 46
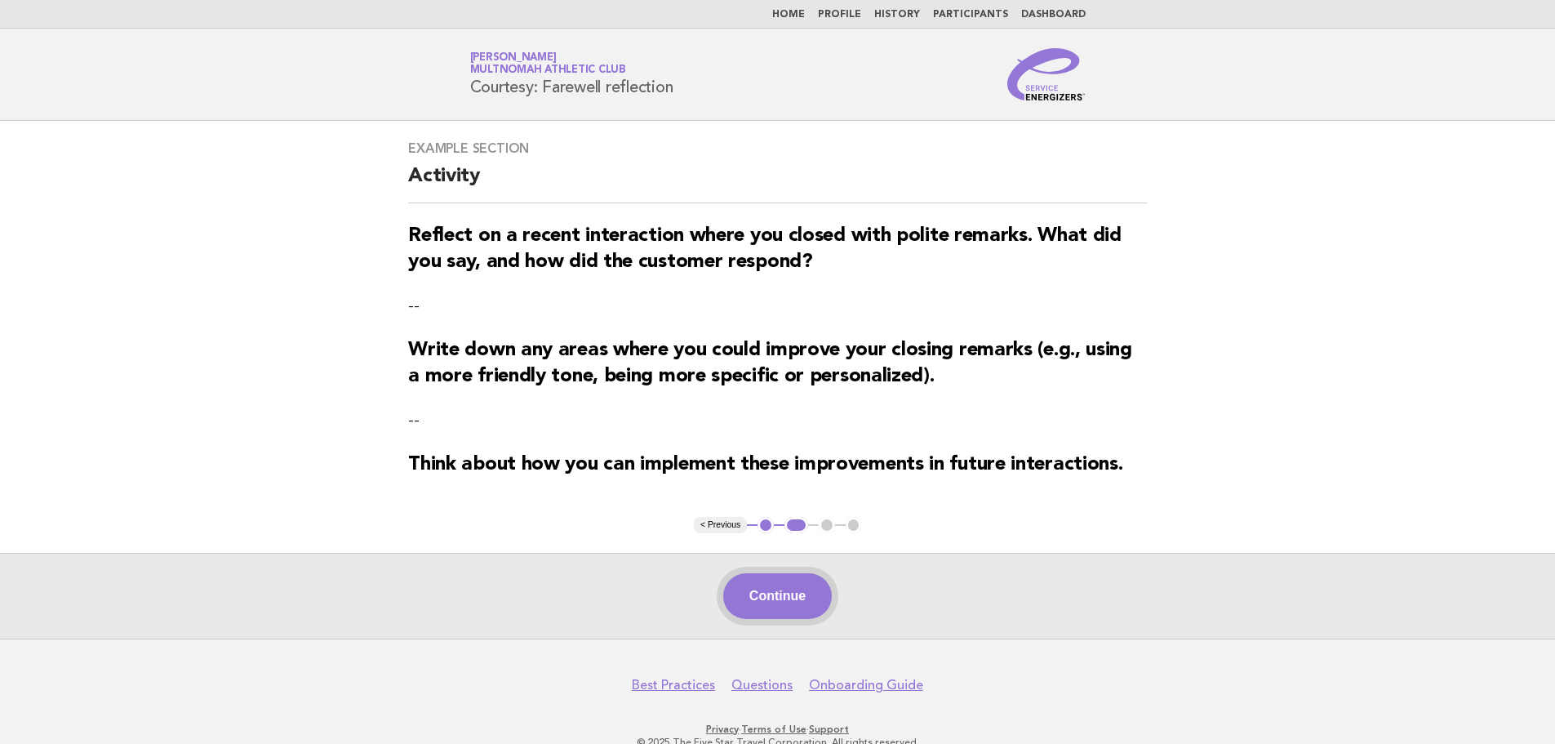
click at [769, 600] on button "Continue" at bounding box center [777, 596] width 109 height 46
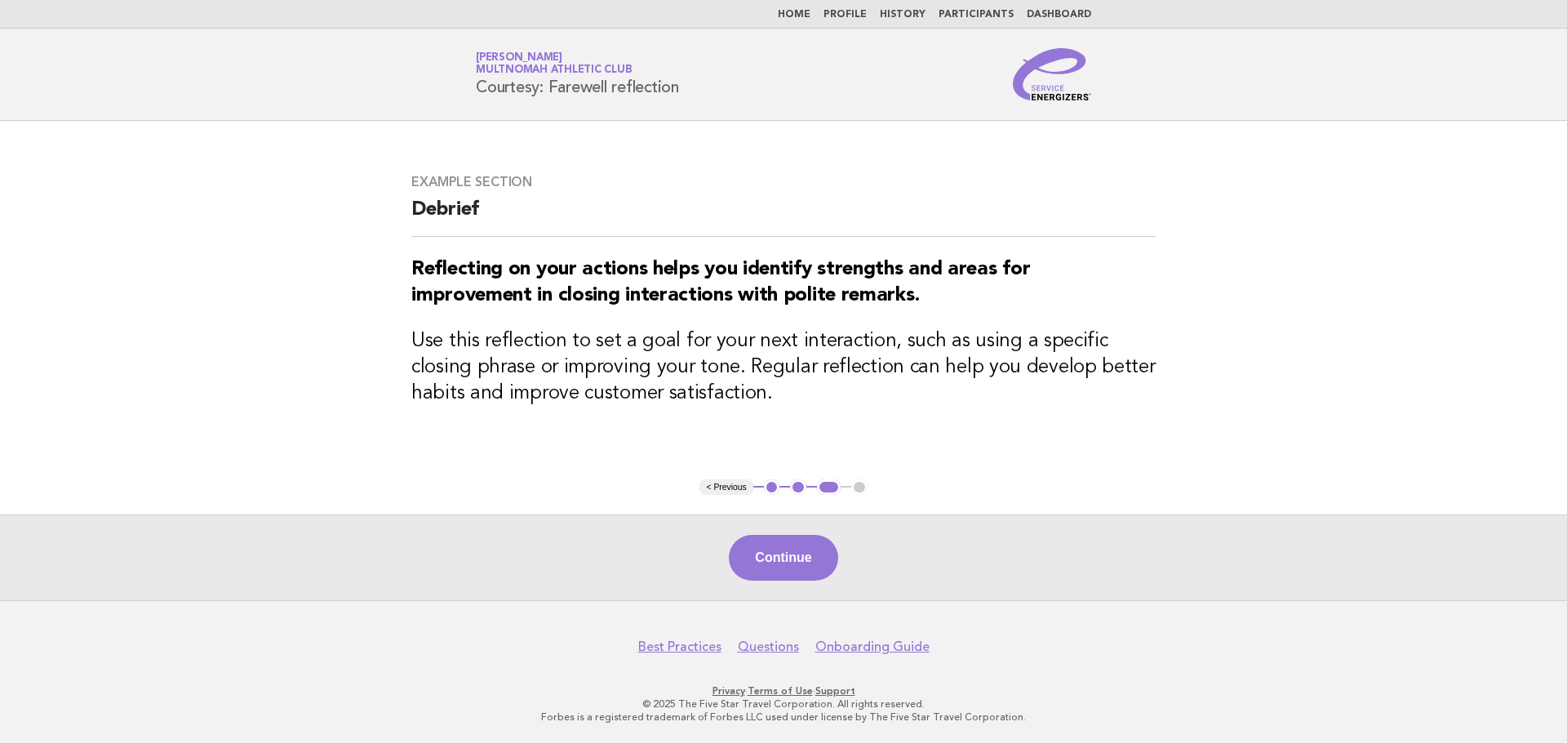
click at [769, 600] on div "Continue" at bounding box center [783, 557] width 1567 height 86
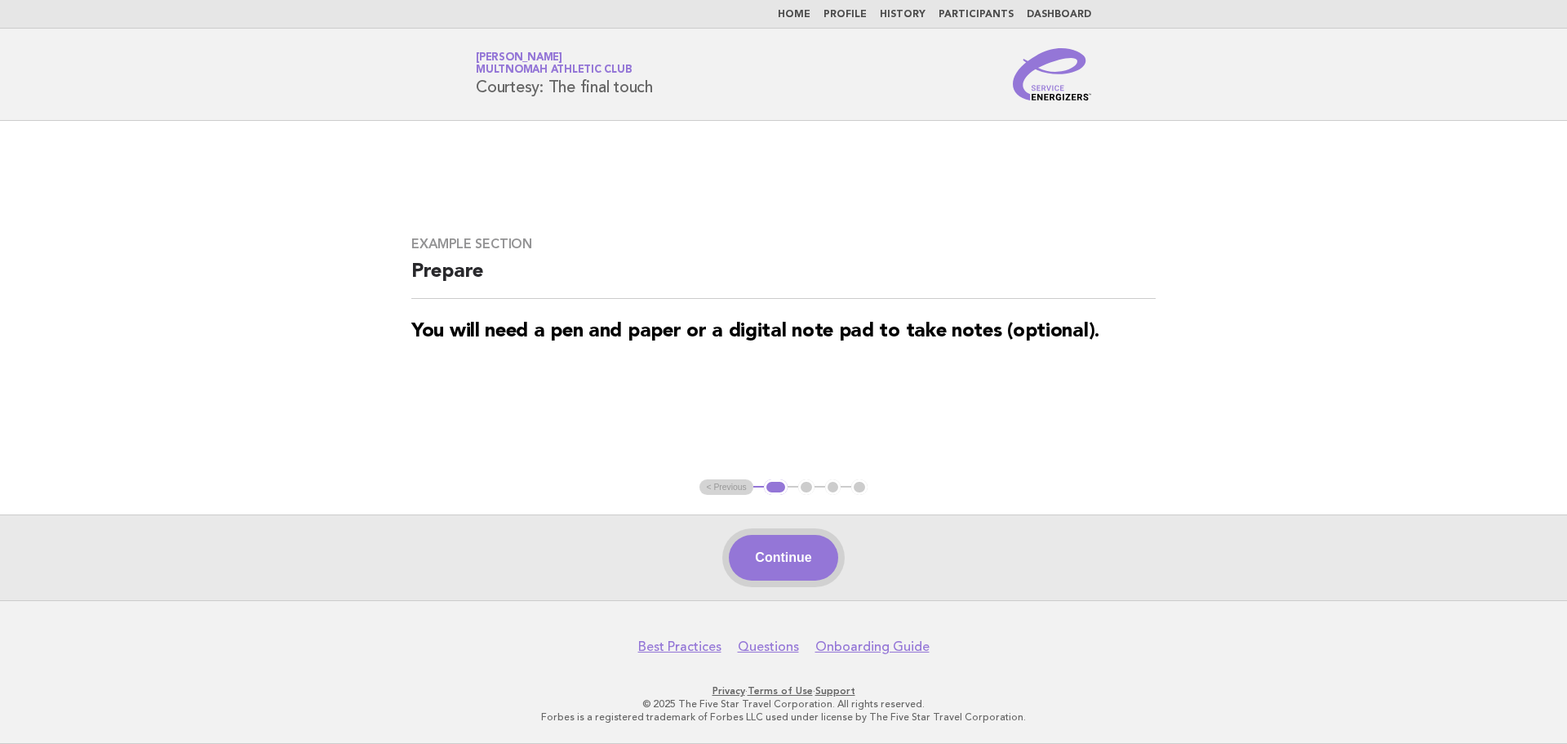
click at [802, 555] on button "Continue" at bounding box center [783, 558] width 109 height 46
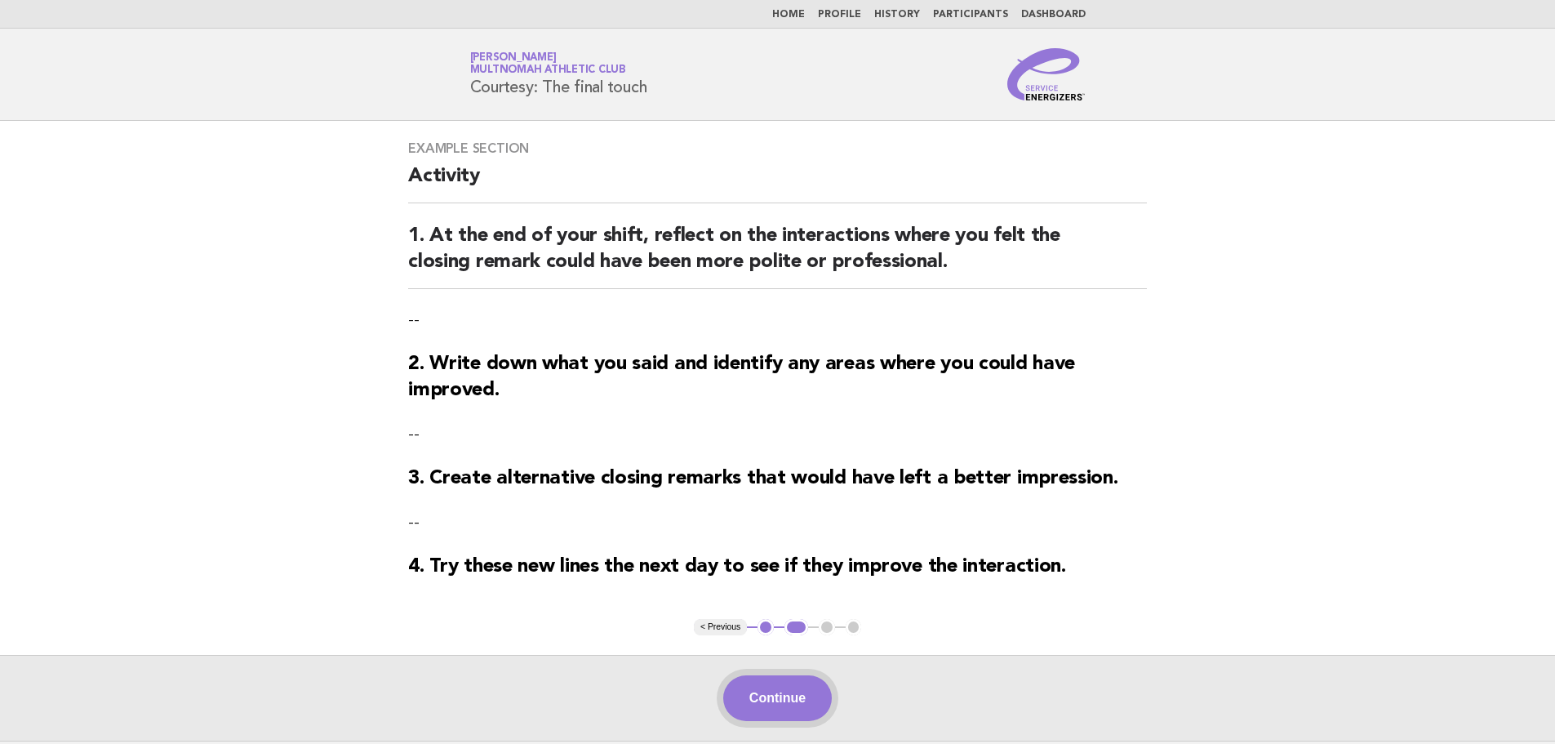
click at [777, 690] on button "Continue" at bounding box center [777, 698] width 109 height 46
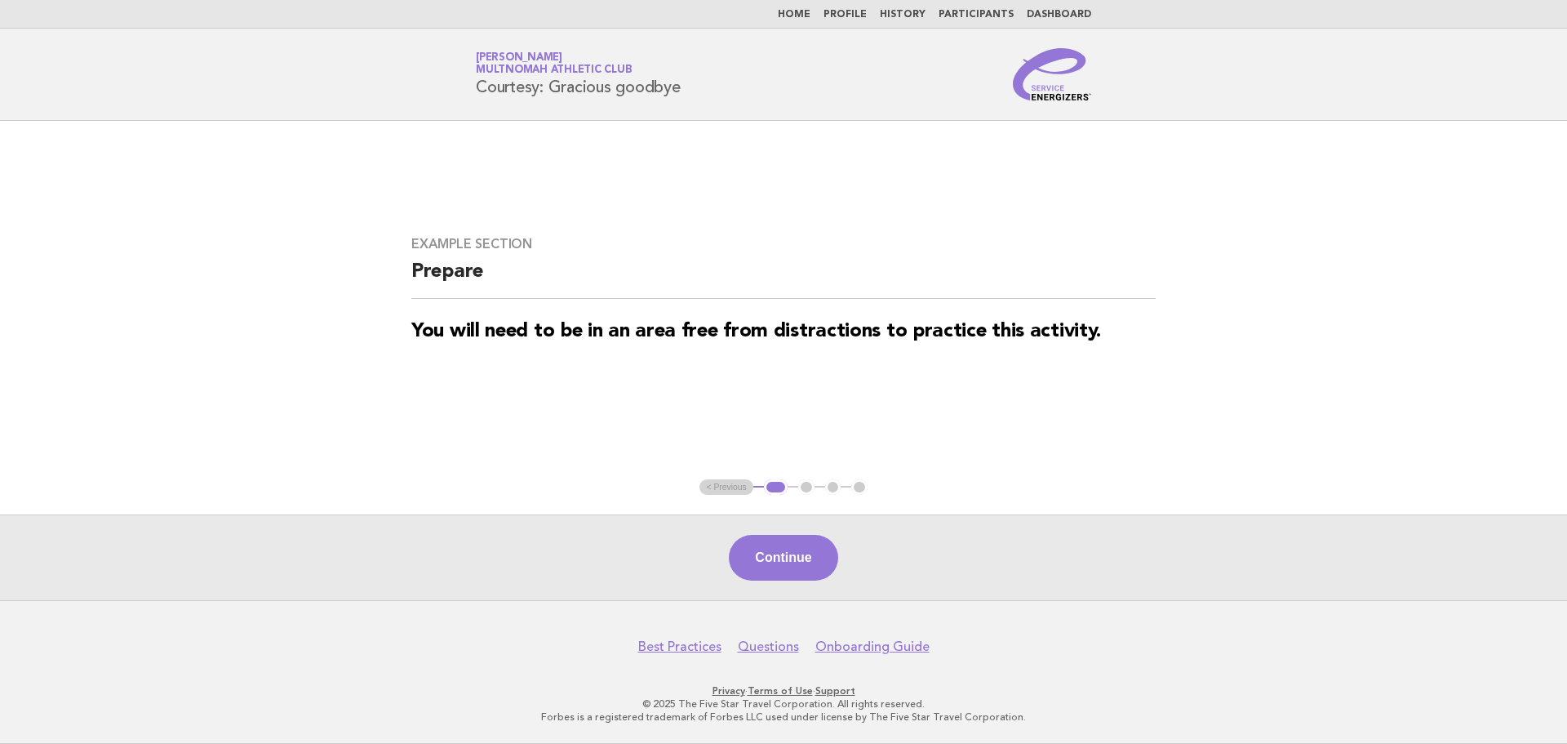
click at [811, 532] on div "Continue" at bounding box center [783, 557] width 1567 height 86
click at [811, 546] on button "Continue" at bounding box center [783, 558] width 109 height 46
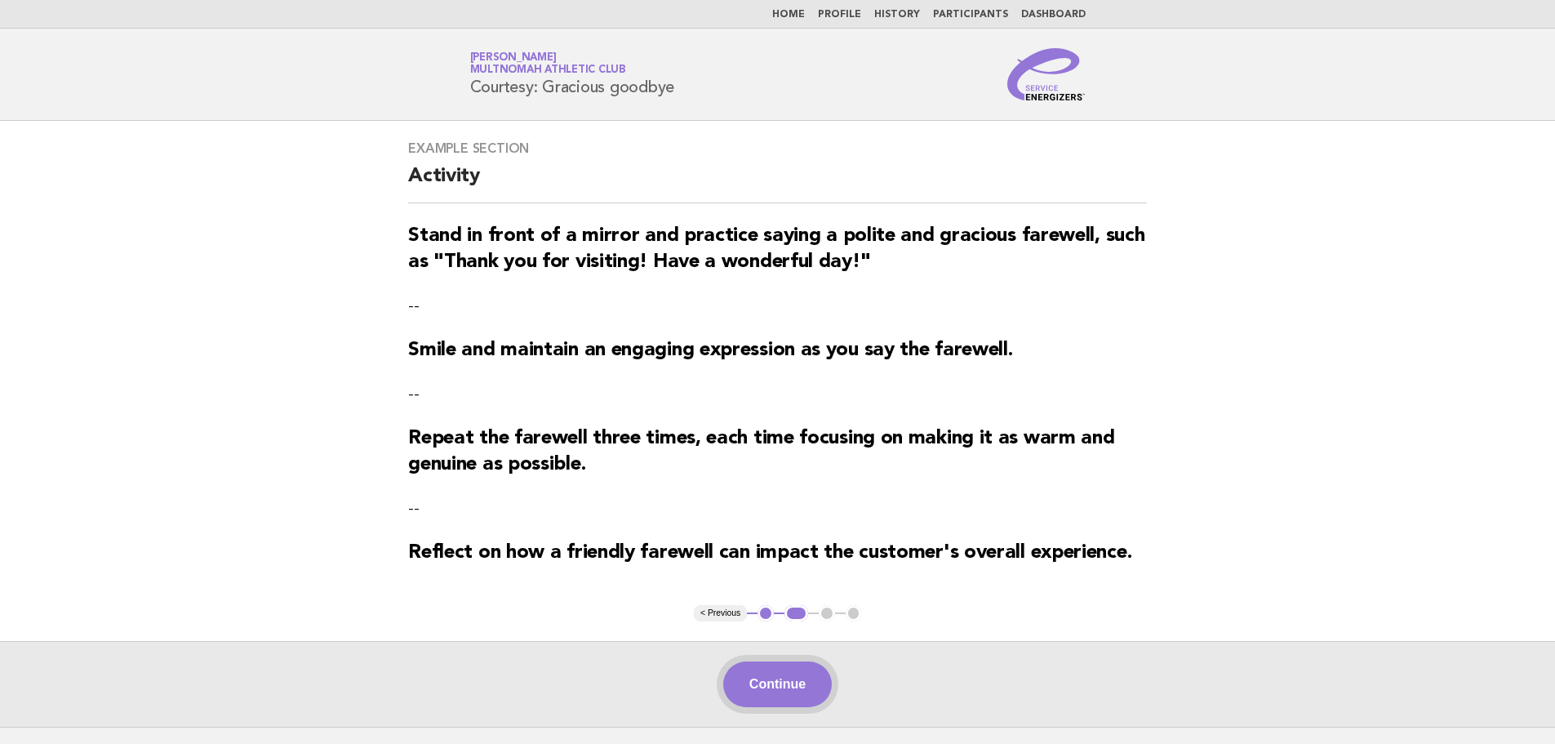
click at [776, 698] on button "Continue" at bounding box center [777, 684] width 109 height 46
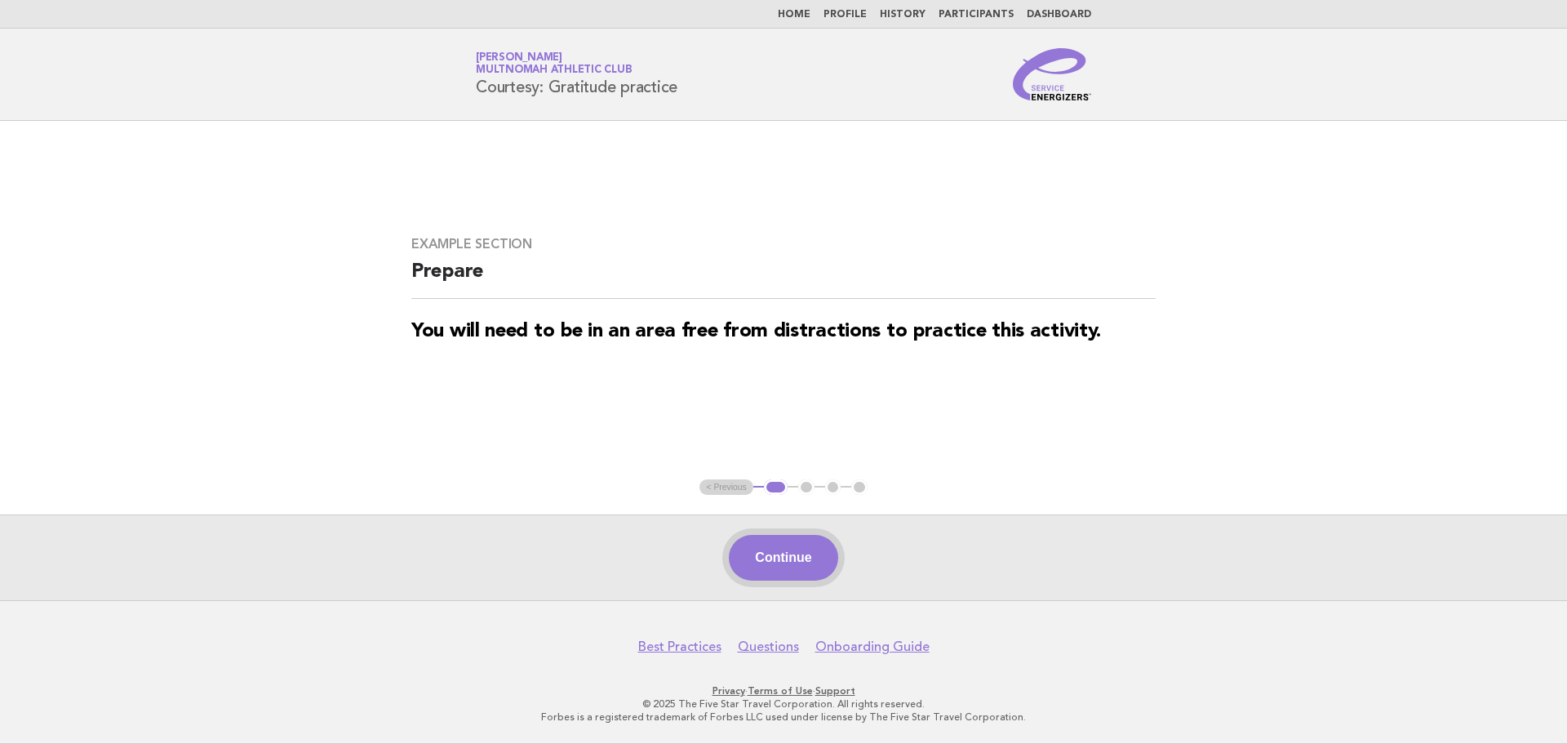
click at [784, 560] on button "Continue" at bounding box center [783, 558] width 109 height 46
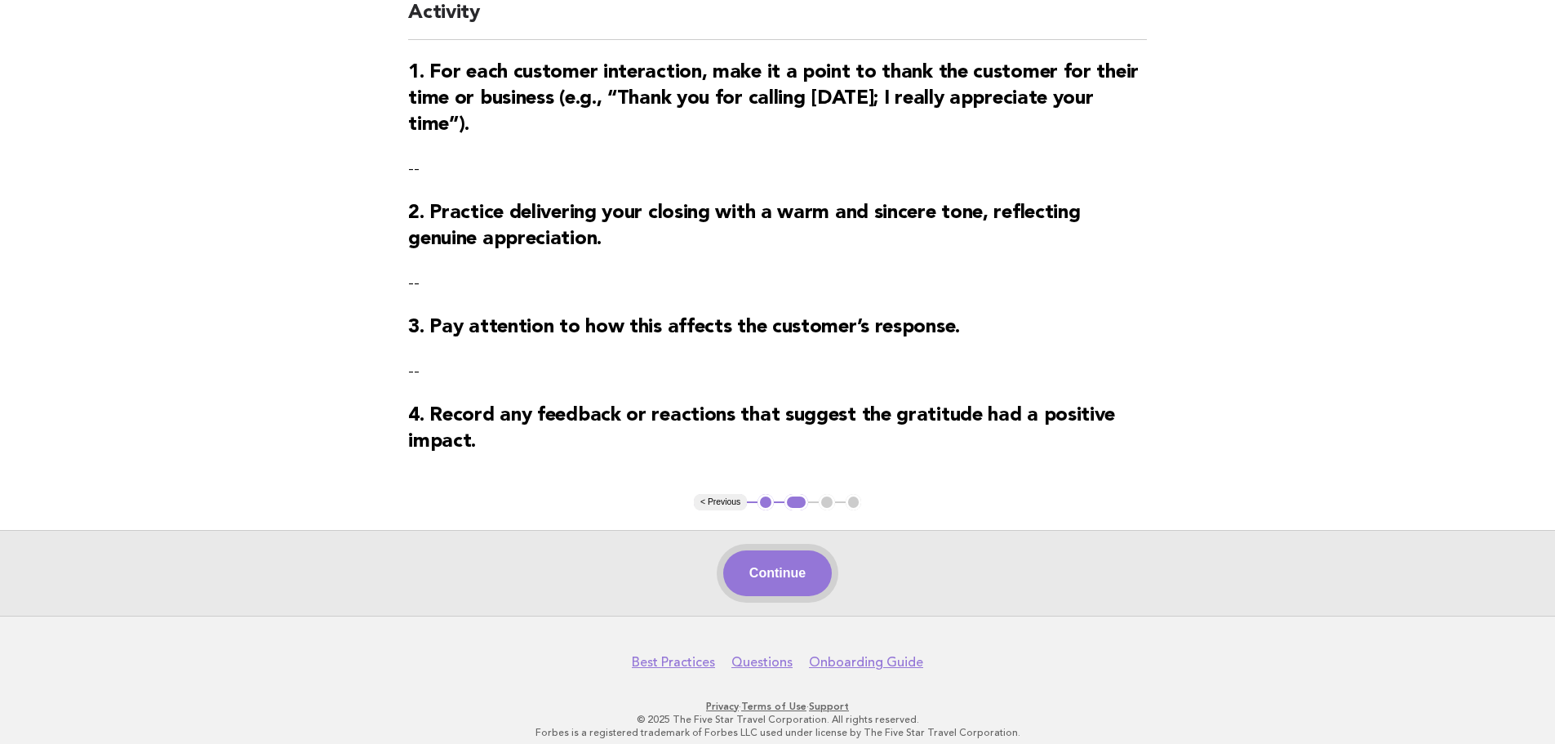
click at [777, 583] on button "Continue" at bounding box center [777, 573] width 109 height 46
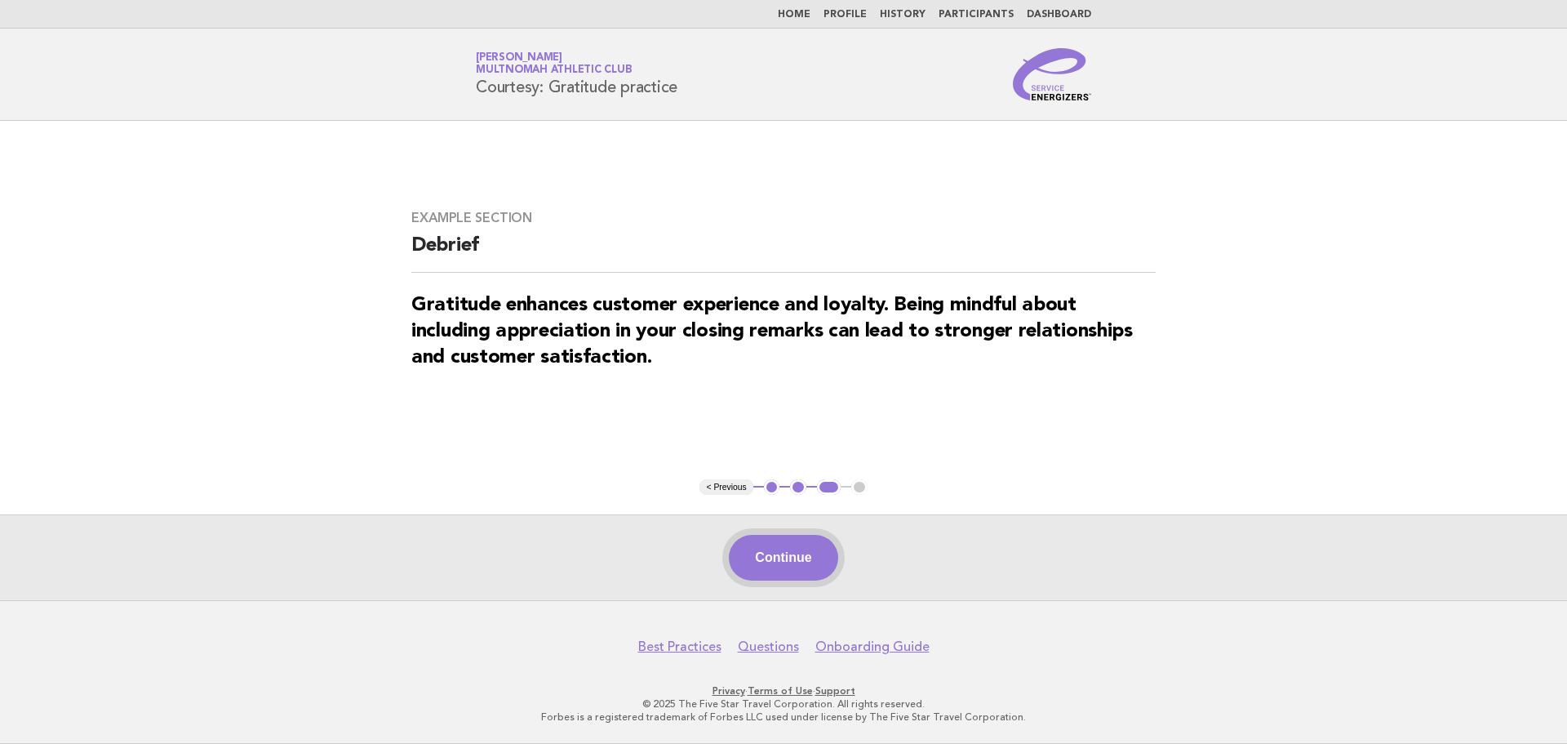
click at [812, 558] on button "Continue" at bounding box center [783, 558] width 109 height 46
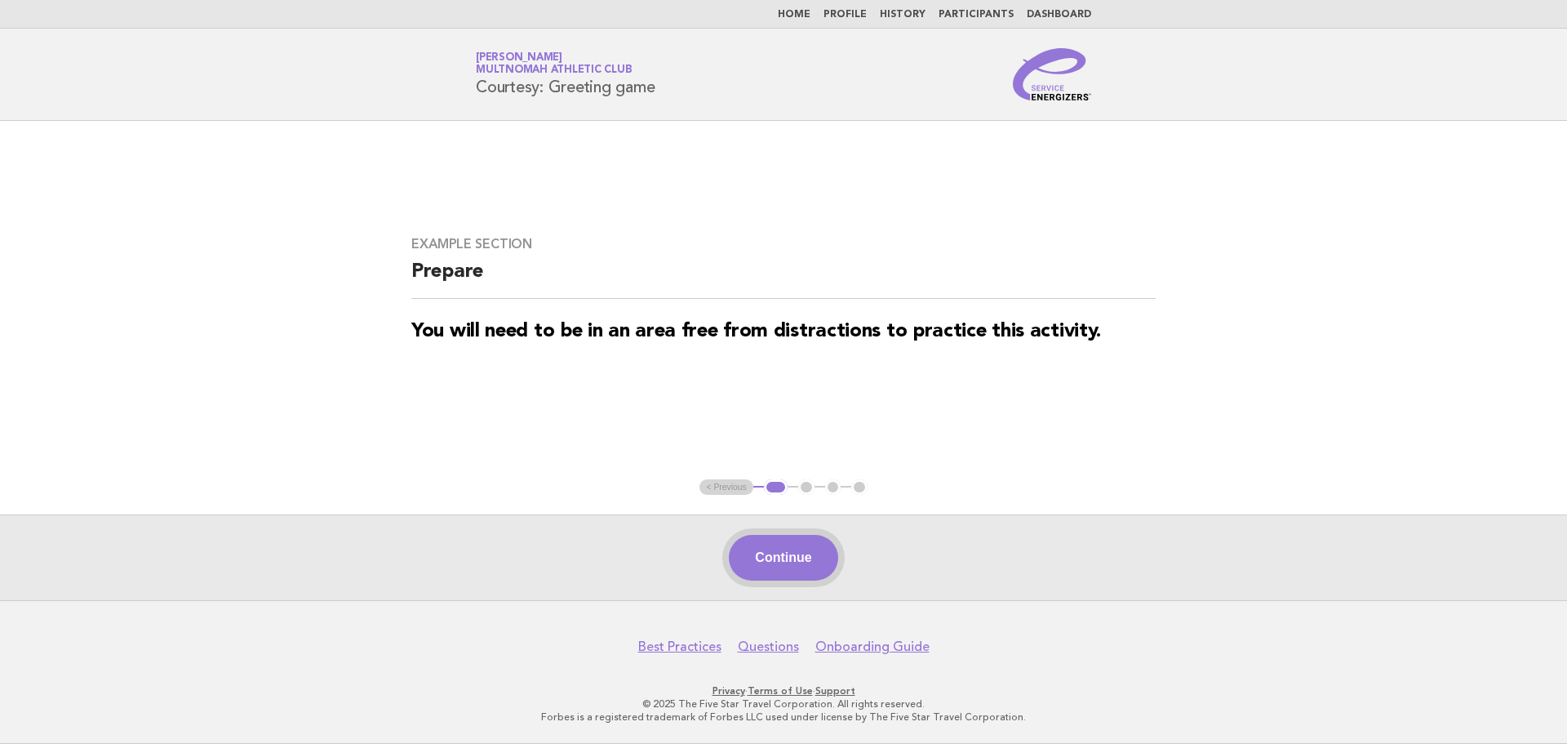
click at [820, 564] on button "Continue" at bounding box center [783, 558] width 109 height 46
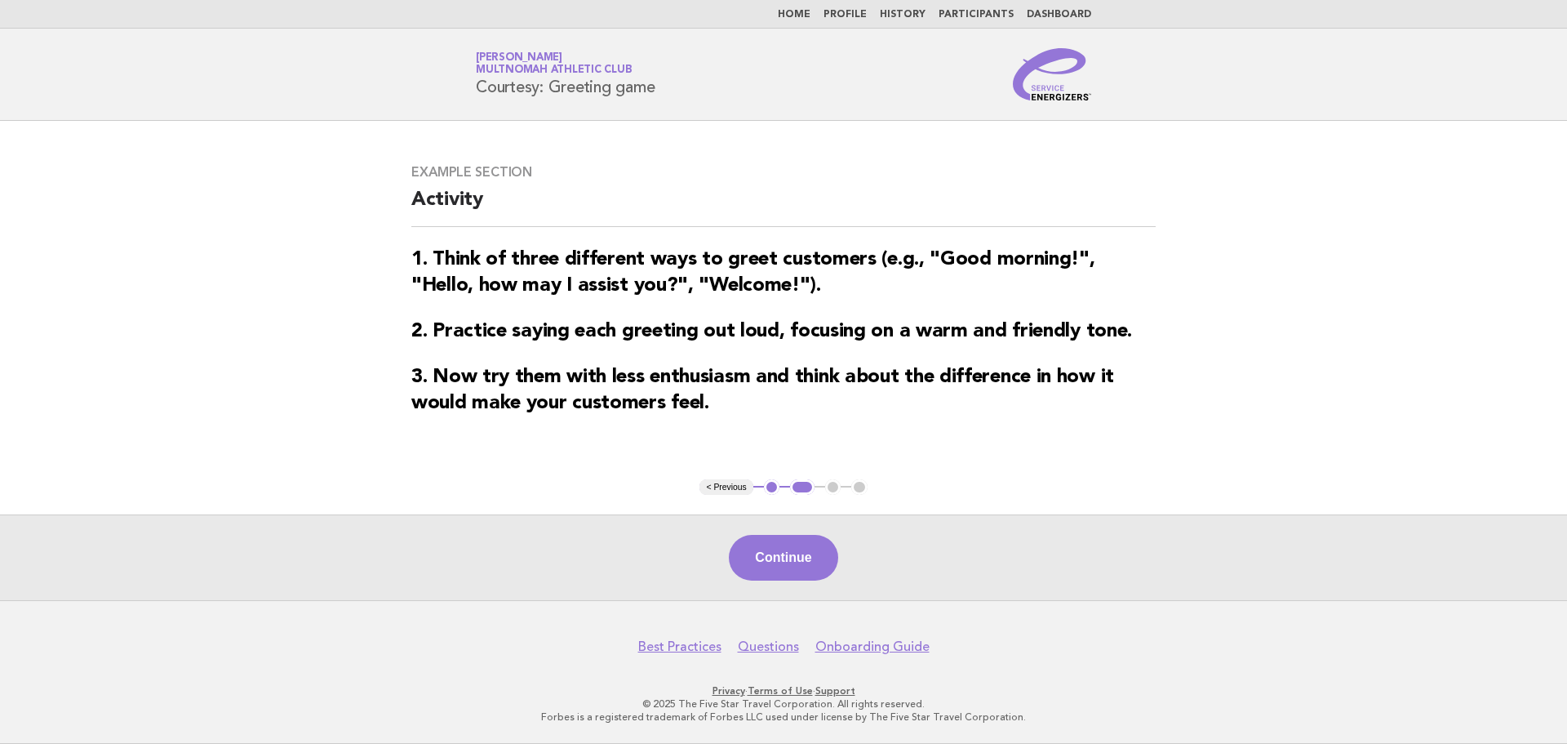
click at [820, 564] on button "Continue" at bounding box center [783, 558] width 109 height 46
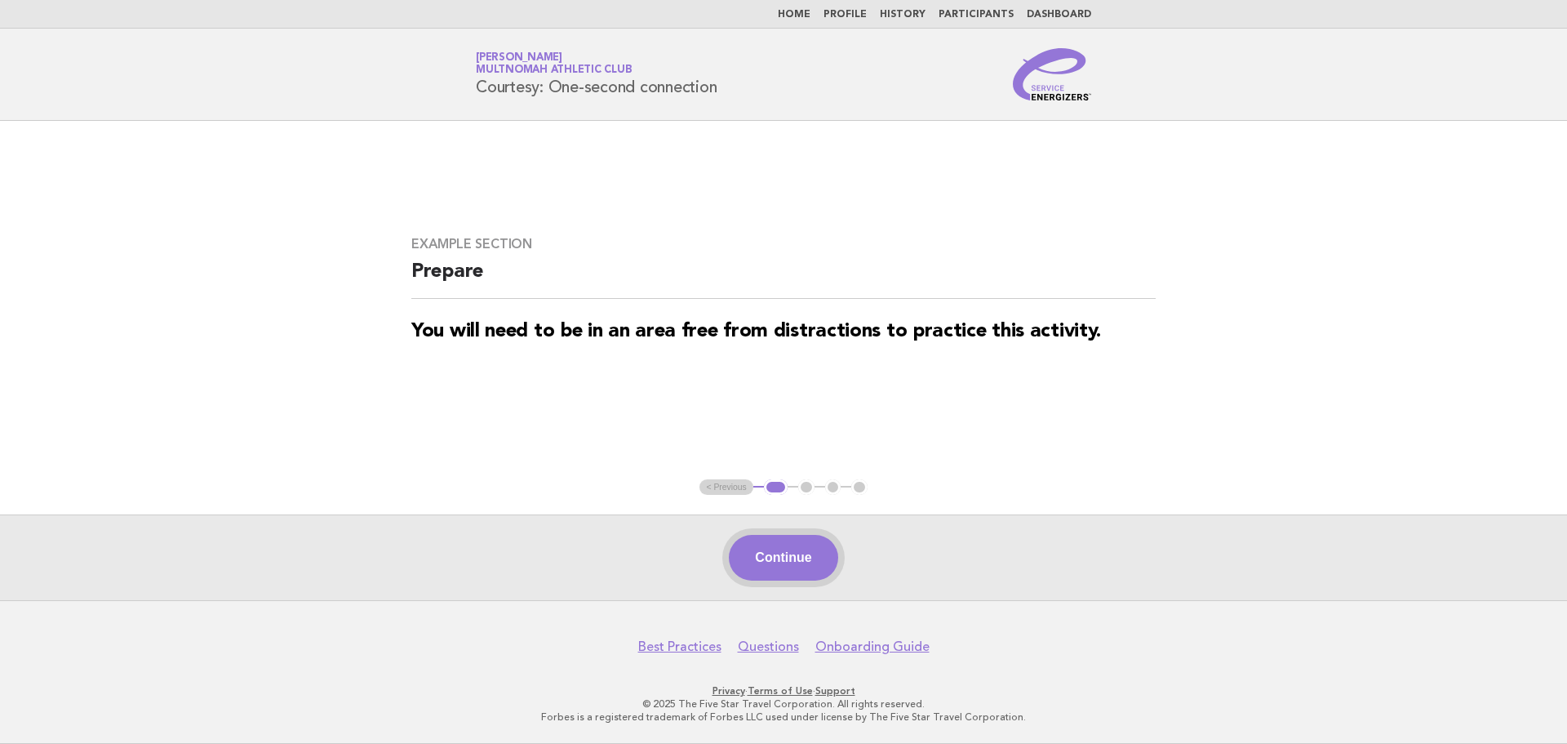
click at [779, 552] on button "Continue" at bounding box center [783, 558] width 109 height 46
click at [823, 544] on button "Continue" at bounding box center [783, 558] width 109 height 46
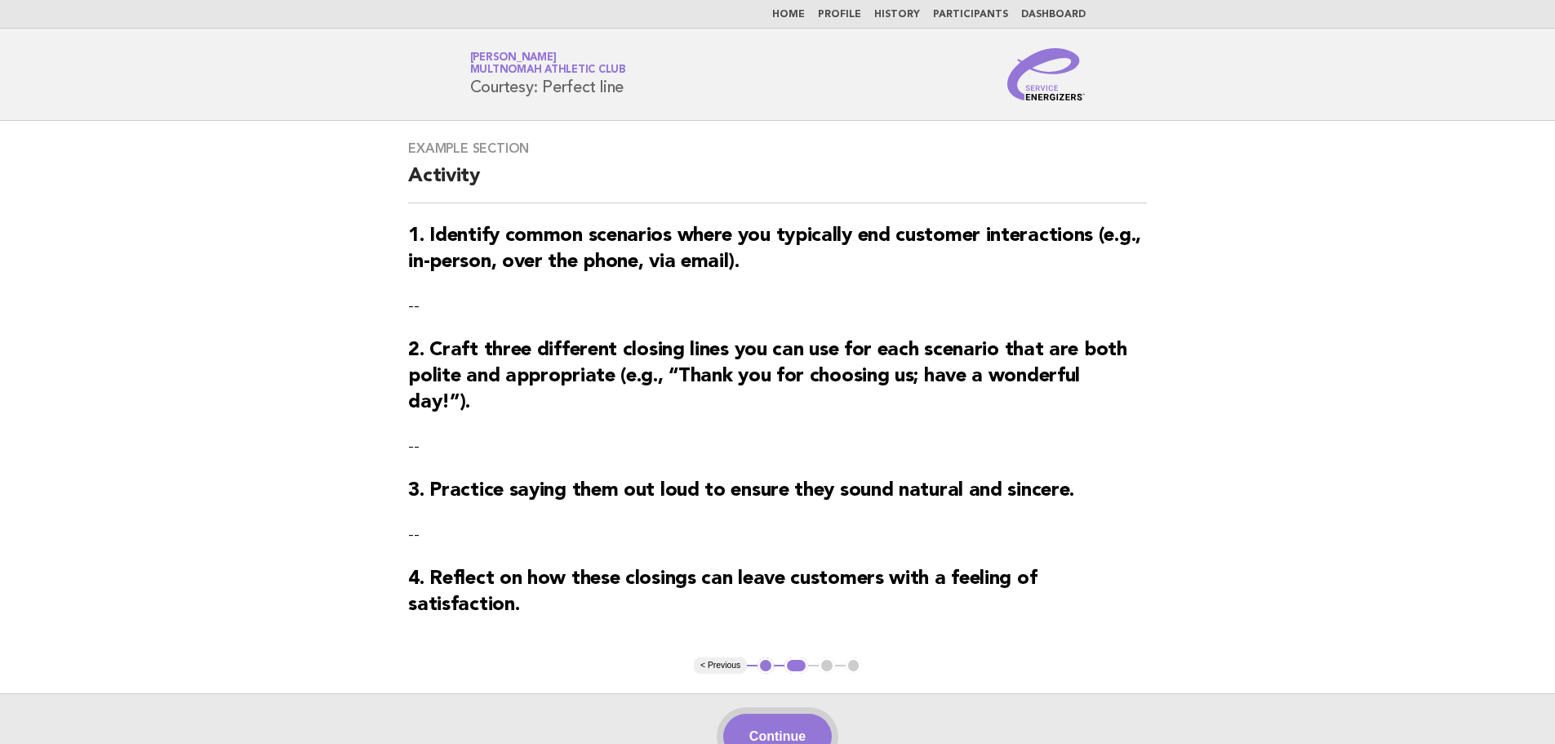
click at [790, 713] on button "Continue" at bounding box center [777, 736] width 109 height 46
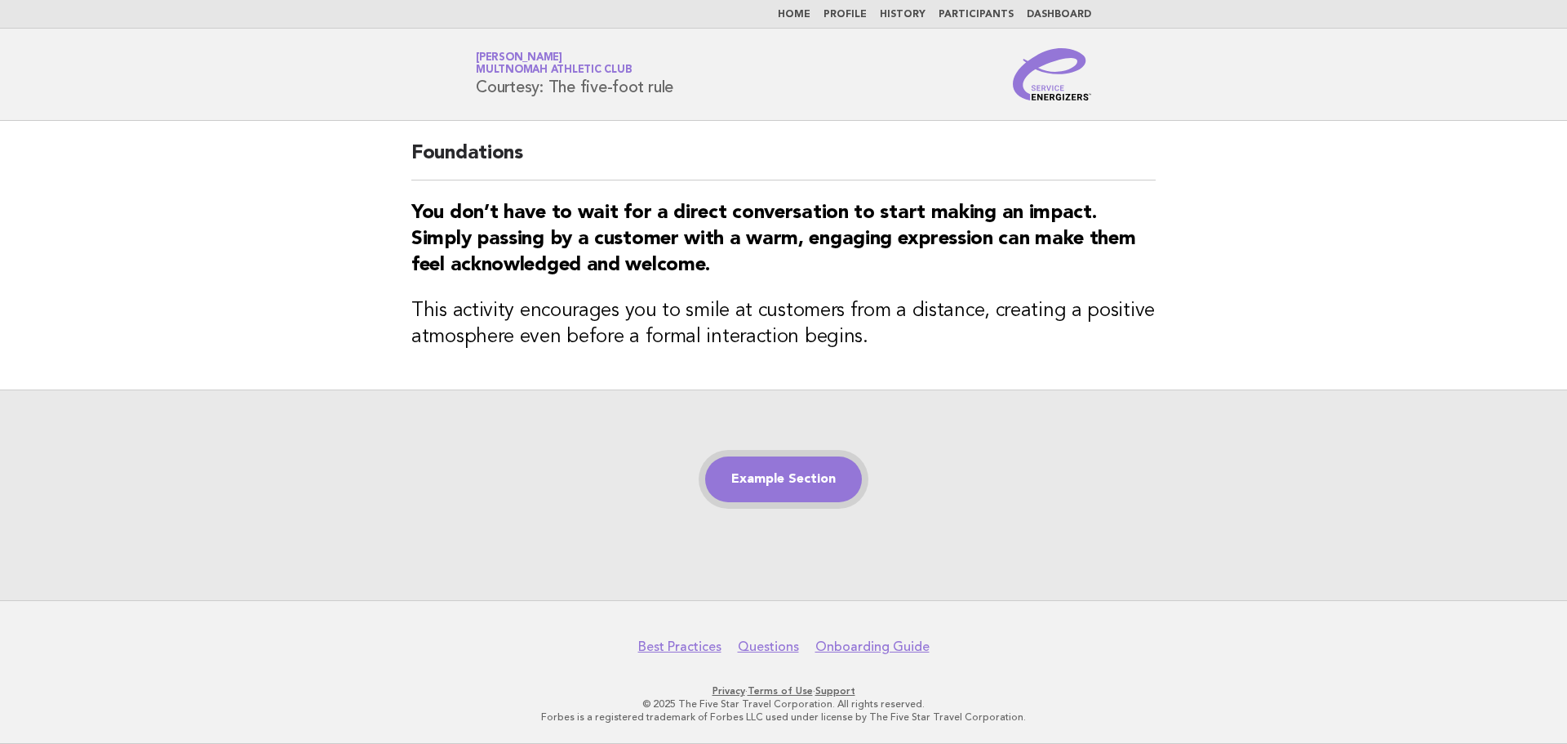
click at [795, 485] on link "Example Section" at bounding box center [783, 479] width 157 height 46
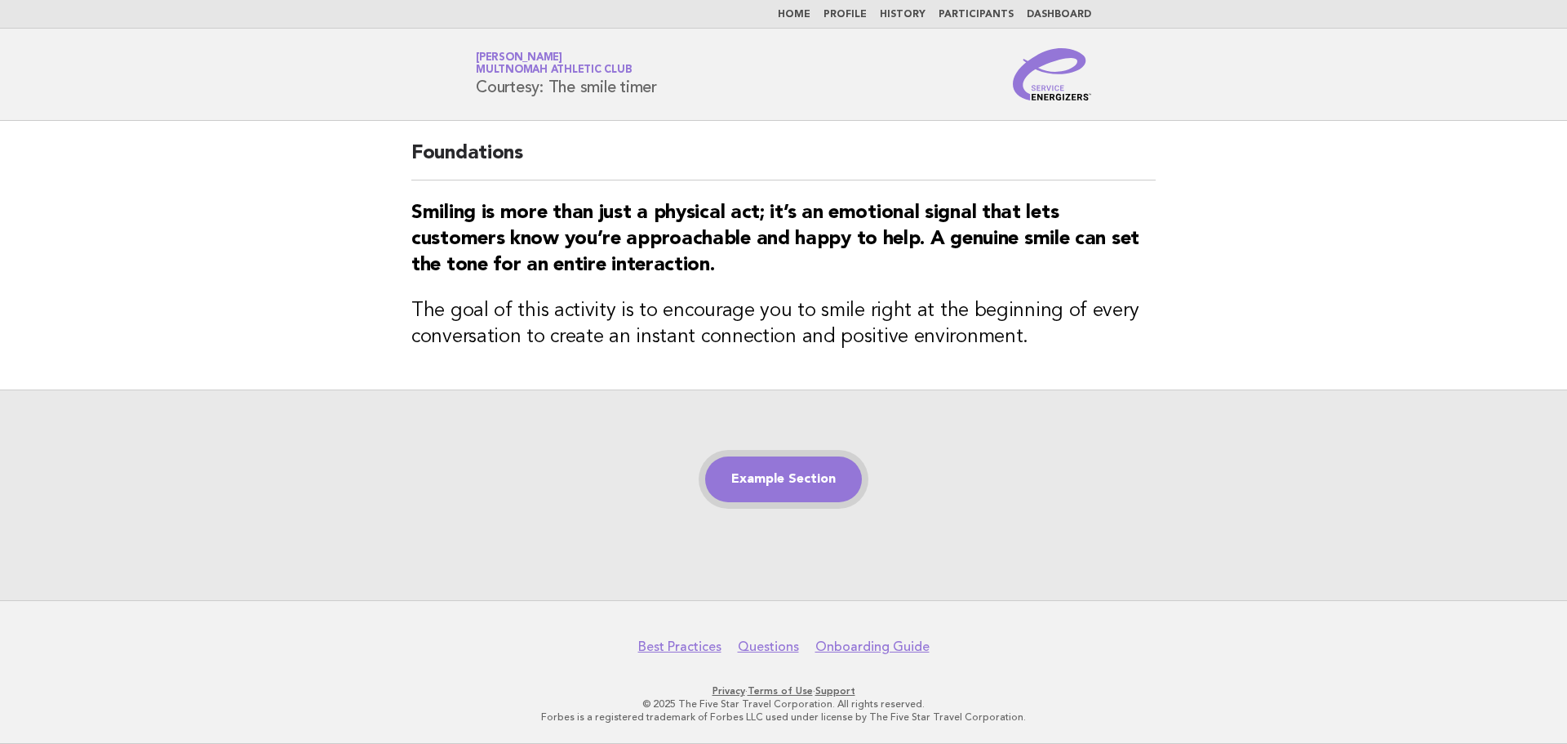
click at [773, 469] on link "Example Section" at bounding box center [783, 479] width 157 height 46
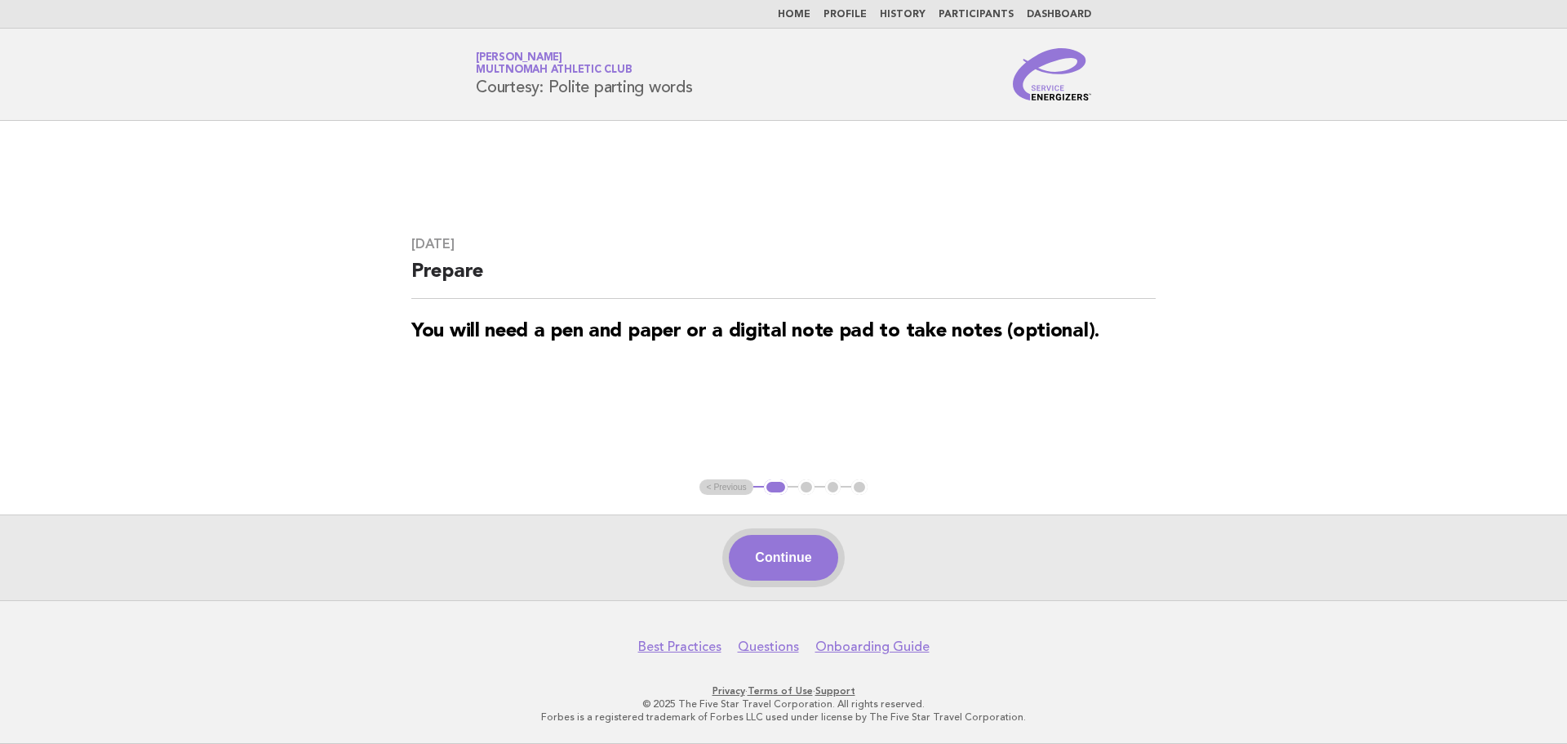
click at [784, 567] on button "Continue" at bounding box center [783, 558] width 109 height 46
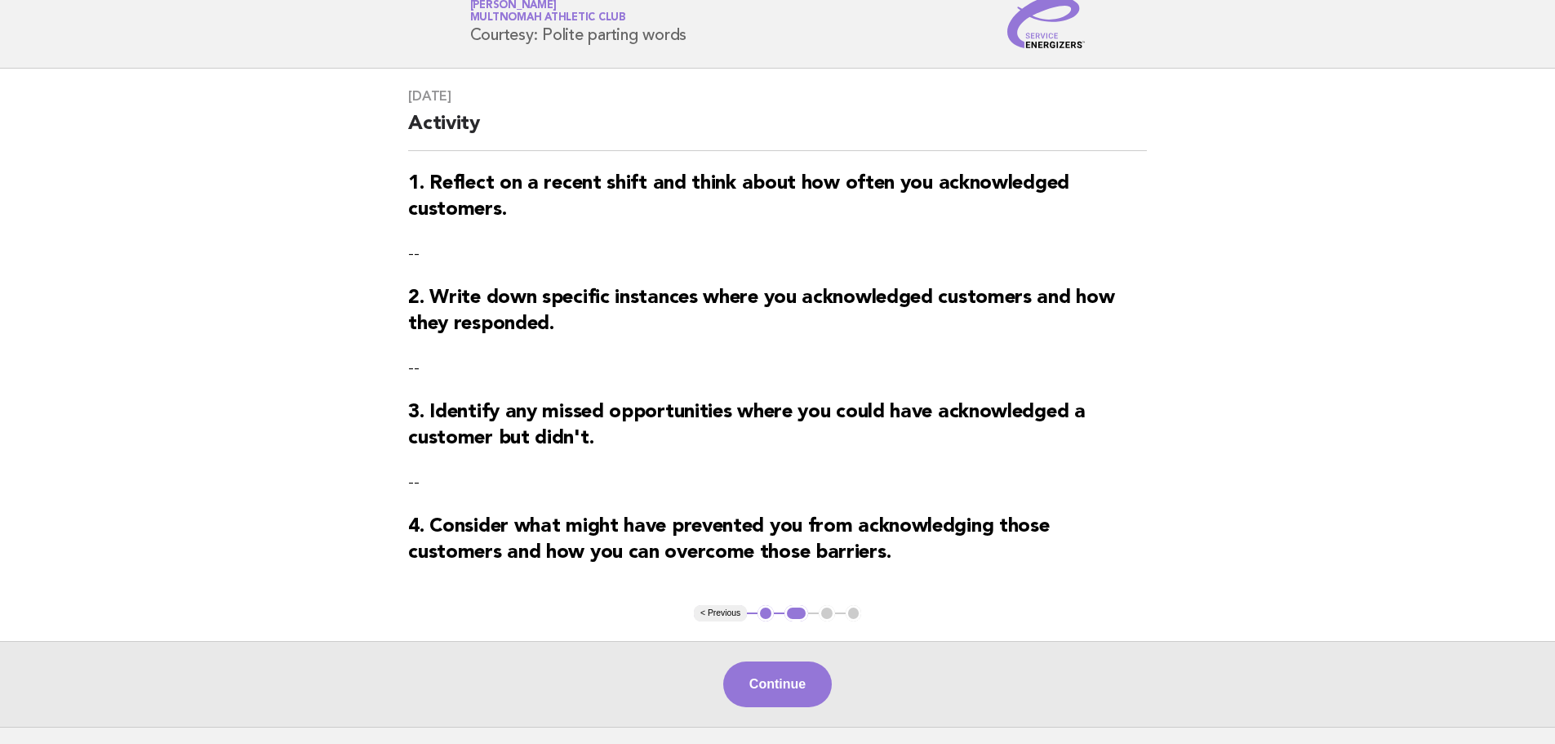
scroll to position [82, 0]
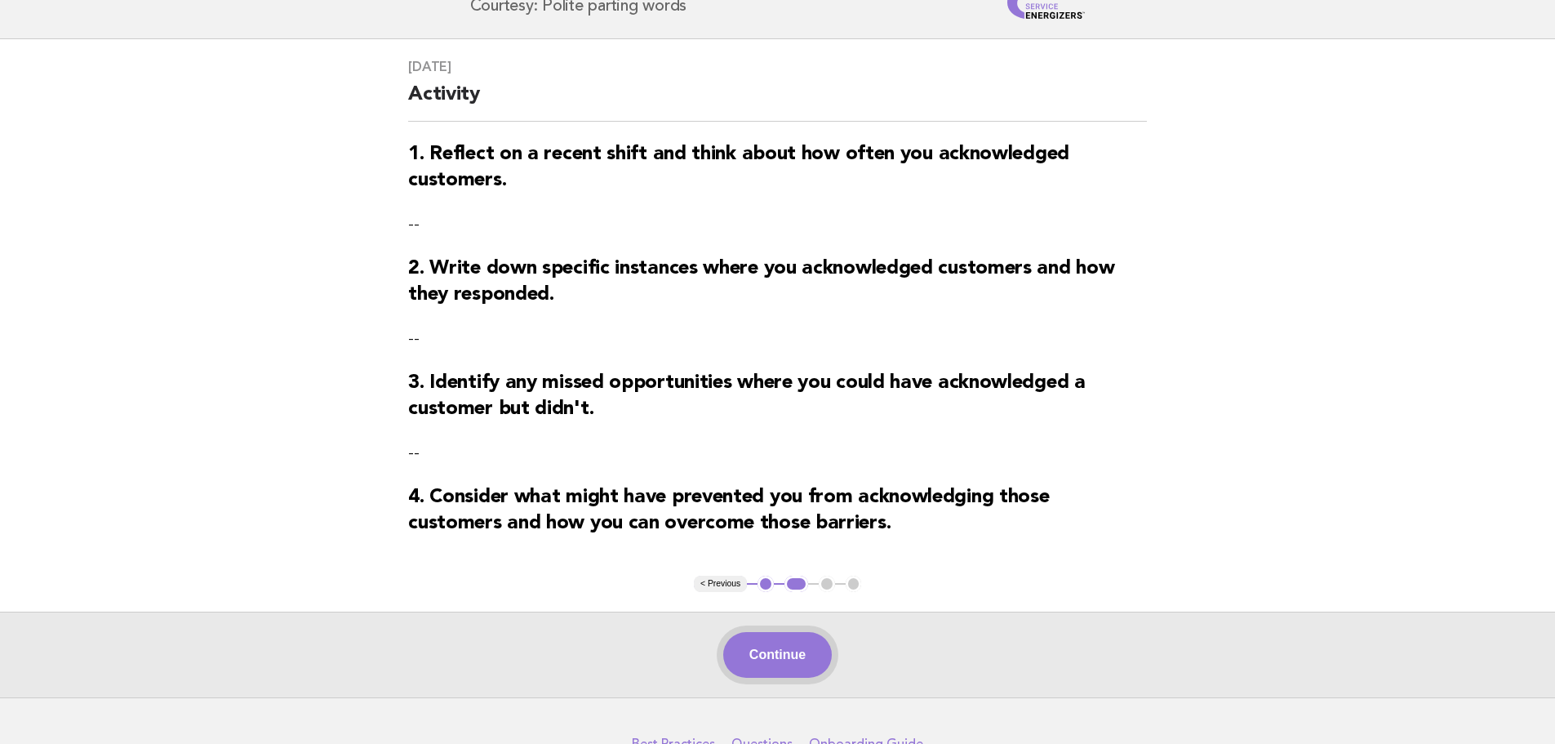
click at [765, 652] on button "Continue" at bounding box center [777, 655] width 109 height 46
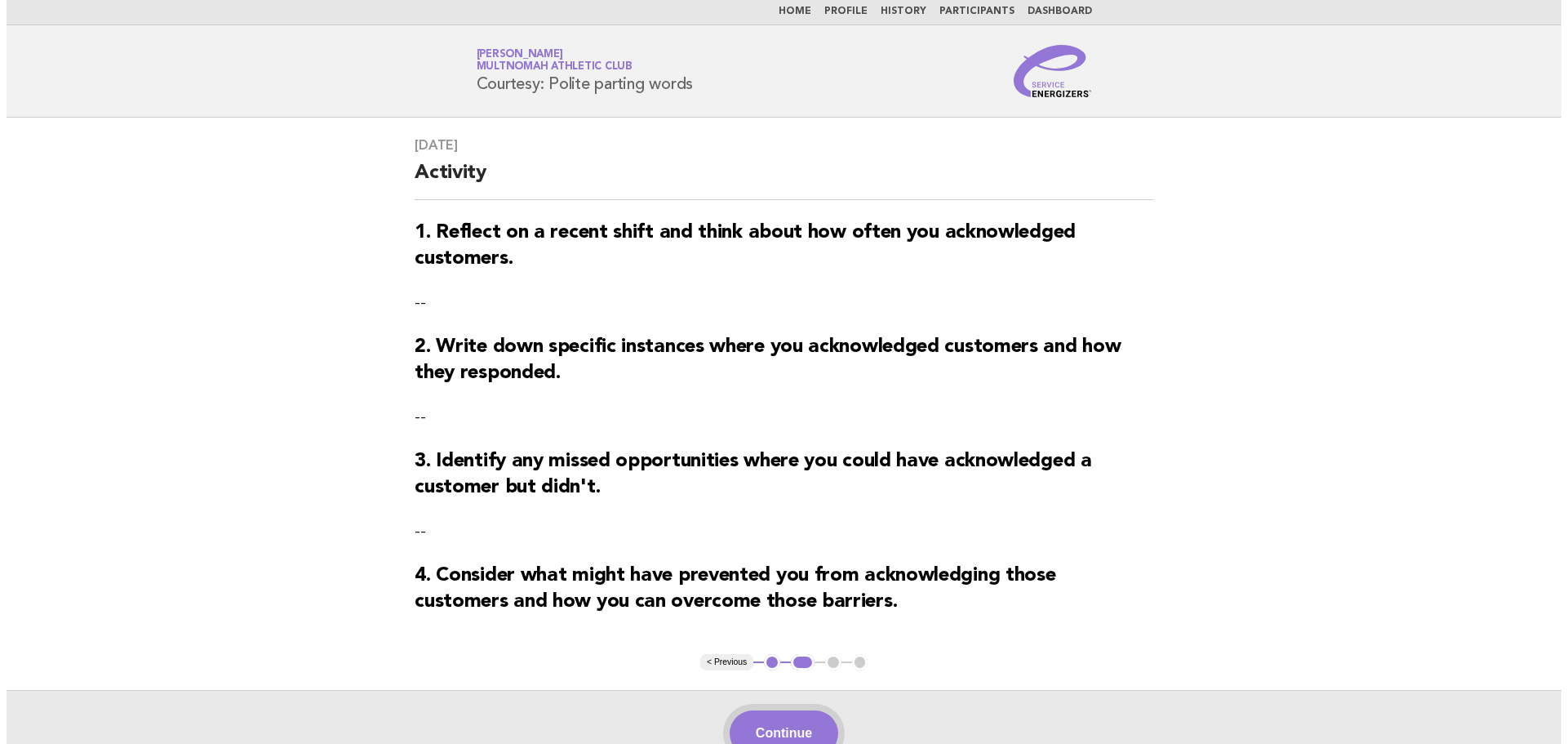
scroll to position [0, 0]
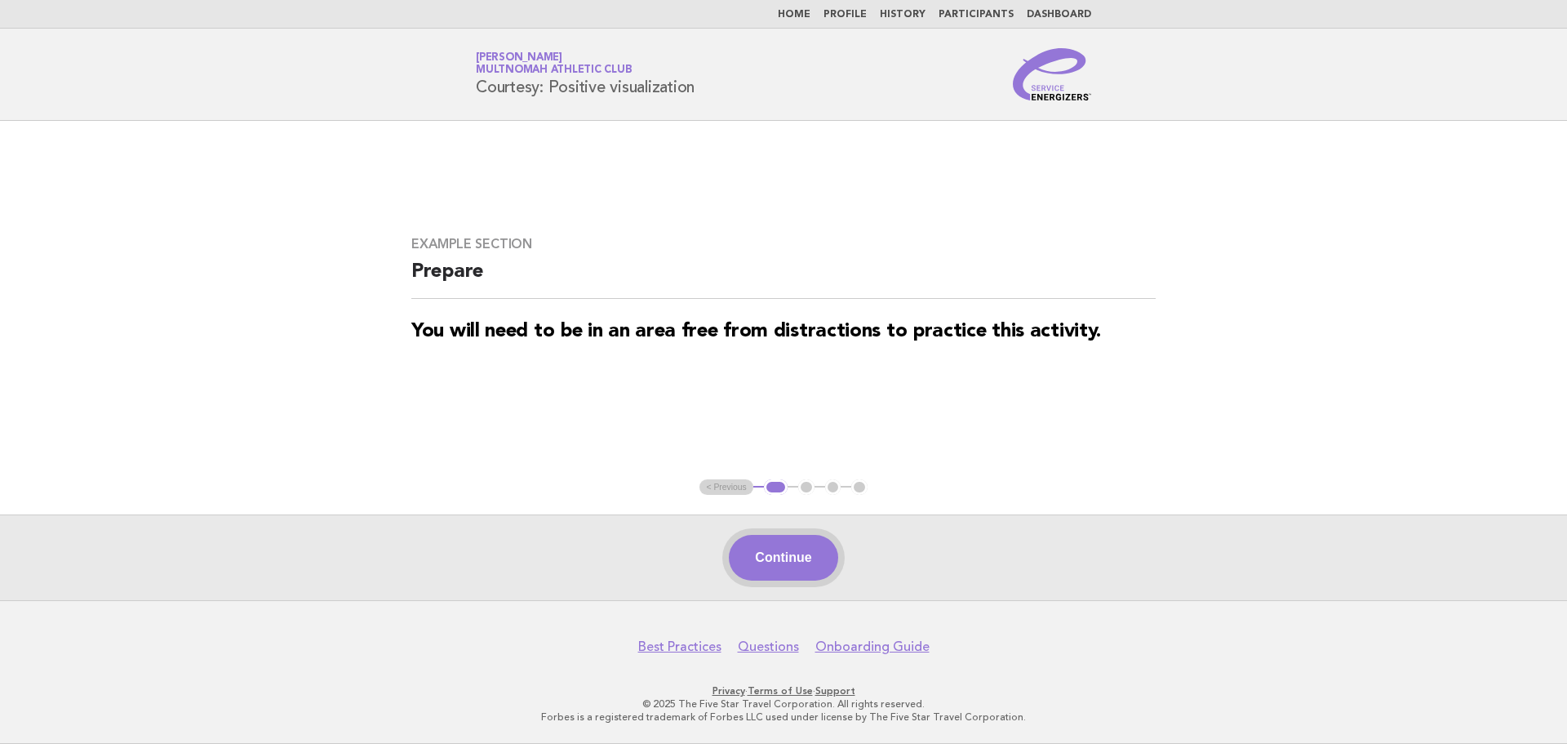
click at [801, 555] on button "Continue" at bounding box center [783, 558] width 109 height 46
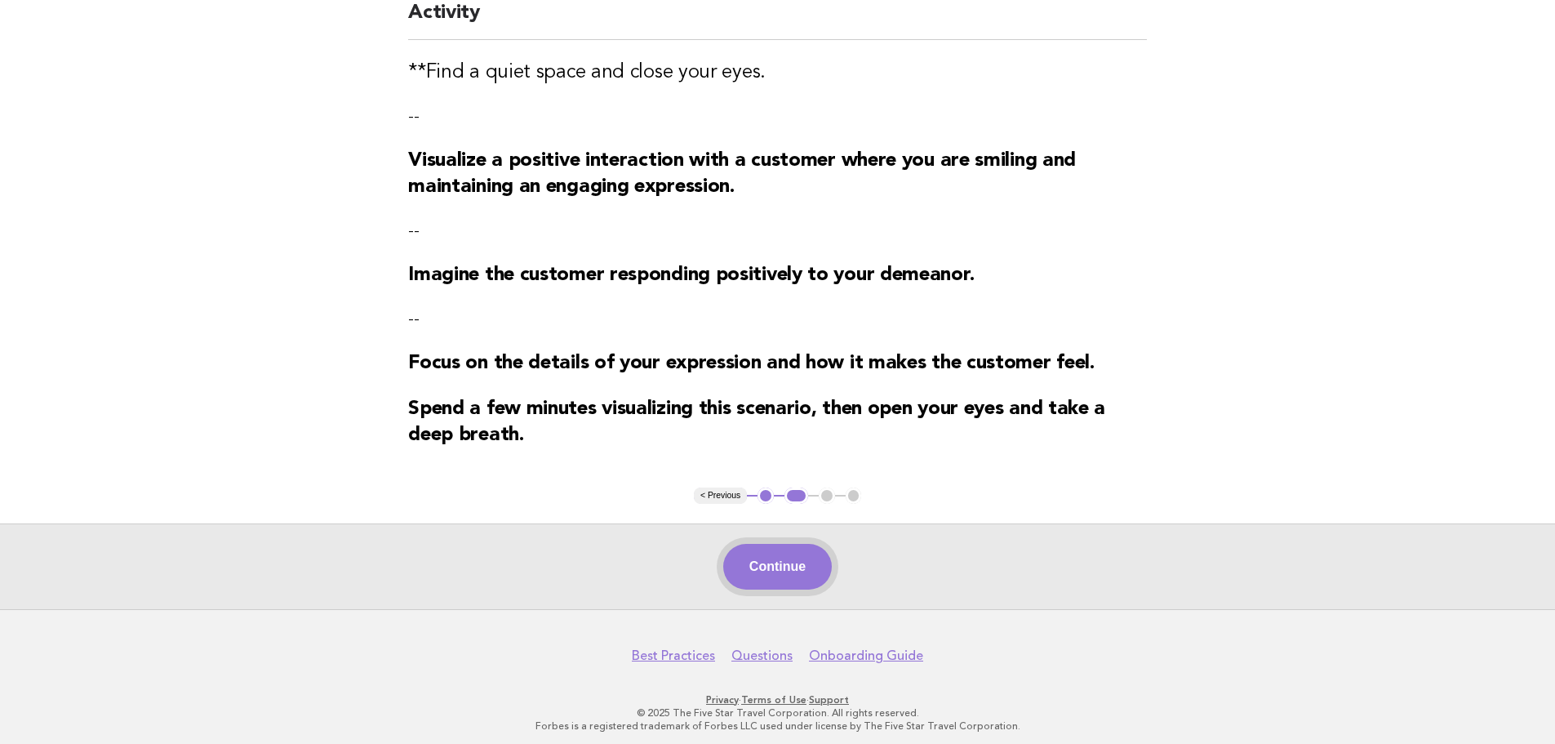
click at [803, 573] on button "Continue" at bounding box center [777, 567] width 109 height 46
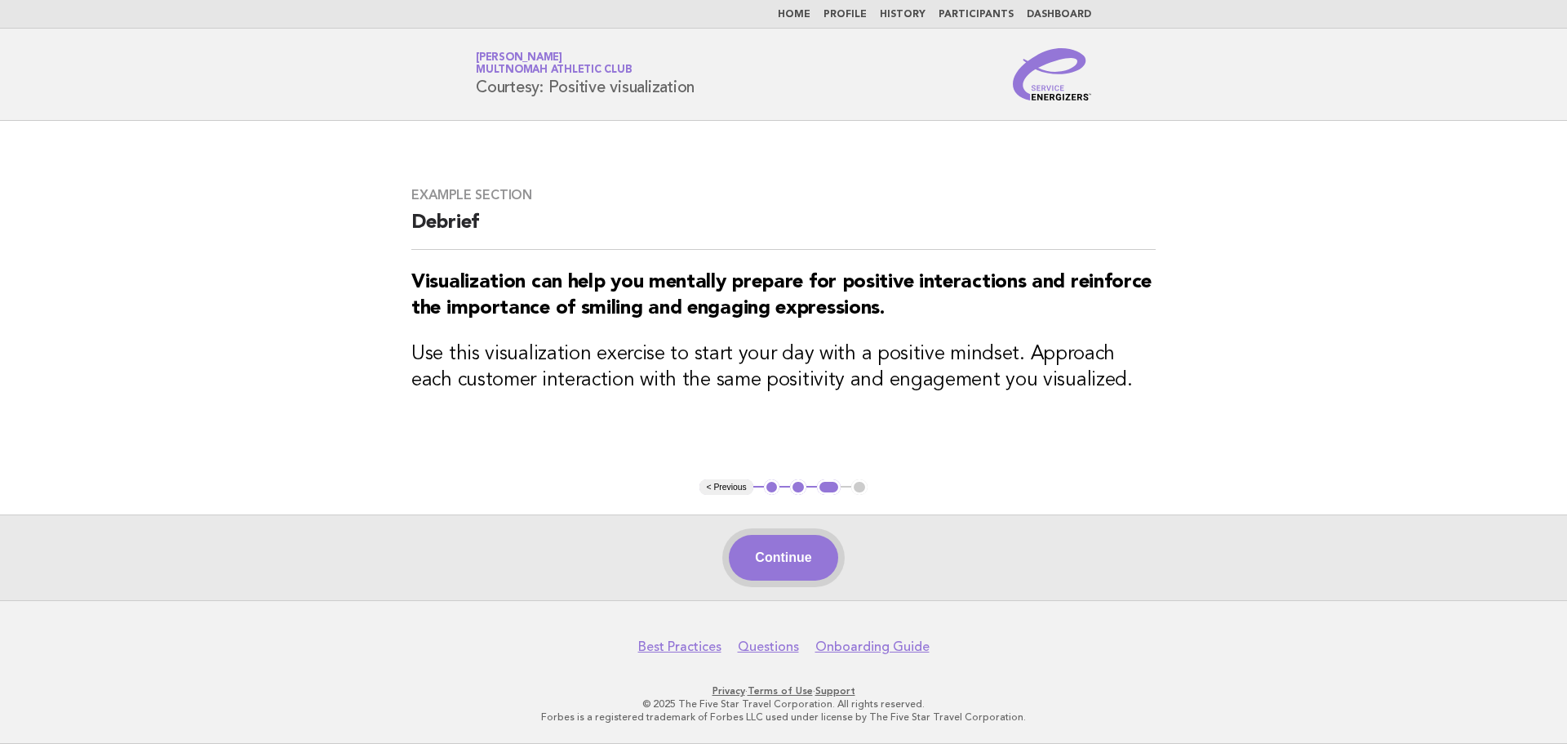
click at [758, 552] on button "Continue" at bounding box center [783, 558] width 109 height 46
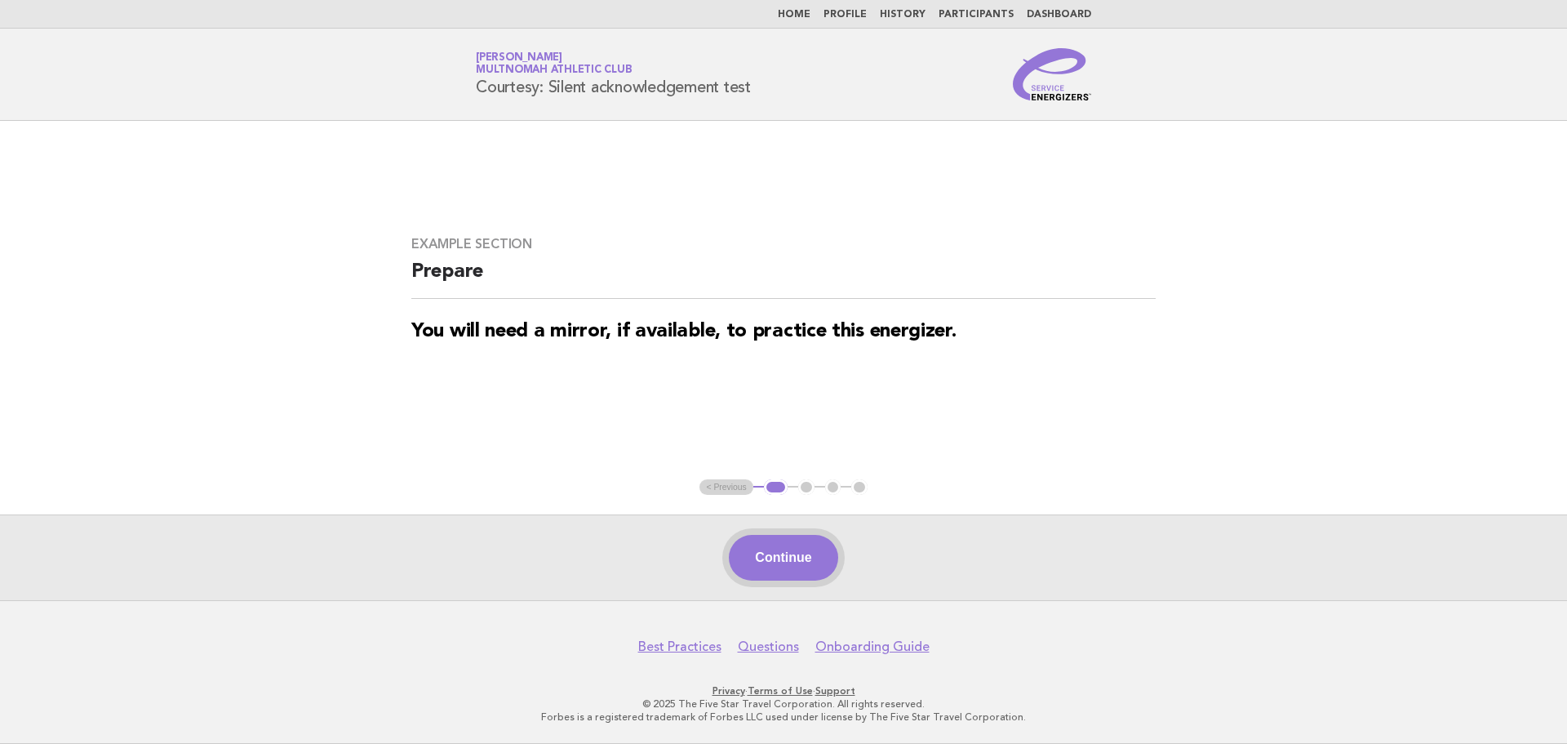
click at [818, 572] on button "Continue" at bounding box center [783, 558] width 109 height 46
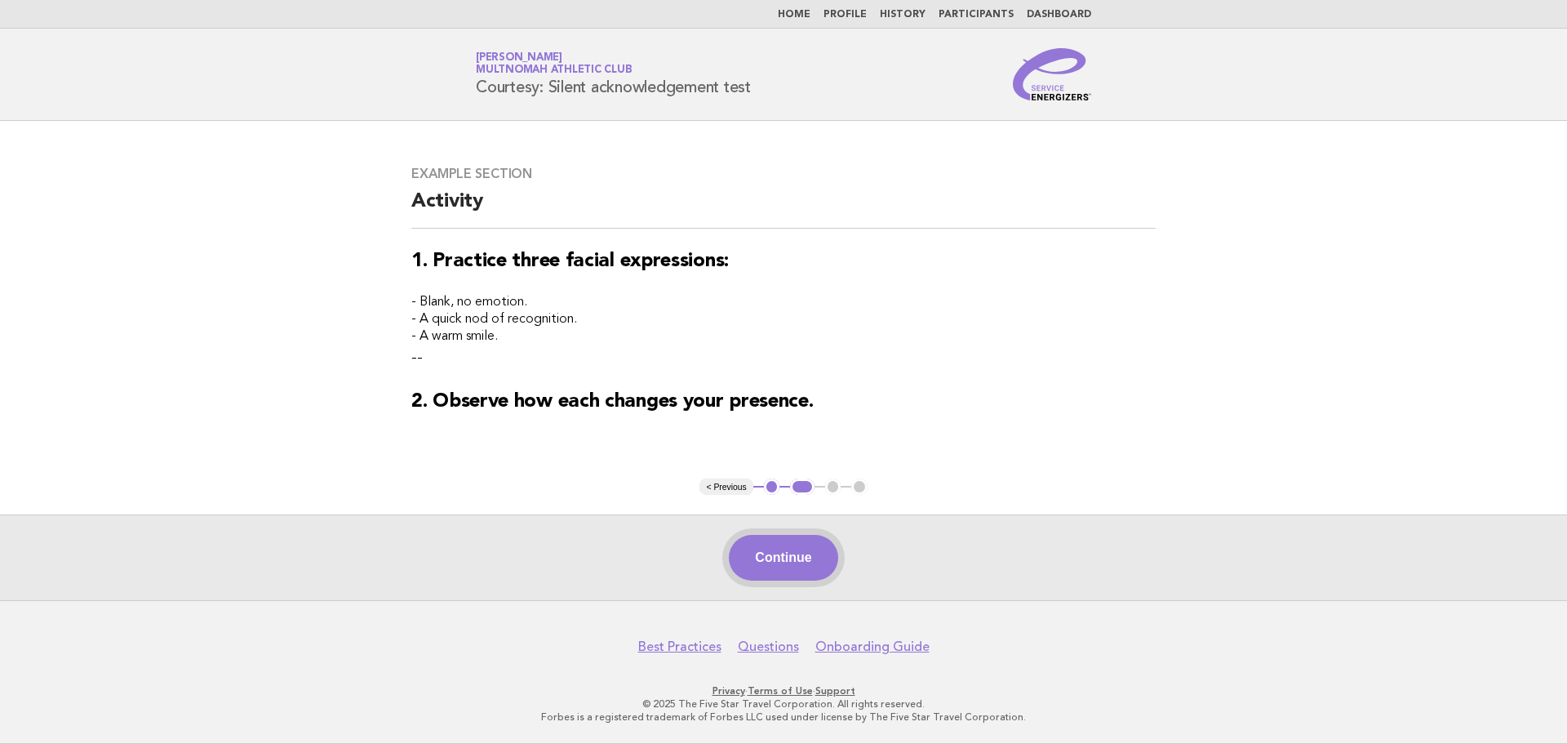
click at [801, 553] on button "Continue" at bounding box center [783, 558] width 109 height 46
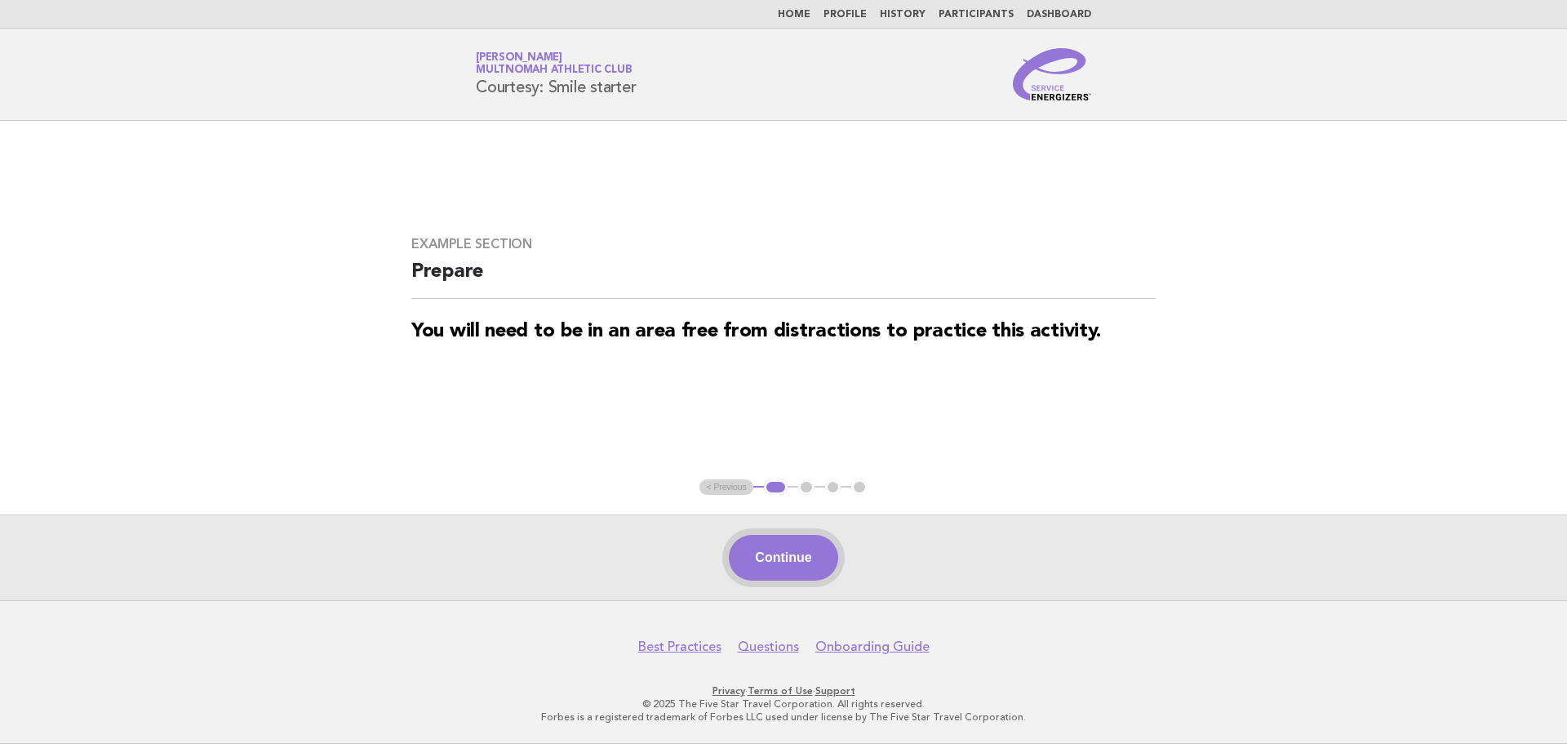
click at [809, 539] on button "Continue" at bounding box center [783, 558] width 109 height 46
click at [795, 540] on button "Continue" at bounding box center [783, 558] width 109 height 46
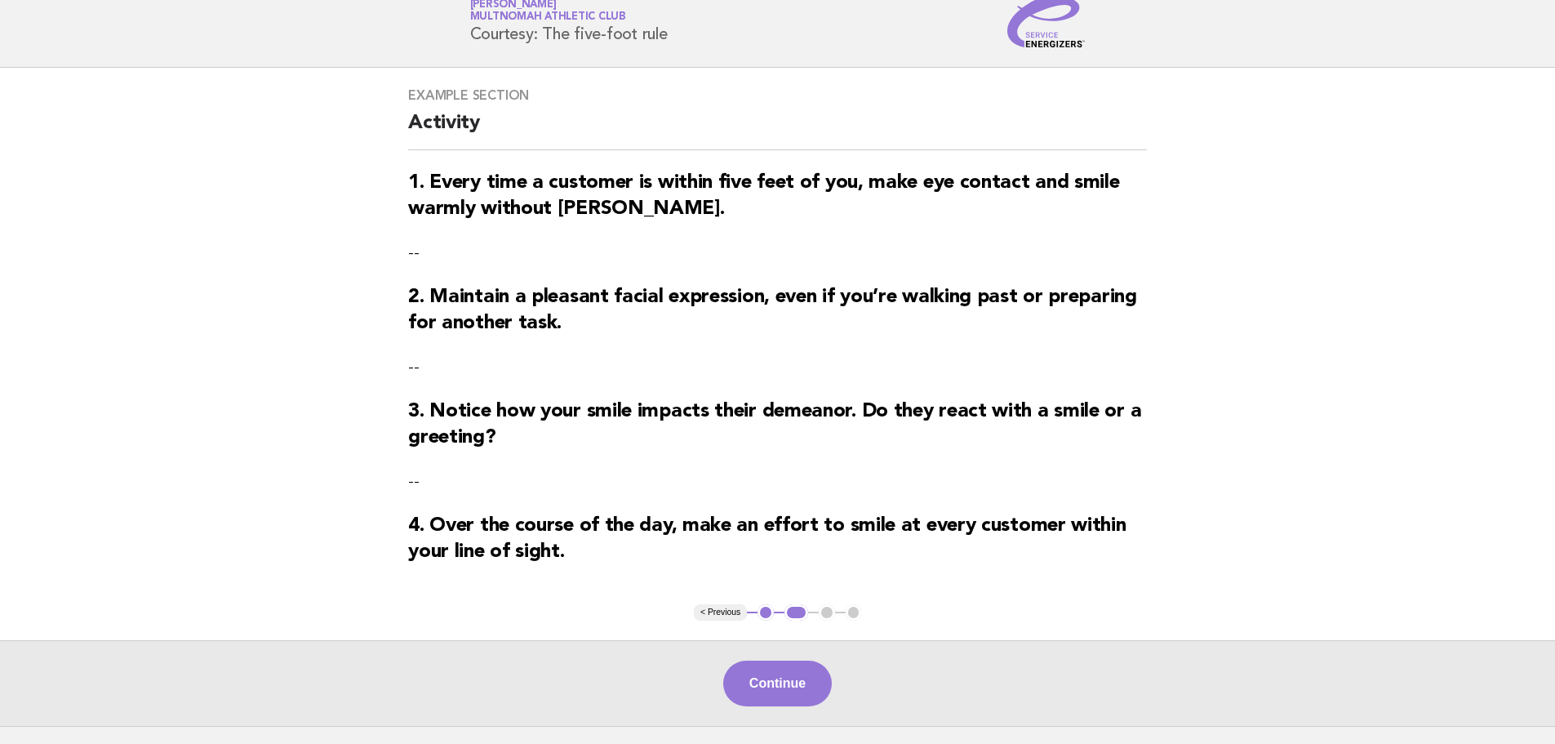
scroll to position [82, 0]
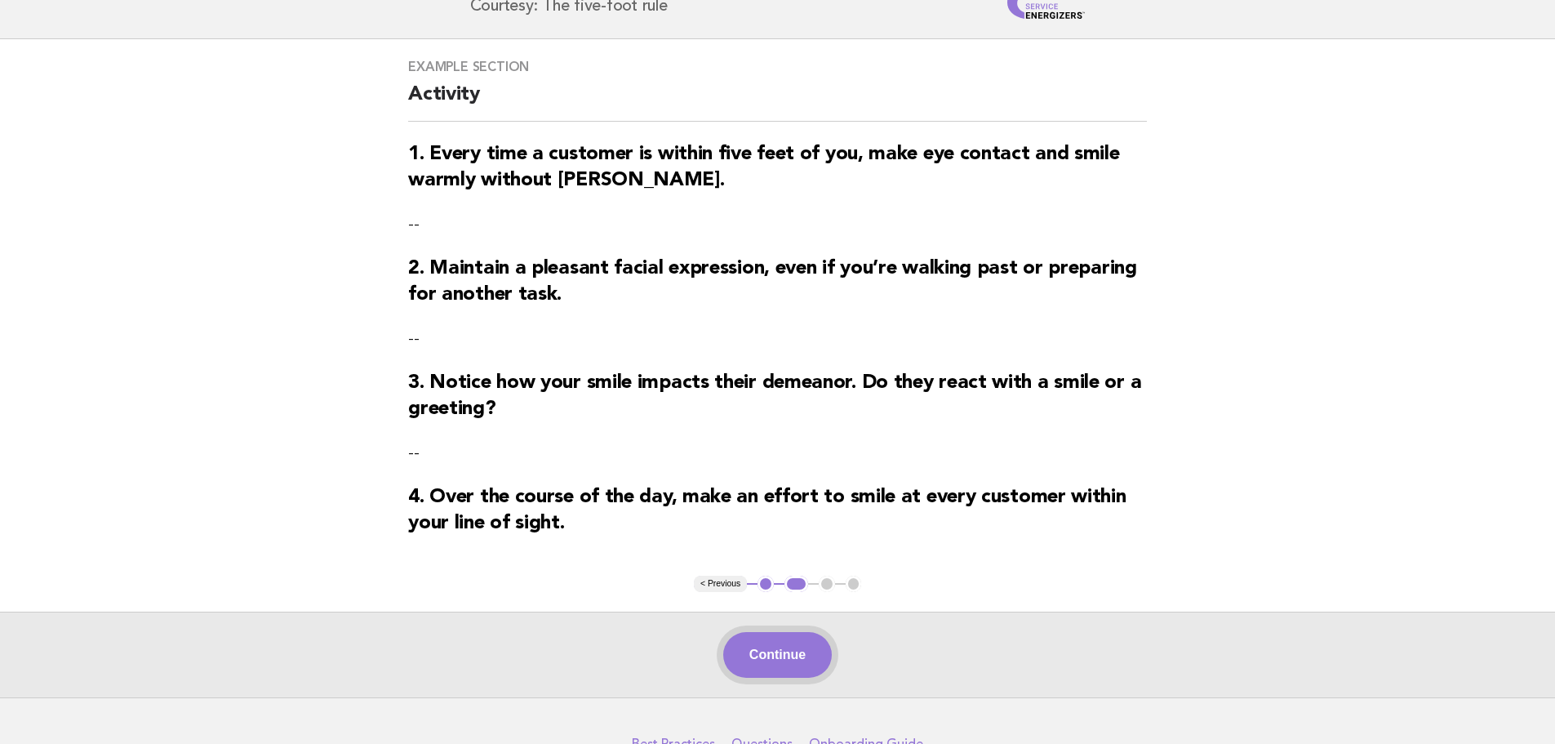
click at [808, 659] on button "Continue" at bounding box center [777, 655] width 109 height 46
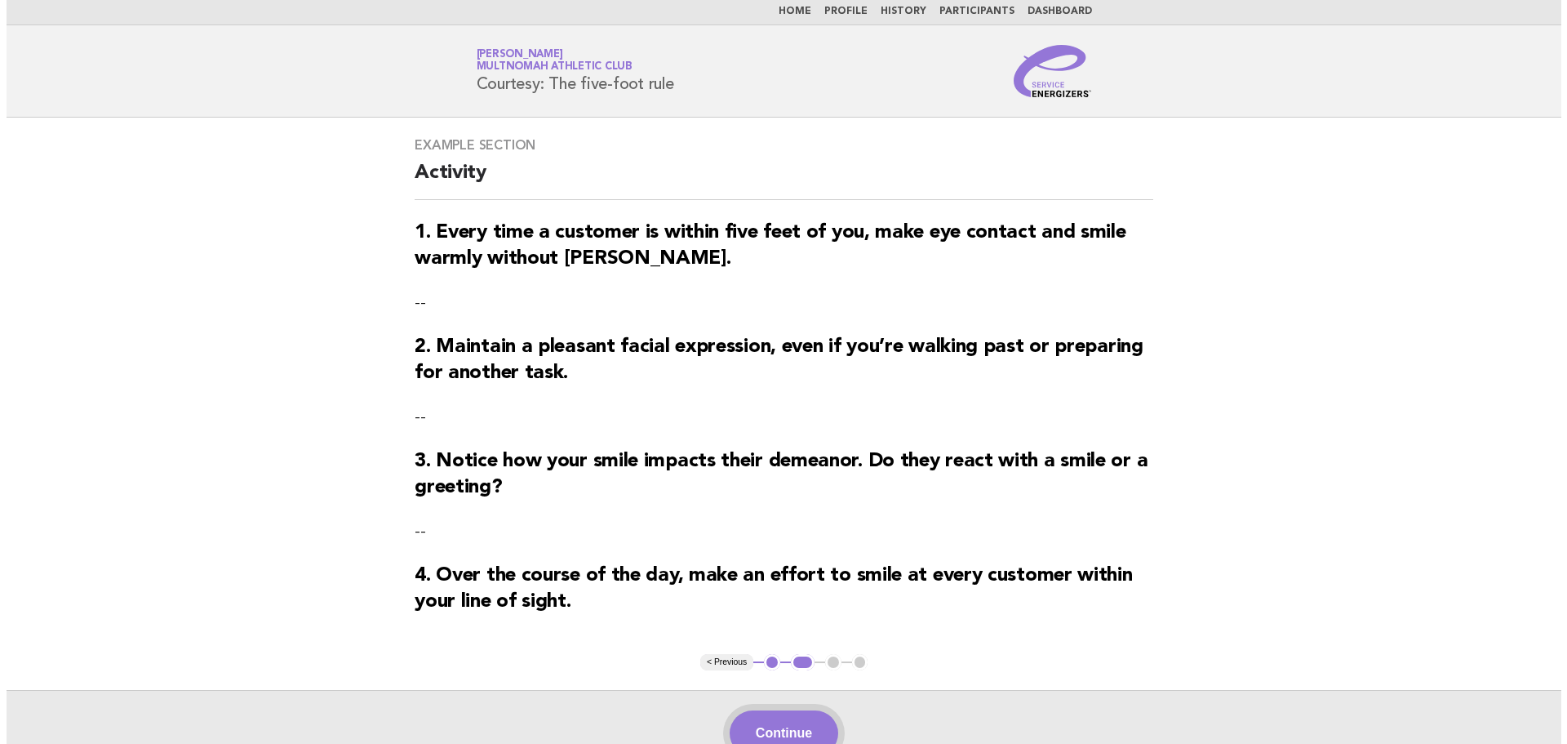
scroll to position [0, 0]
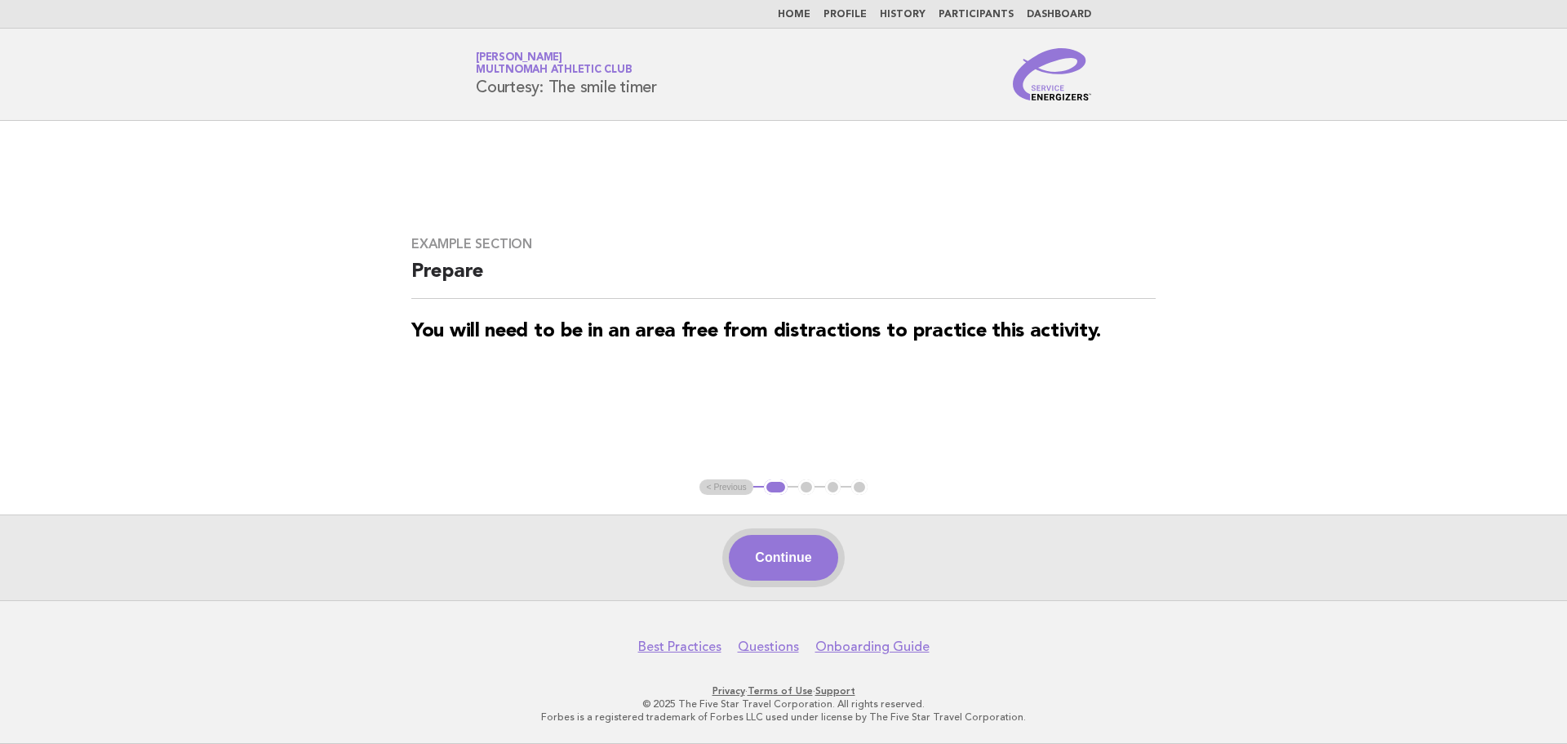
click at [761, 571] on button "Continue" at bounding box center [783, 558] width 109 height 46
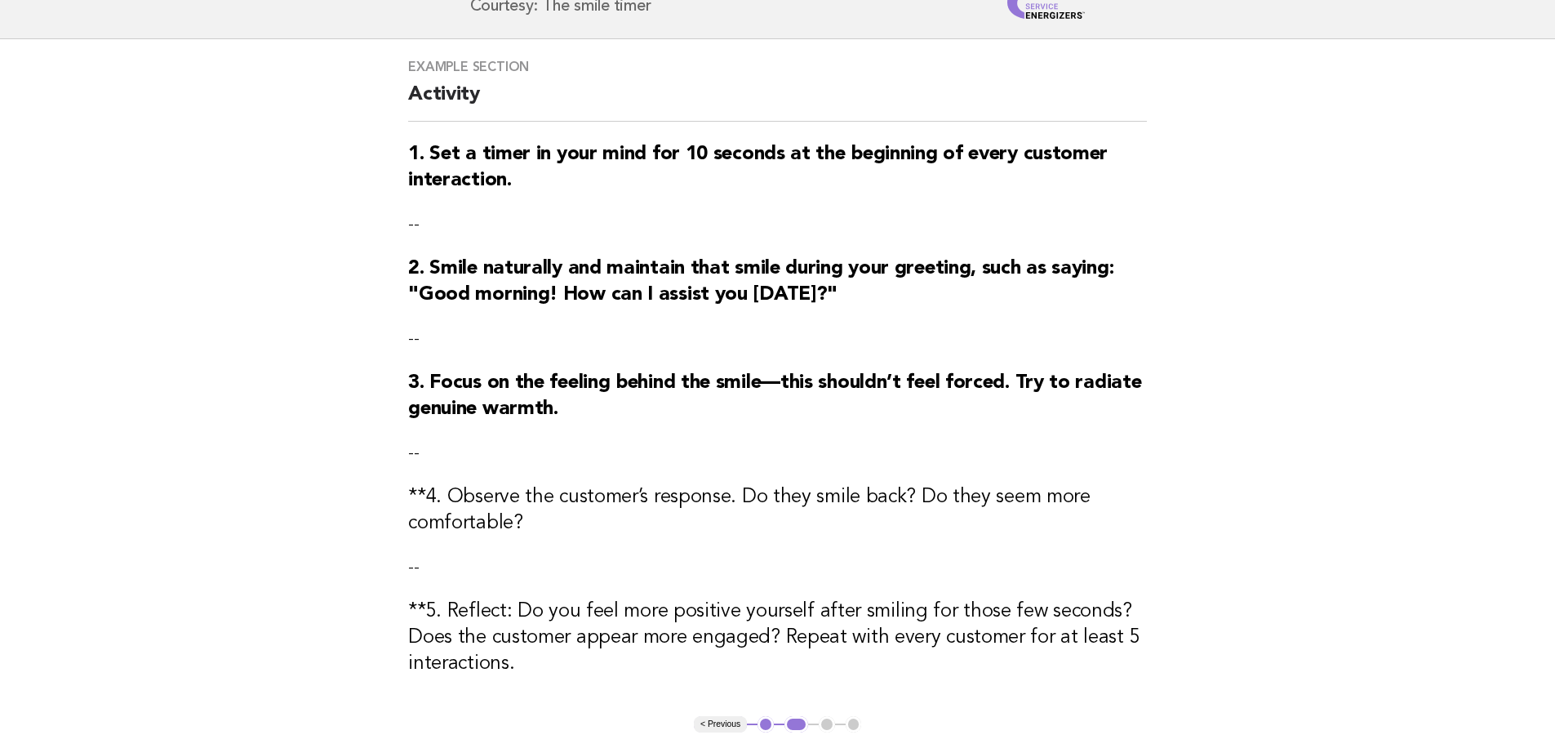
scroll to position [163, 0]
